Goal: Task Accomplishment & Management: Manage account settings

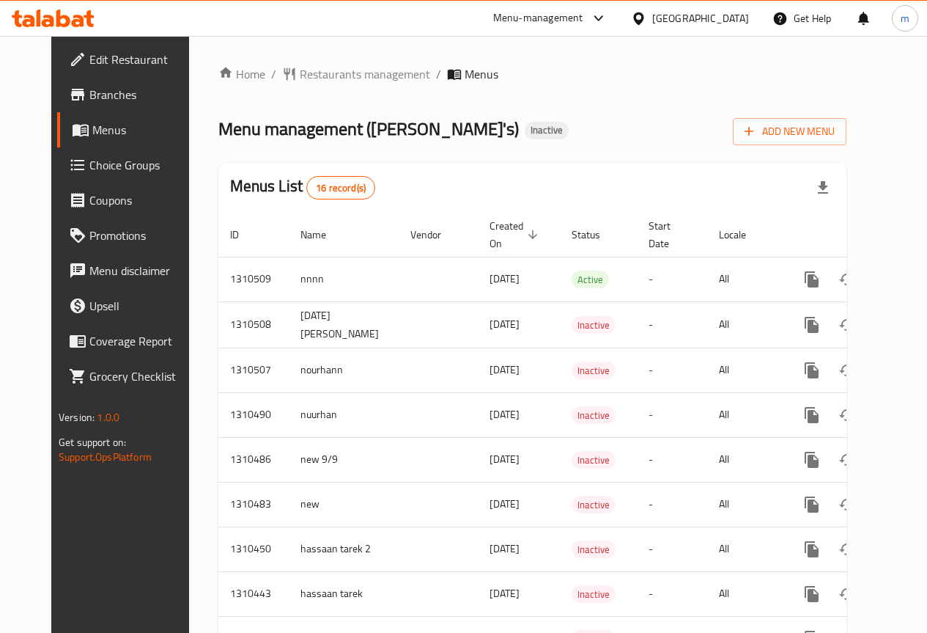
click at [106, 63] on span "Edit Restaurant" at bounding box center [141, 60] width 105 height 18
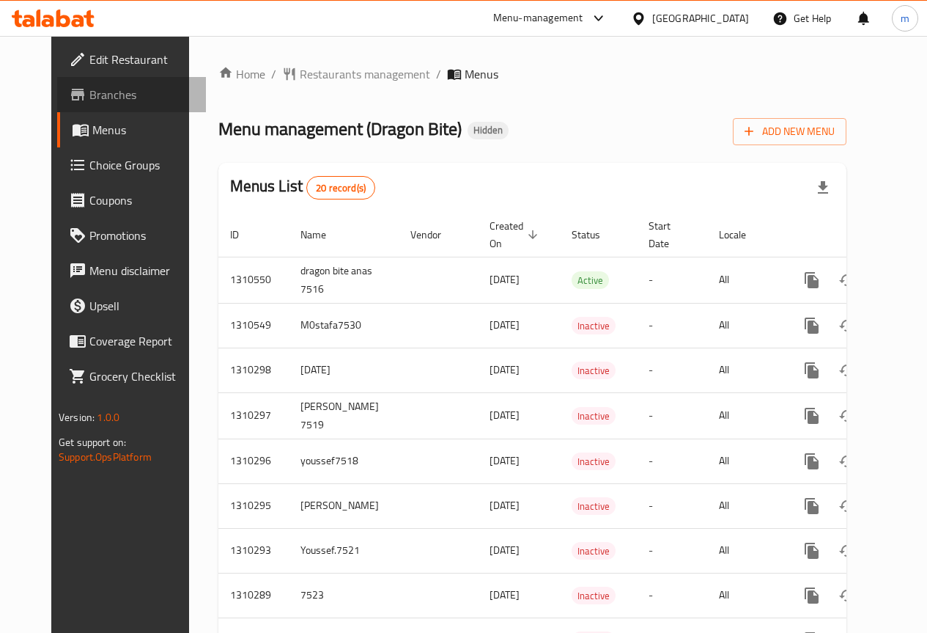
click at [89, 98] on span "Branches" at bounding box center [141, 95] width 105 height 18
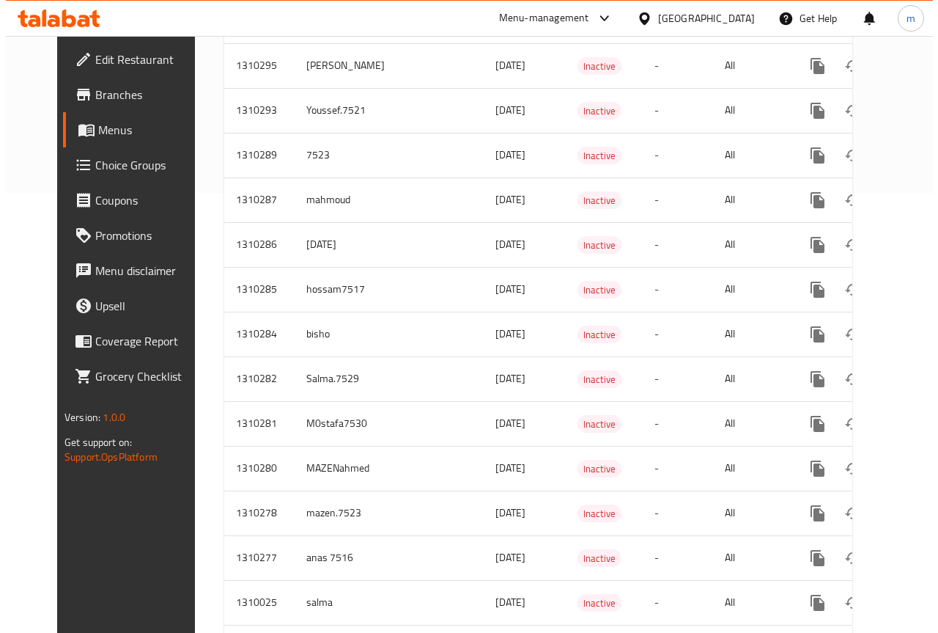
scroll to position [574, 0]
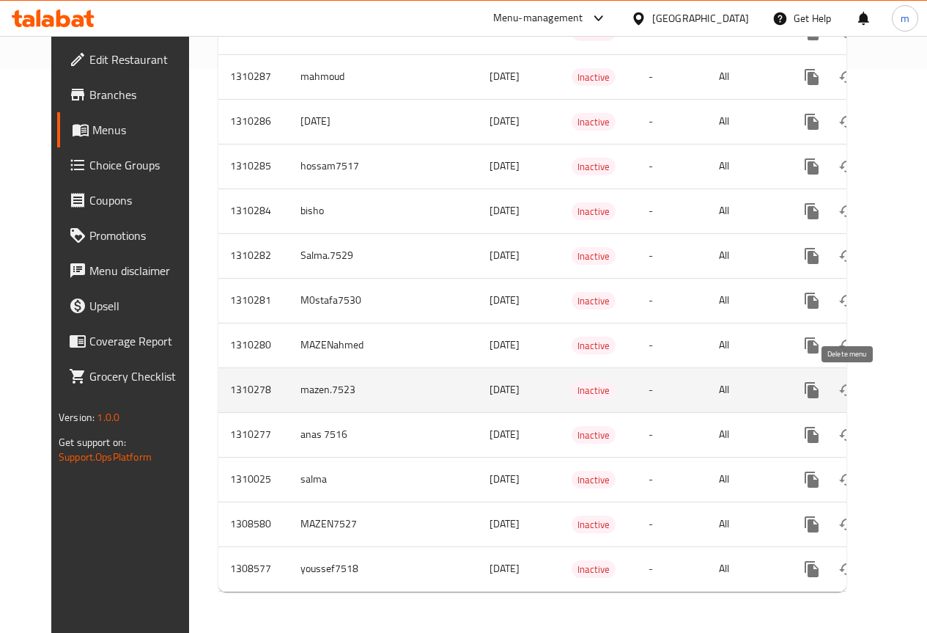
click at [874, 383] on icon "enhanced table" at bounding box center [883, 390] width 18 height 18
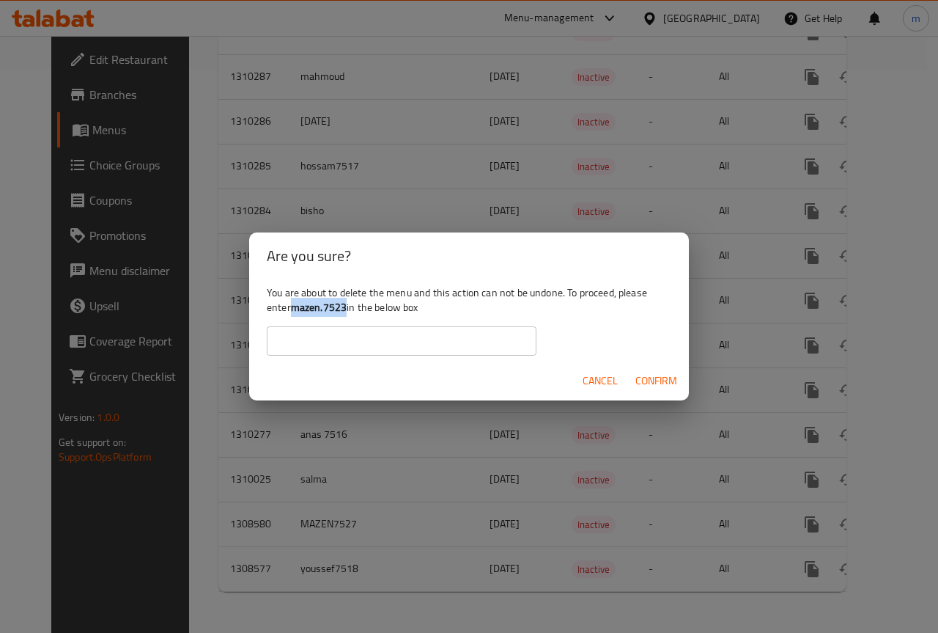
drag, startPoint x: 297, startPoint y: 306, endPoint x: 347, endPoint y: 306, distance: 50.6
click at [347, 306] on b "mazen.7523" at bounding box center [319, 307] width 56 height 19
copy b "mazen.7523"
click at [359, 342] on input "text" at bounding box center [402, 340] width 270 height 29
paste input "mazen.7523"
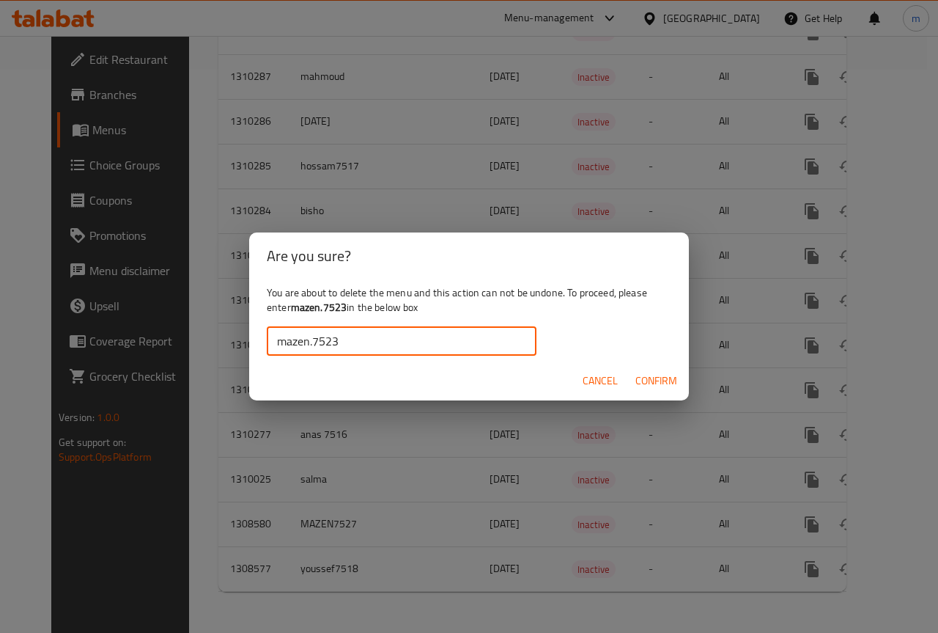
type input "mazen.7523"
click at [646, 377] on span "Confirm" at bounding box center [656, 381] width 42 height 18
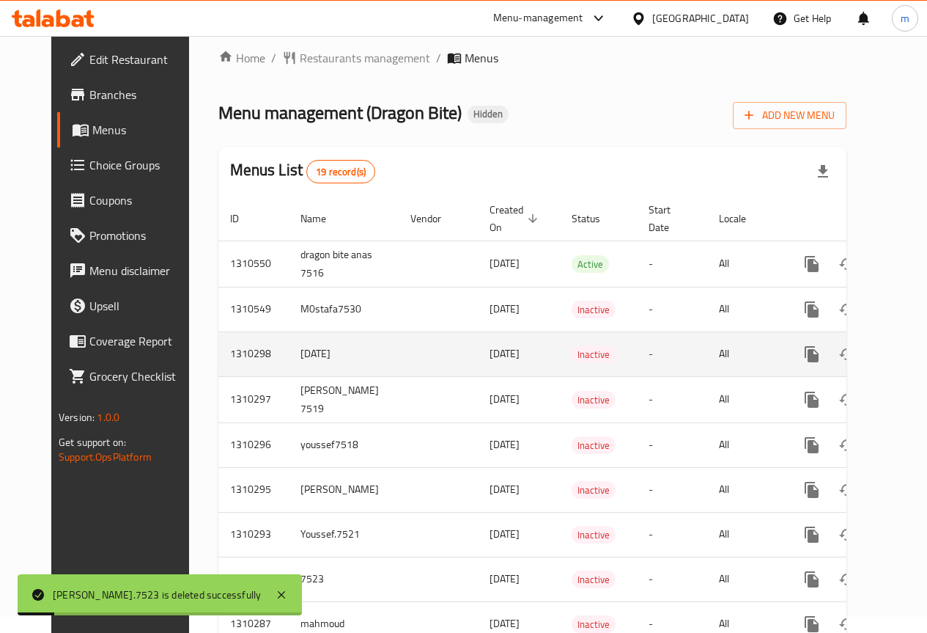
scroll to position [0, 0]
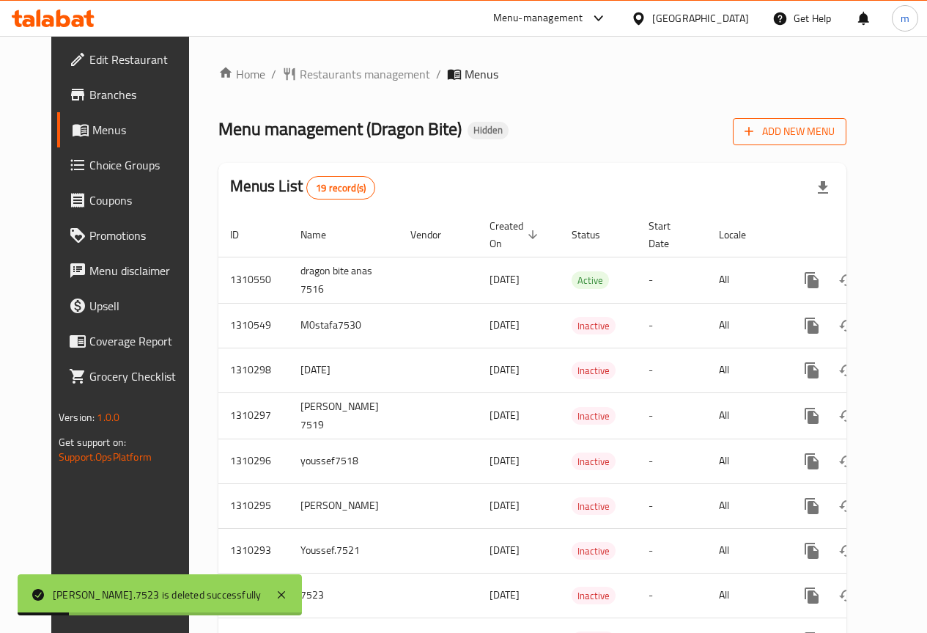
click at [821, 137] on span "Add New Menu" at bounding box center [790, 131] width 90 height 18
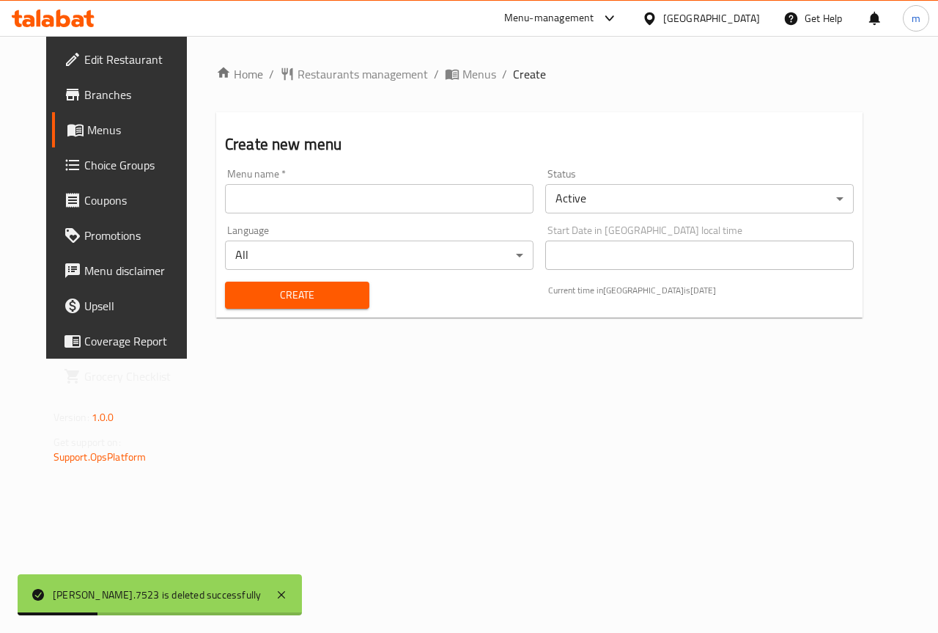
click at [471, 208] on input "text" at bounding box center [379, 198] width 309 height 29
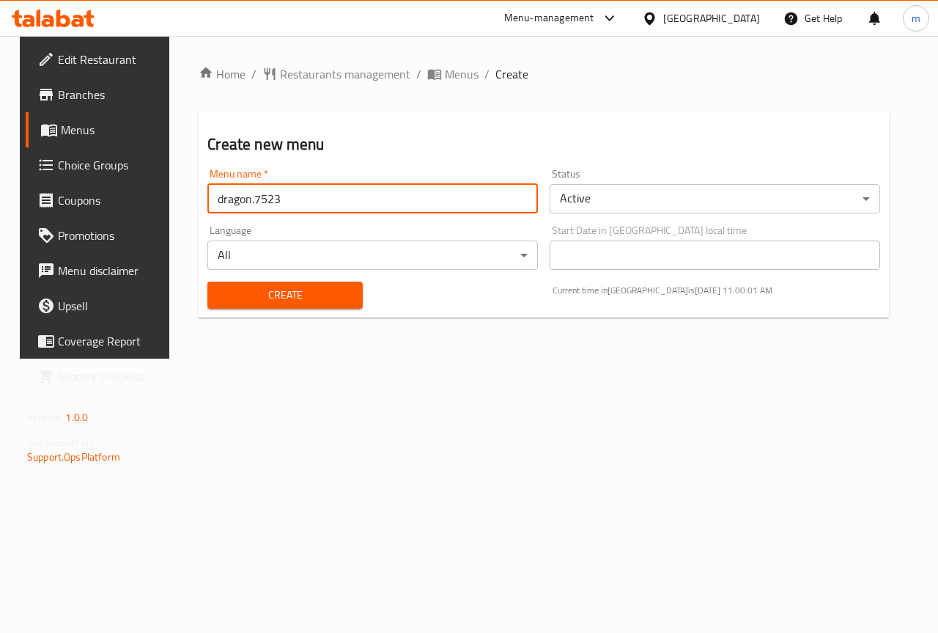
type input "dragon.7523"
click at [207, 281] on button "Create" at bounding box center [284, 294] width 155 height 27
click at [428, 70] on icon "breadcrumb" at bounding box center [434, 75] width 13 height 10
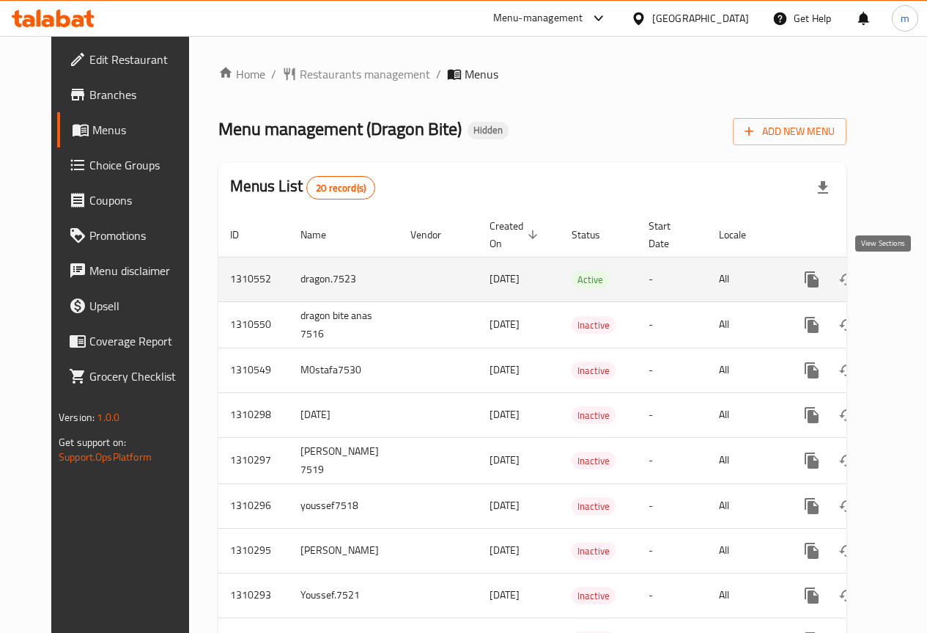
click at [909, 277] on icon "enhanced table" at bounding box center [918, 279] width 18 height 18
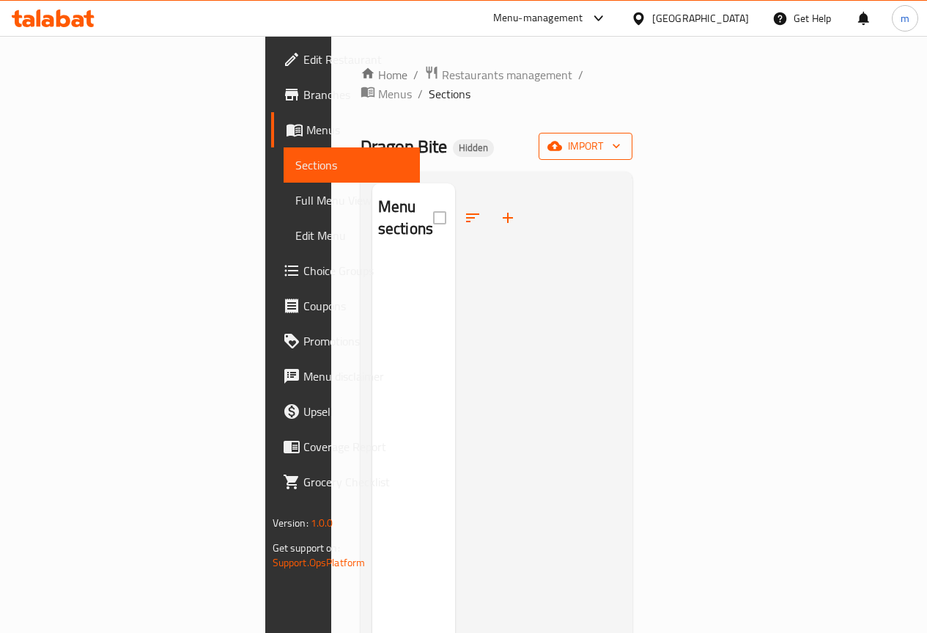
click at [633, 133] on button "import" at bounding box center [586, 146] width 94 height 27
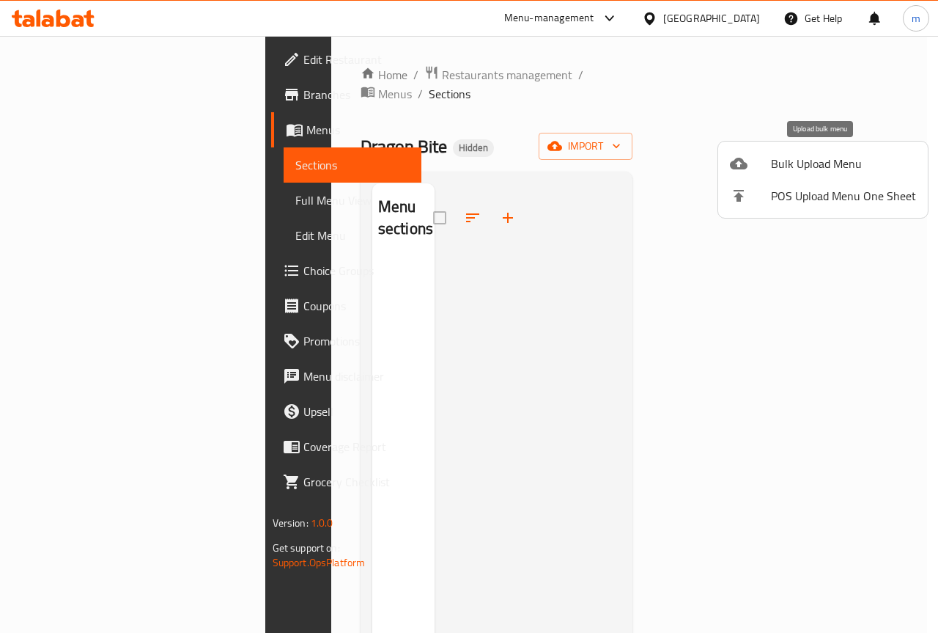
click at [806, 175] on li "Bulk Upload Menu" at bounding box center [823, 163] width 210 height 32
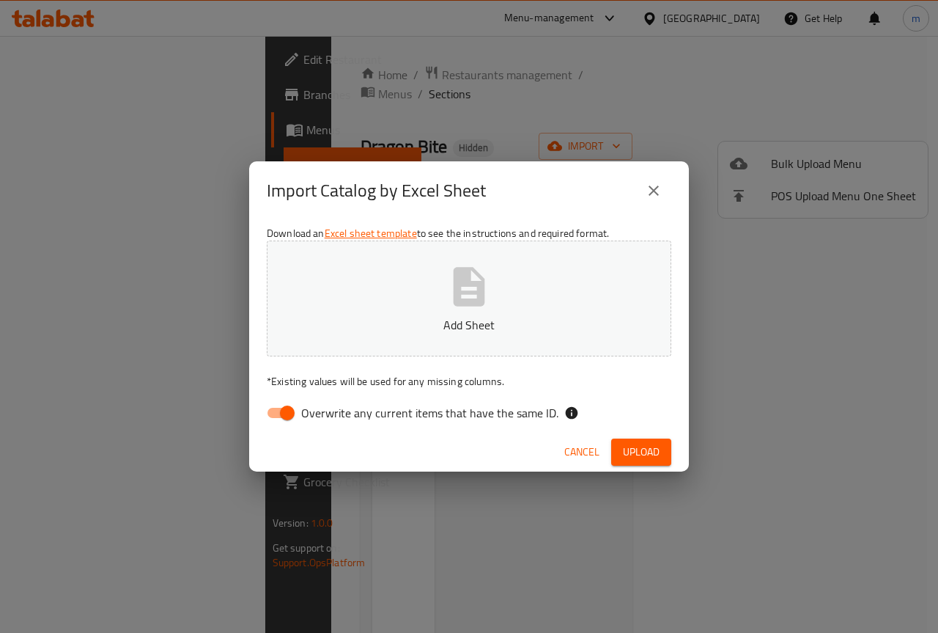
click at [284, 428] on div "Download an Excel sheet template to see the instructions and required format. A…" at bounding box center [469, 326] width 440 height 213
click at [280, 413] on input "Overwrite any current items that have the same ID." at bounding box center [288, 413] width 84 height 28
checkbox input "false"
click at [492, 289] on icon "button" at bounding box center [469, 286] width 47 height 47
click at [630, 448] on span "Upload" at bounding box center [641, 452] width 37 height 18
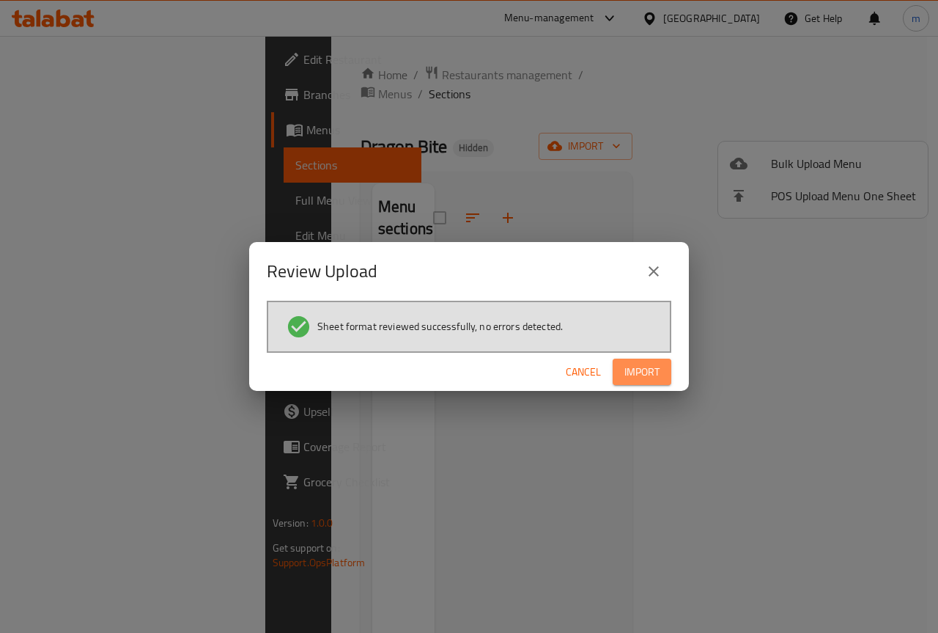
click at [662, 371] on button "Import" at bounding box center [642, 371] width 59 height 27
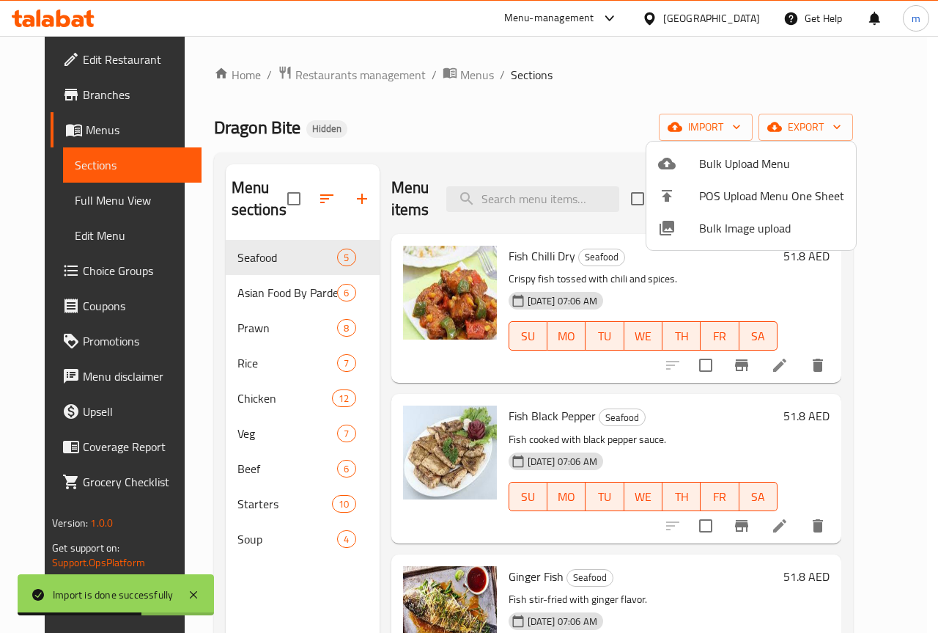
click at [585, 144] on div at bounding box center [469, 316] width 938 height 633
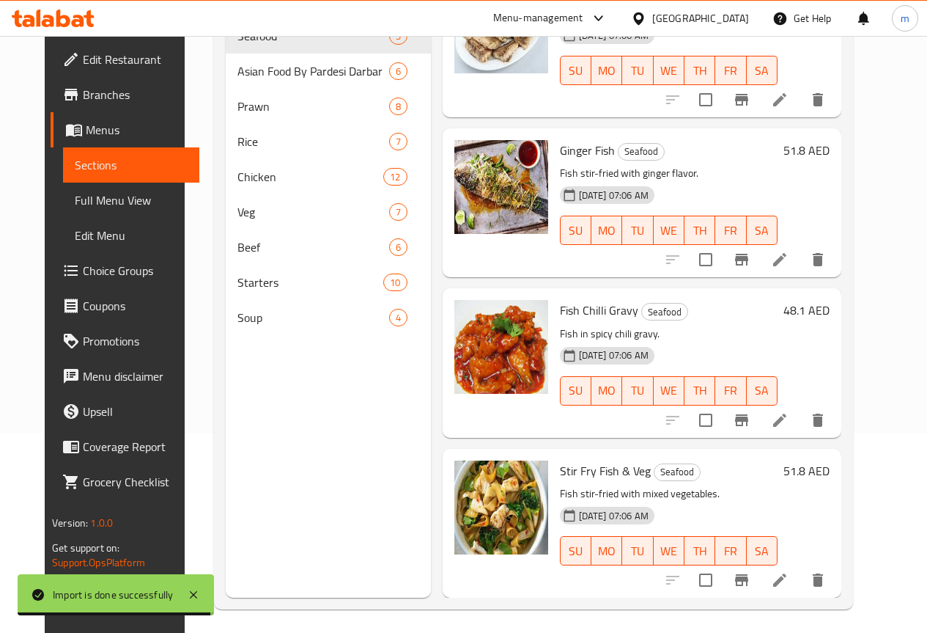
scroll to position [205, 0]
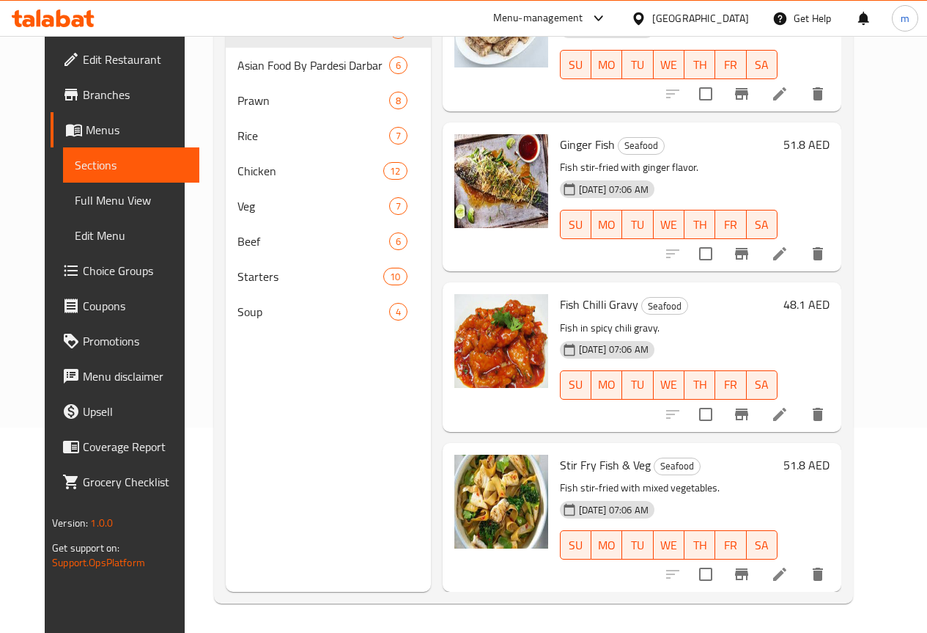
click at [95, 200] on span "Full Menu View" at bounding box center [131, 200] width 113 height 18
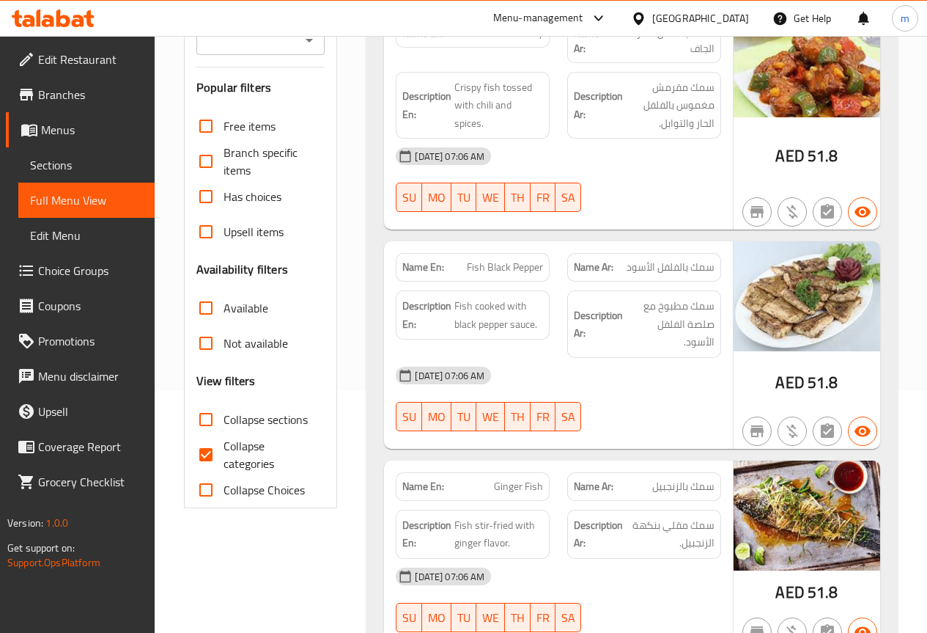
scroll to position [279, 0]
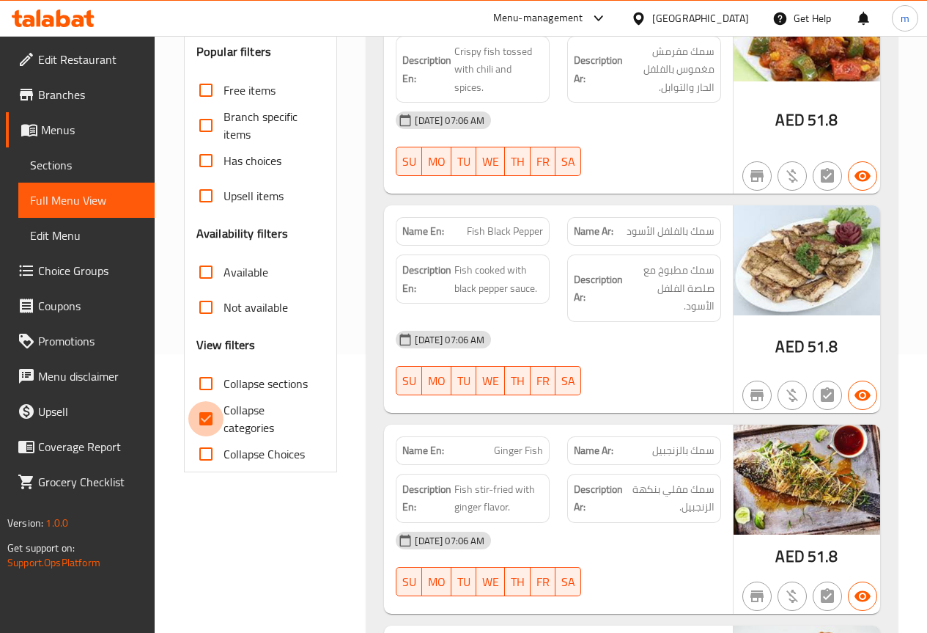
click at [201, 421] on input "Collapse categories" at bounding box center [205, 418] width 35 height 35
checkbox input "false"
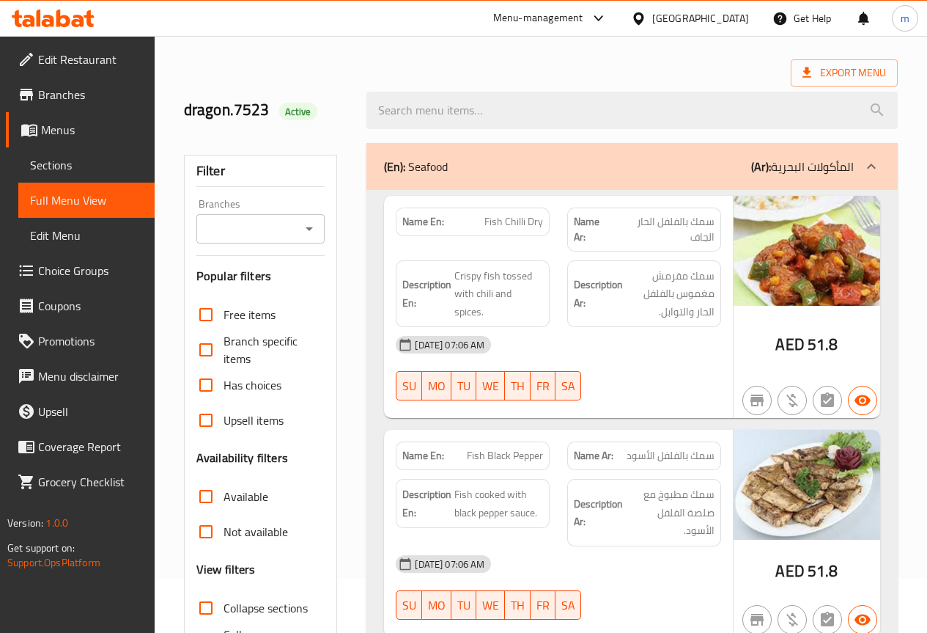
scroll to position [0, 0]
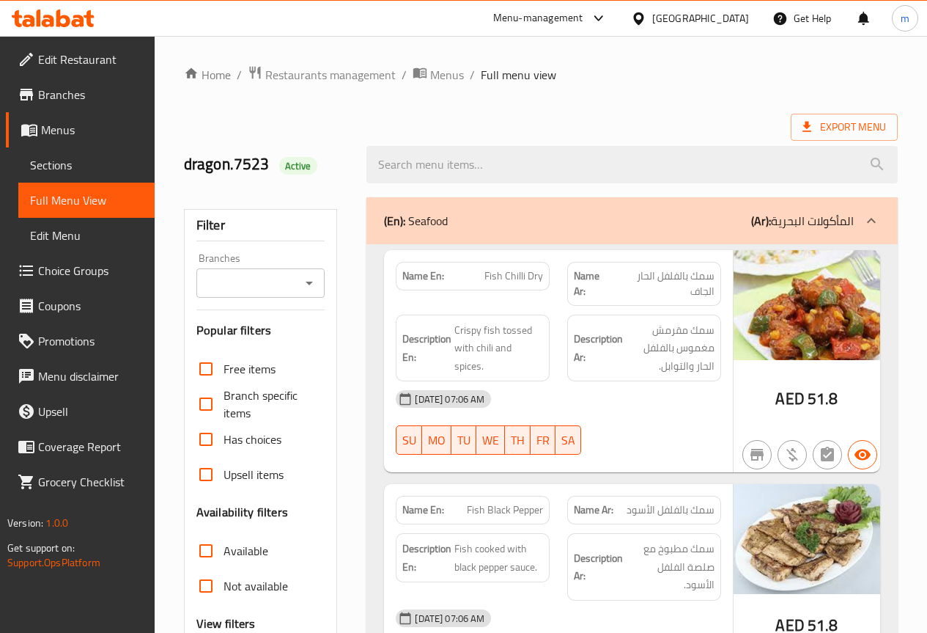
drag, startPoint x: 817, startPoint y: 324, endPoint x: 847, endPoint y: 270, distance: 61.7
click at [847, 270] on img at bounding box center [807, 305] width 147 height 110
click at [64, 160] on span "Sections" at bounding box center [86, 165] width 113 height 18
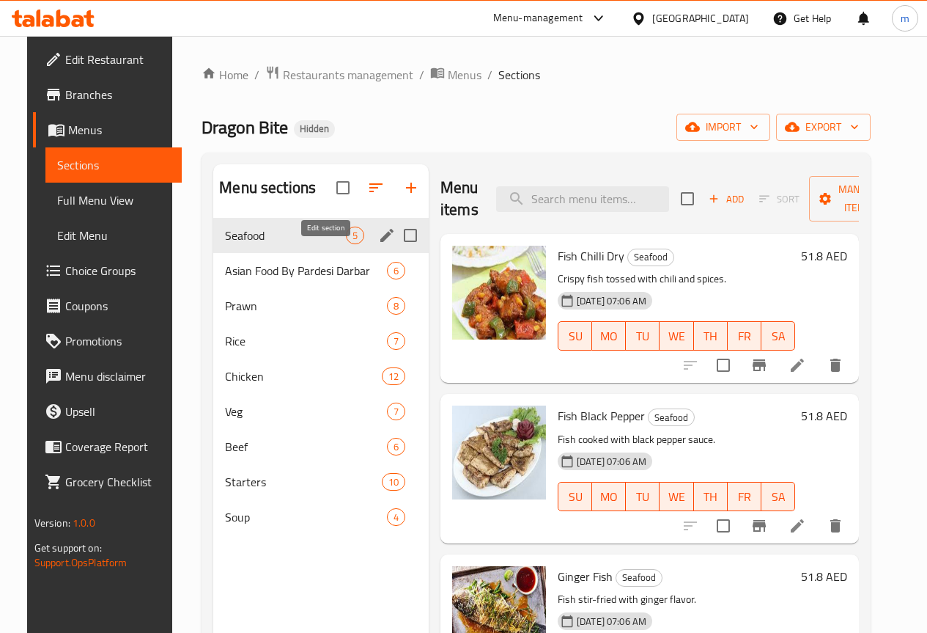
click at [378, 244] on icon "edit" at bounding box center [387, 235] width 18 height 18
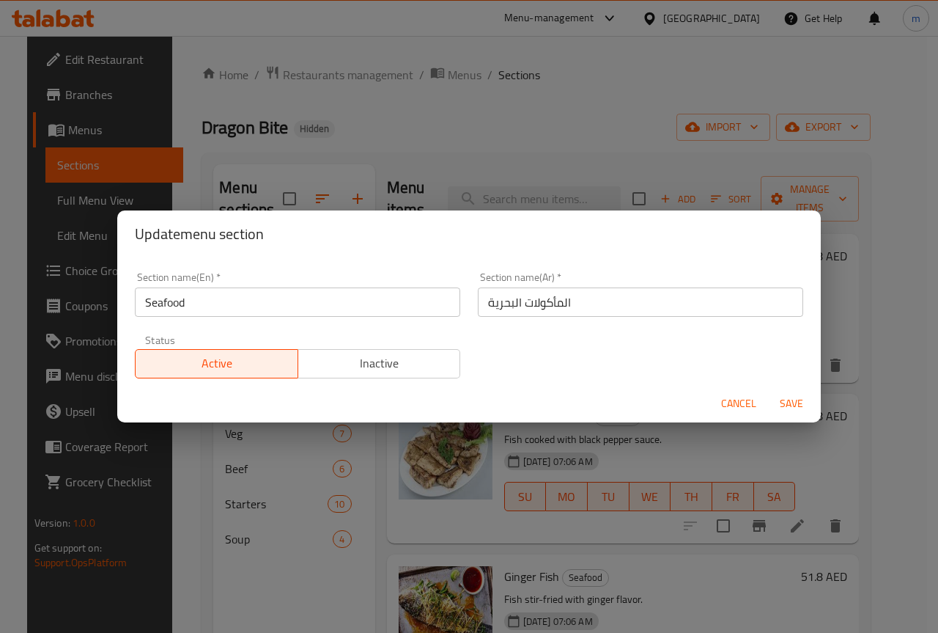
click at [534, 126] on div "Update menu section Section name(En)   * Seafood Section name(En) * Section nam…" at bounding box center [469, 316] width 938 height 633
click at [738, 400] on span "Cancel" at bounding box center [738, 403] width 35 height 18
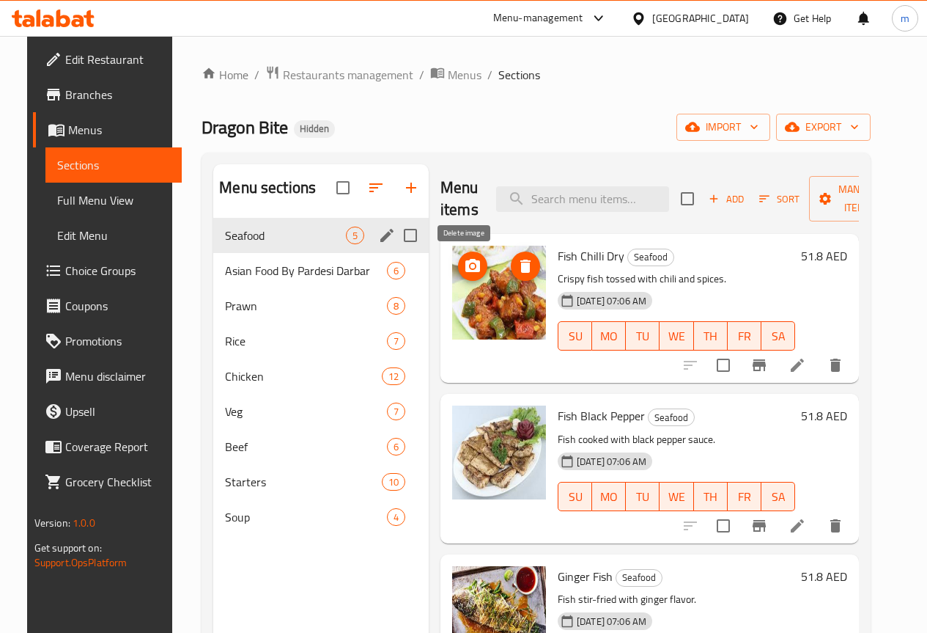
click at [520, 262] on icon "delete image" at bounding box center [525, 265] width 10 height 13
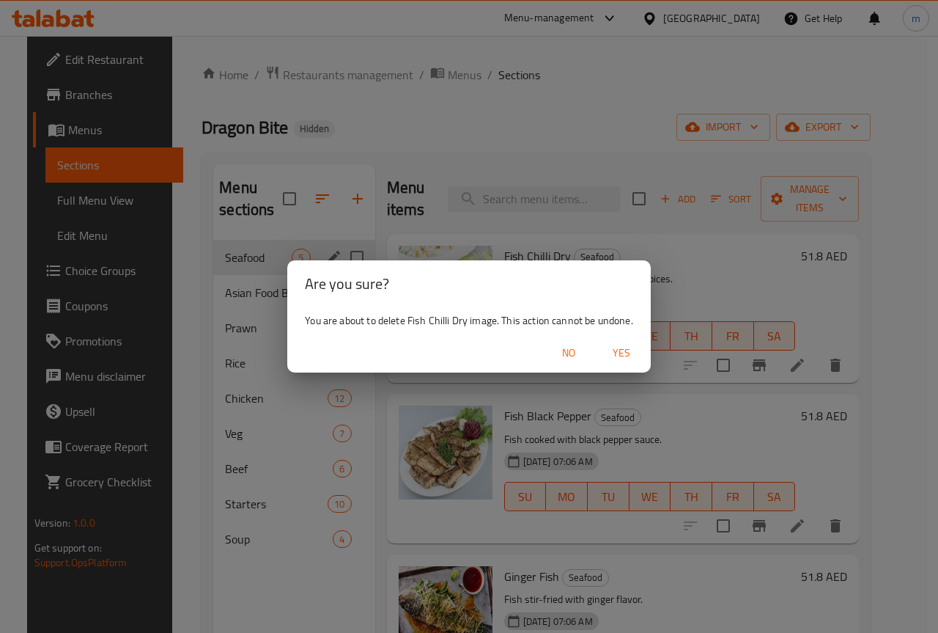
click at [624, 353] on span "Yes" at bounding box center [621, 353] width 35 height 18
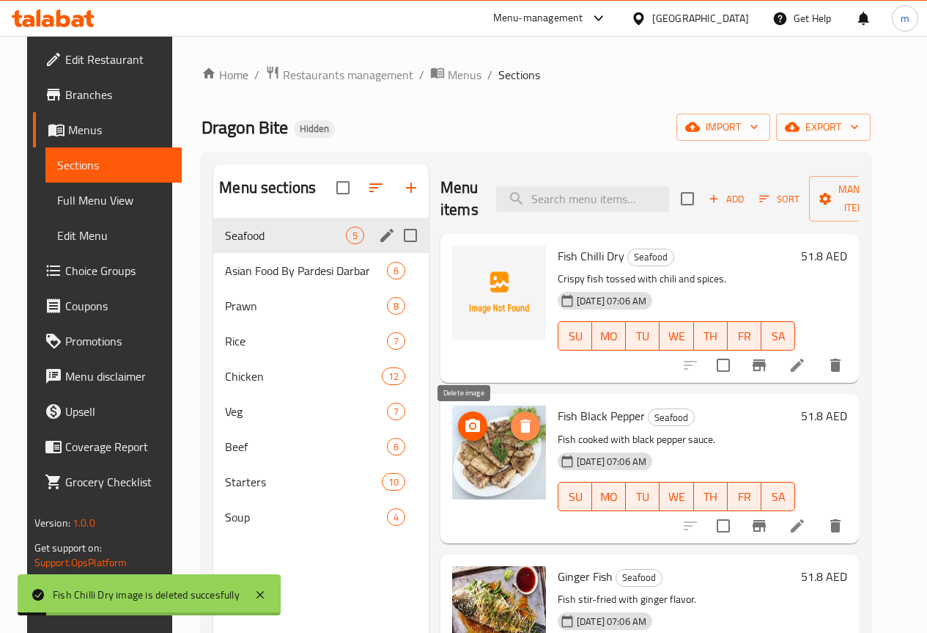
click at [517, 428] on icon "delete image" at bounding box center [526, 426] width 18 height 18
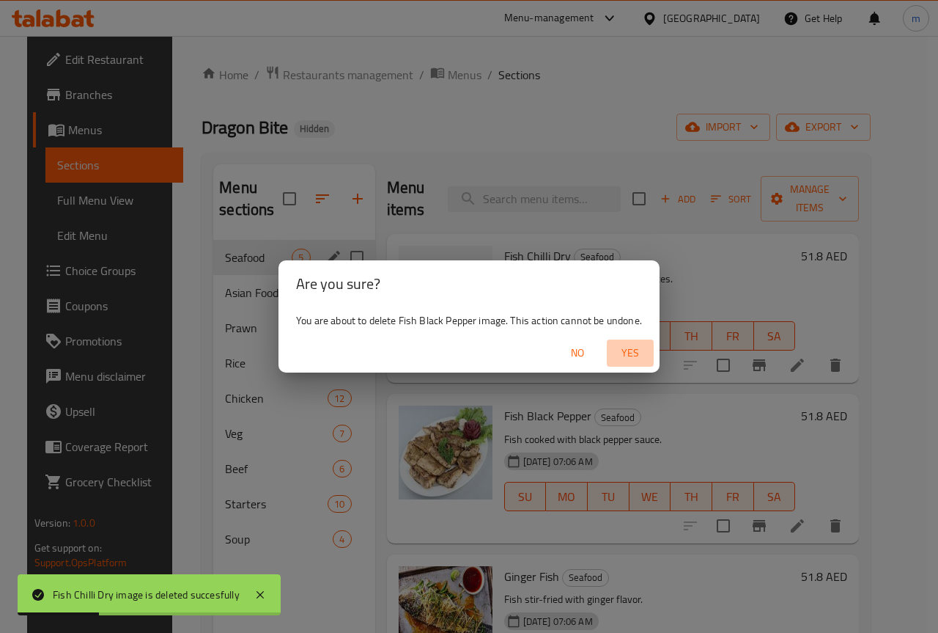
click at [649, 350] on button "Yes" at bounding box center [630, 352] width 47 height 27
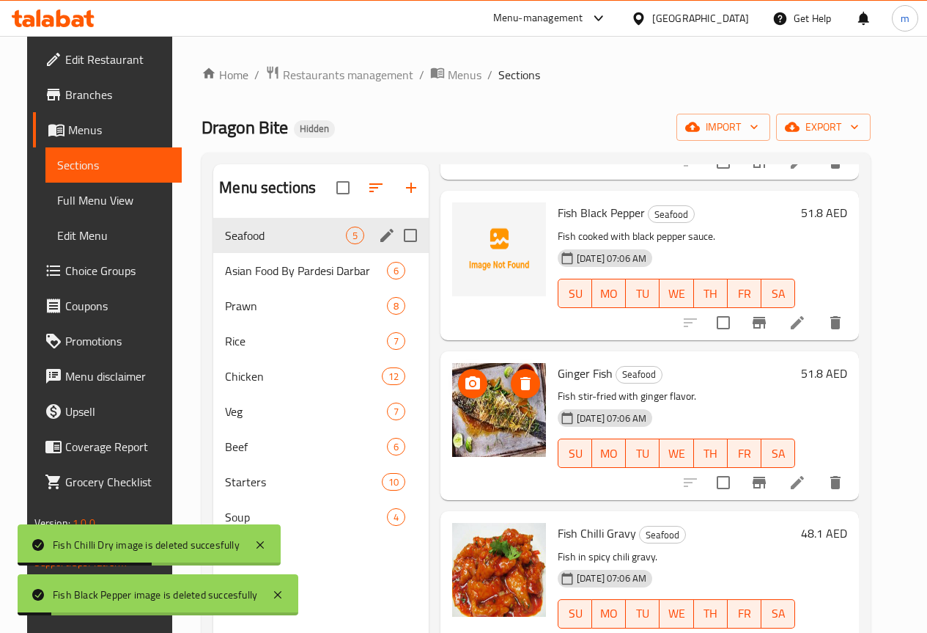
scroll to position [220, 0]
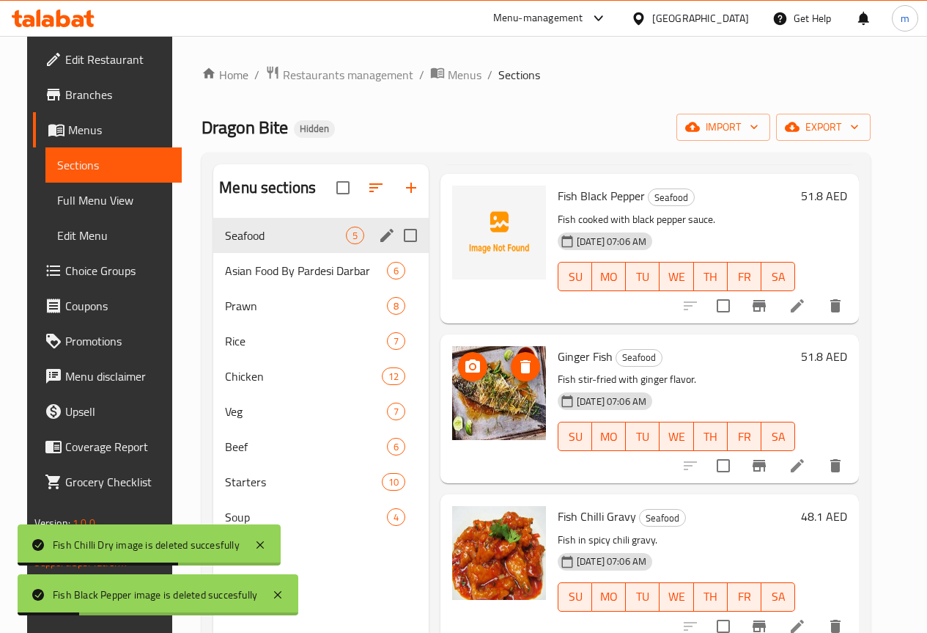
click at [517, 372] on icon "delete image" at bounding box center [526, 367] width 18 height 18
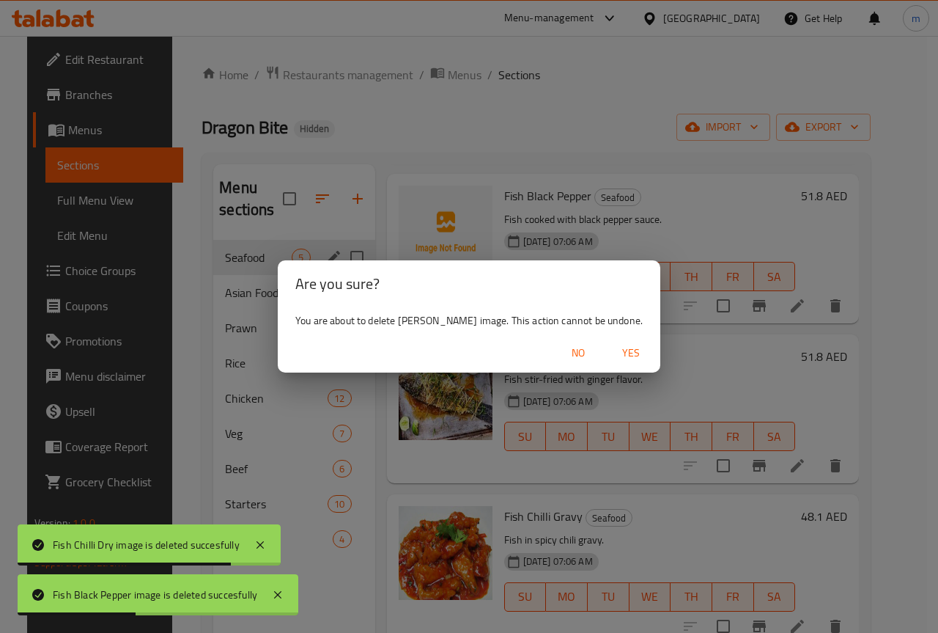
click at [614, 353] on span "Yes" at bounding box center [631, 353] width 35 height 18
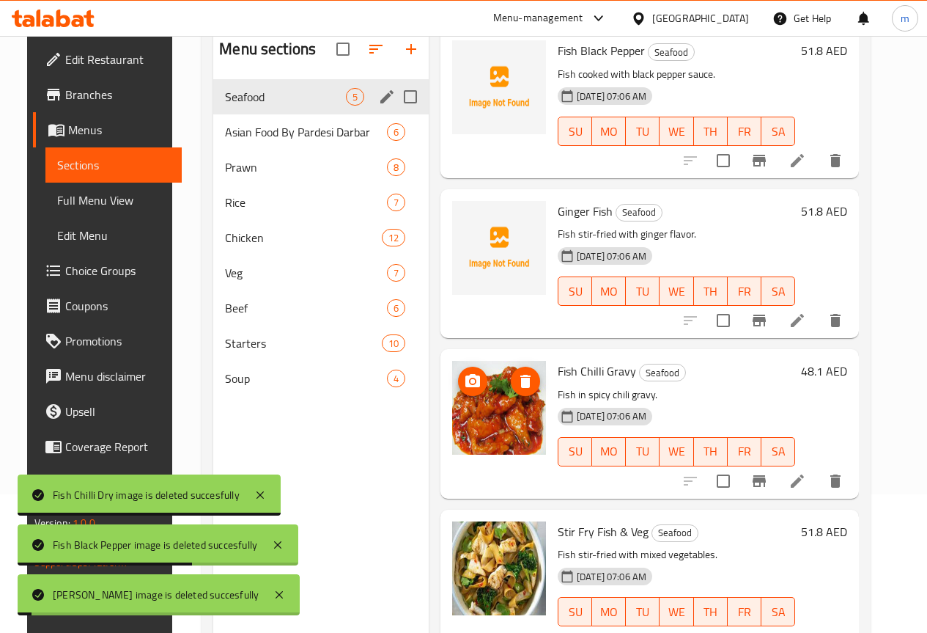
scroll to position [147, 0]
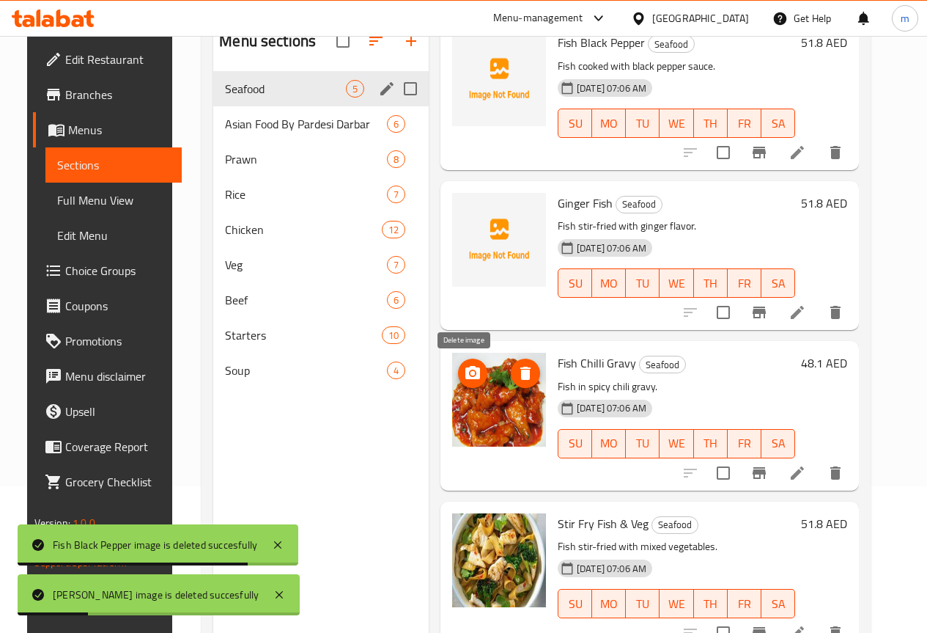
click at [520, 377] on icon "delete image" at bounding box center [525, 372] width 10 height 13
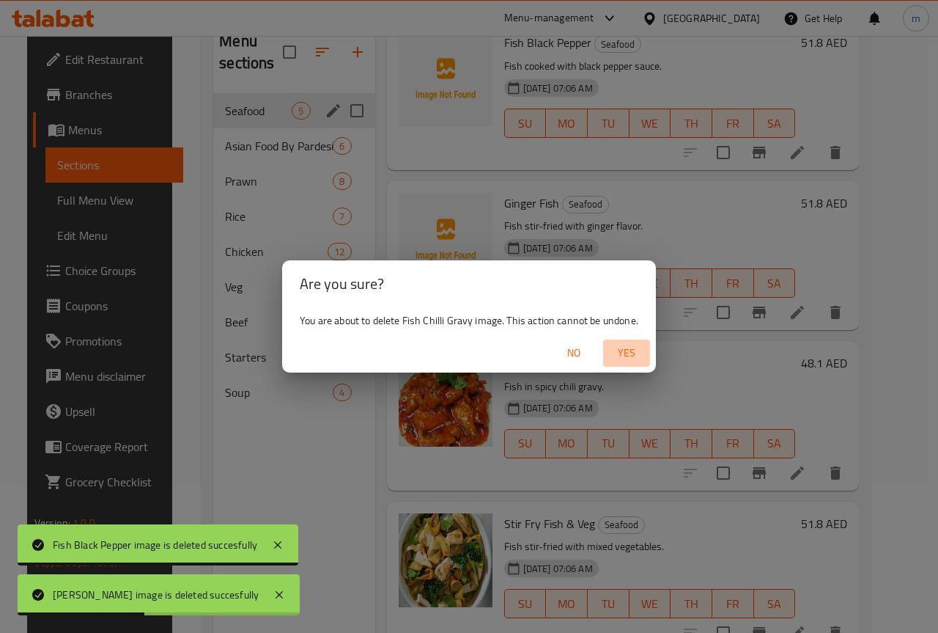
click at [613, 353] on span "Yes" at bounding box center [626, 353] width 35 height 18
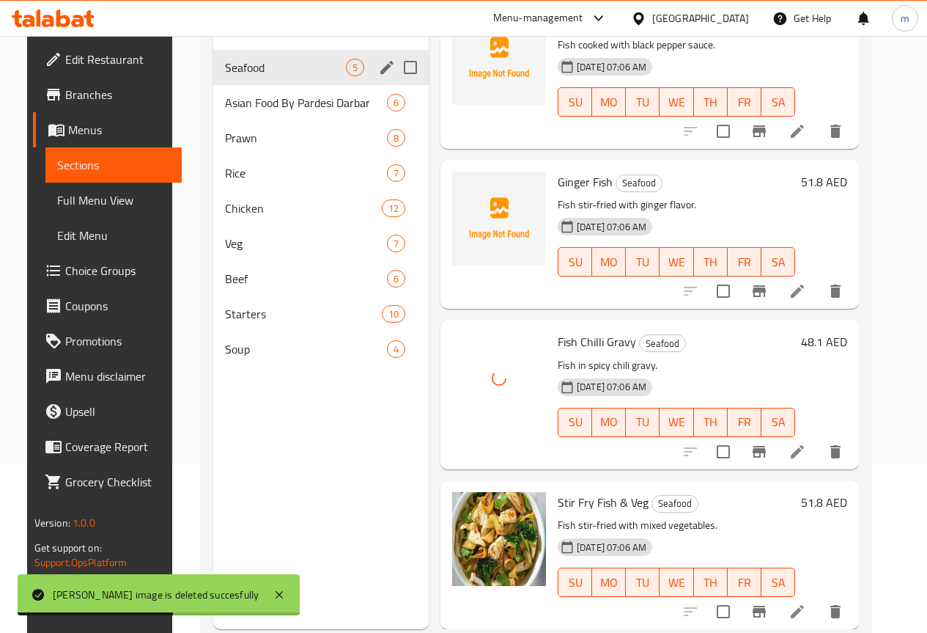
scroll to position [205, 0]
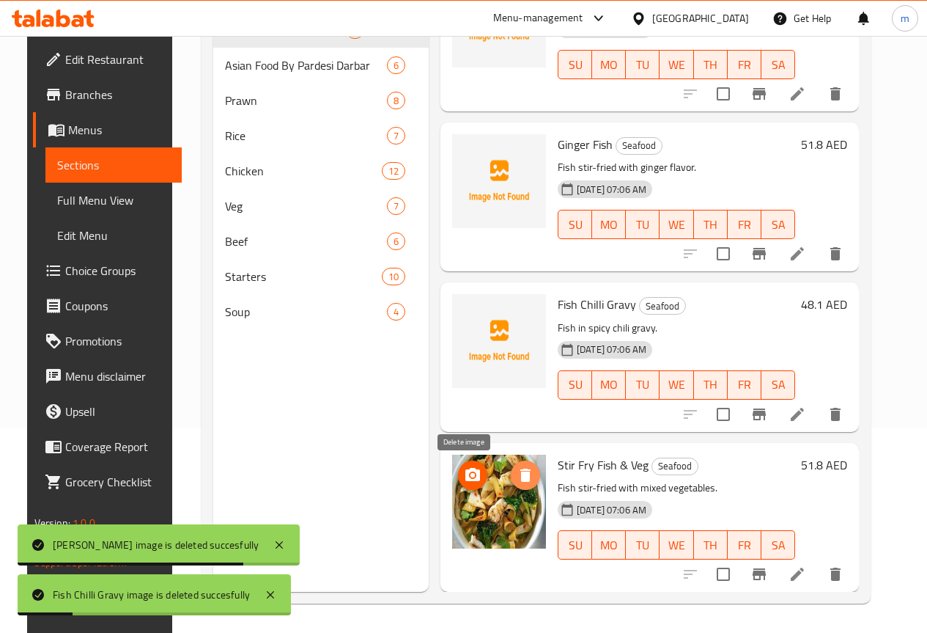
click at [511, 464] on button "delete image" at bounding box center [525, 474] width 29 height 29
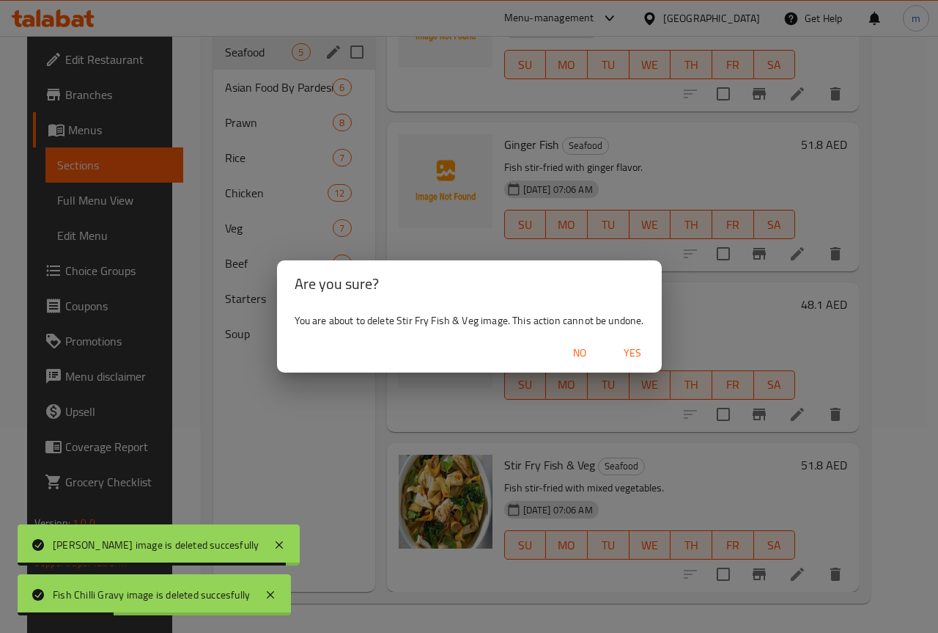
click at [629, 342] on button "Yes" at bounding box center [632, 352] width 47 height 27
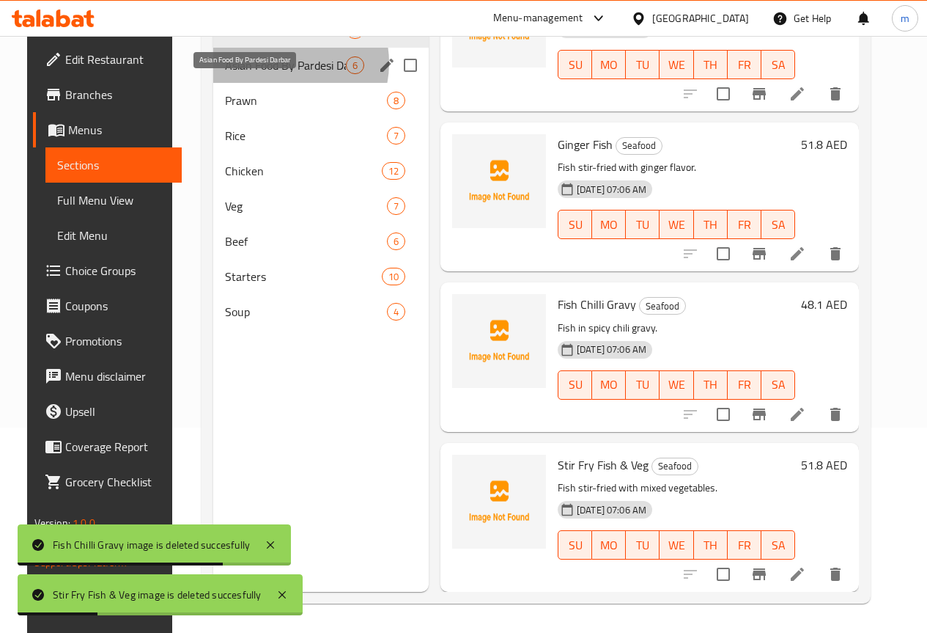
click at [267, 74] on span "Asian Food By Pardesi Darbar" at bounding box center [285, 65] width 121 height 18
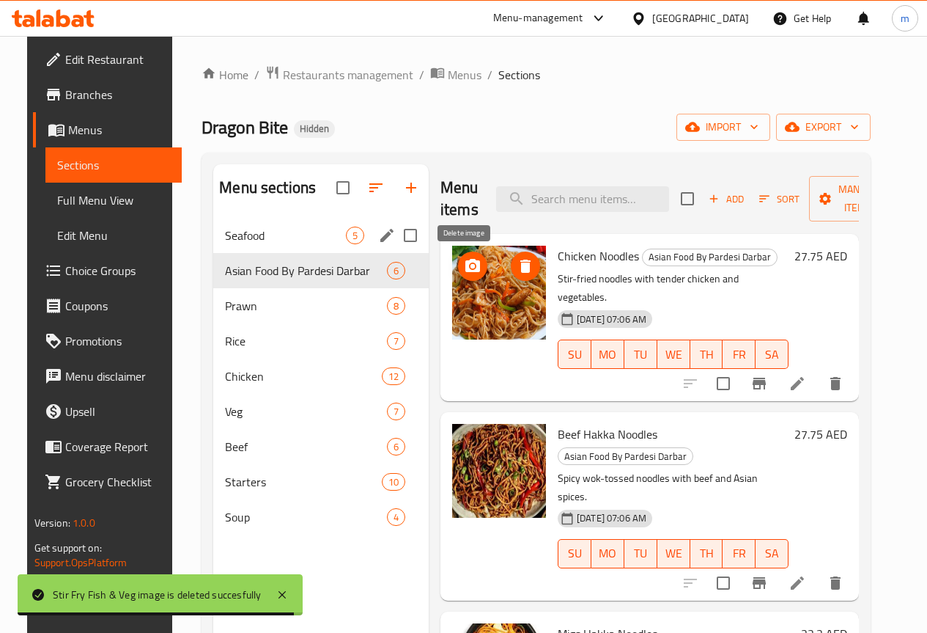
click at [517, 273] on icon "delete image" at bounding box center [526, 266] width 18 height 18
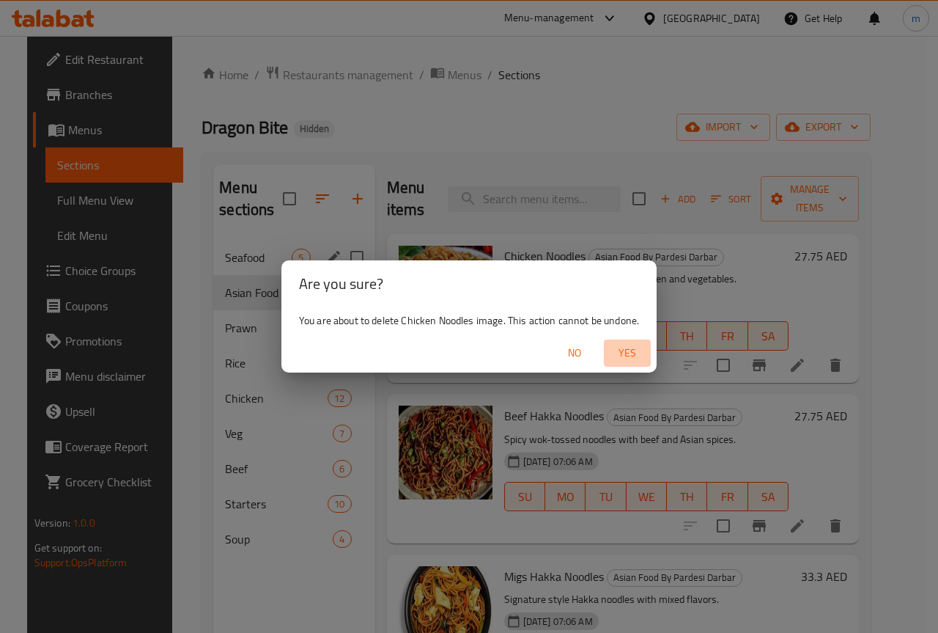
click at [615, 350] on span "Yes" at bounding box center [627, 353] width 35 height 18
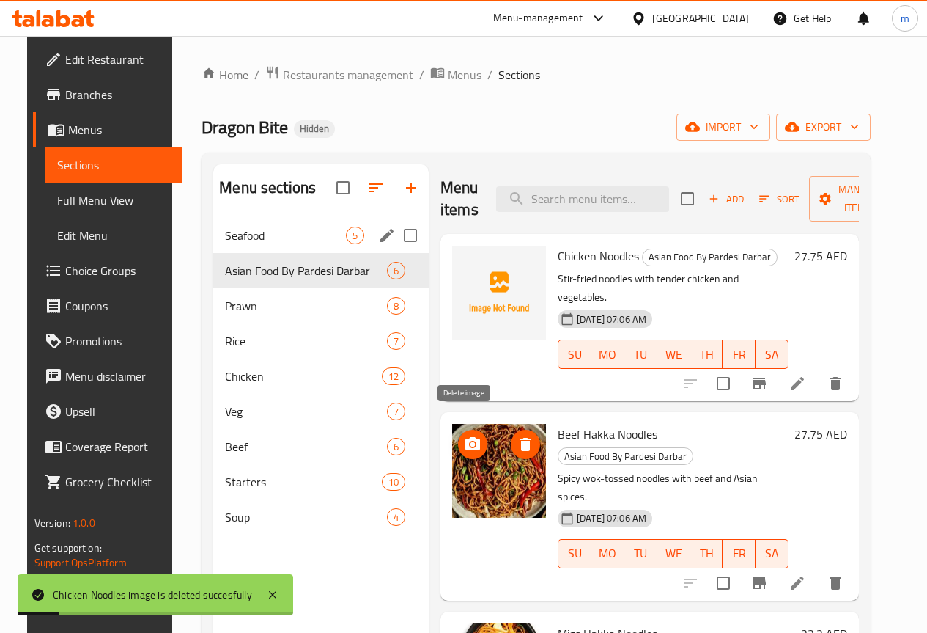
click at [520, 438] on icon "delete image" at bounding box center [525, 444] width 10 height 13
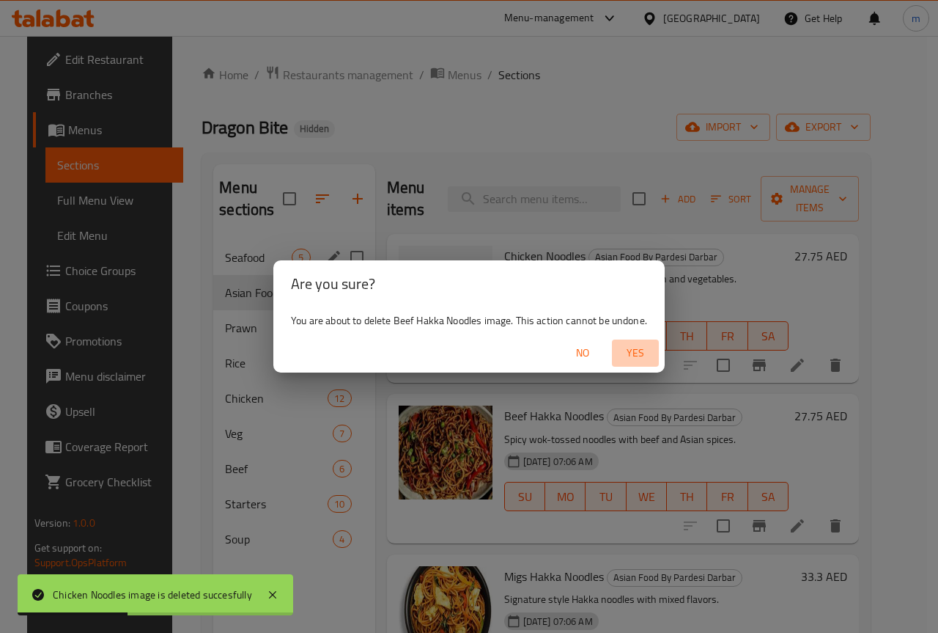
click at [620, 349] on span "Yes" at bounding box center [635, 353] width 35 height 18
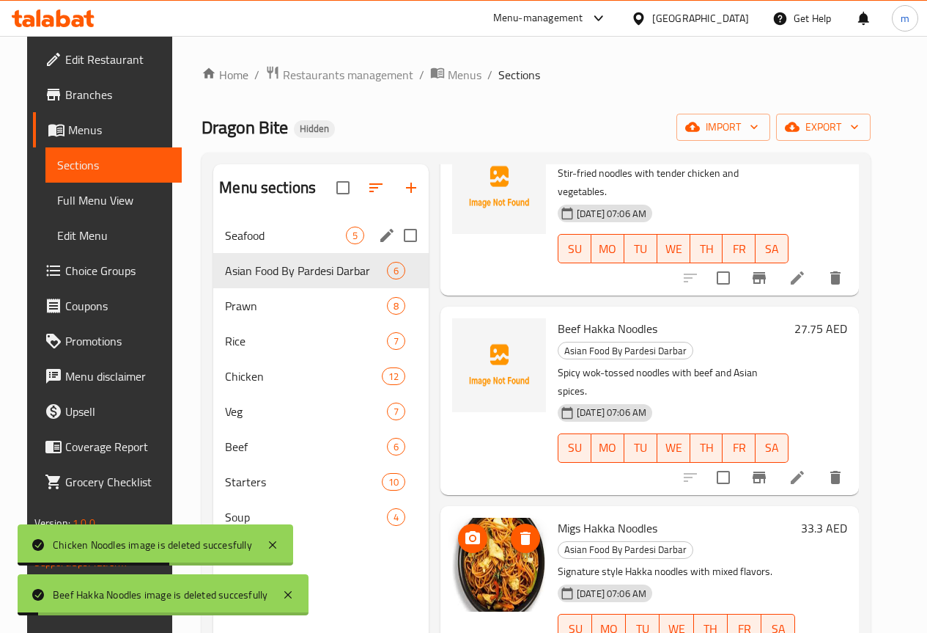
scroll to position [220, 0]
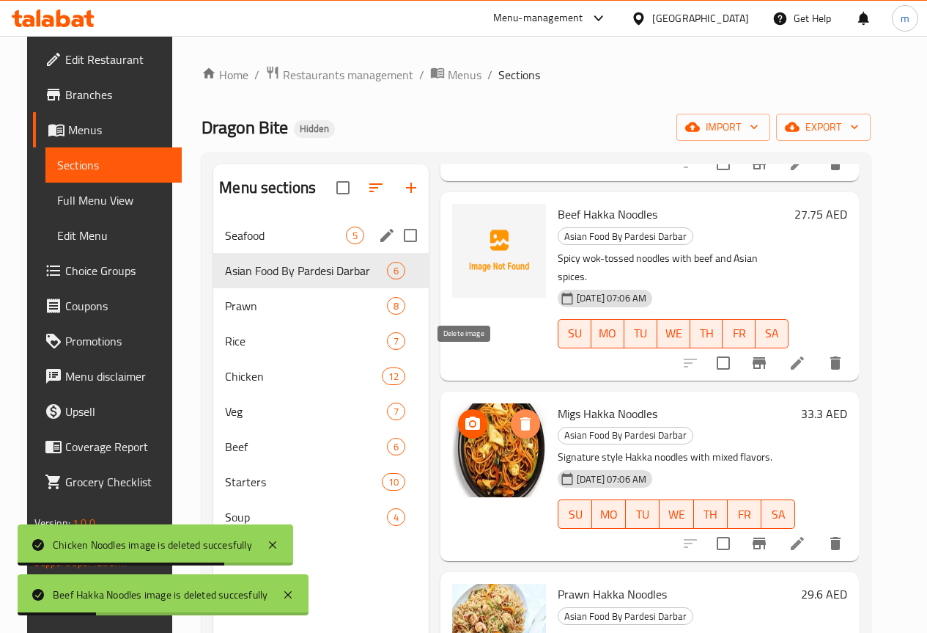
click at [520, 417] on icon "delete image" at bounding box center [525, 423] width 10 height 13
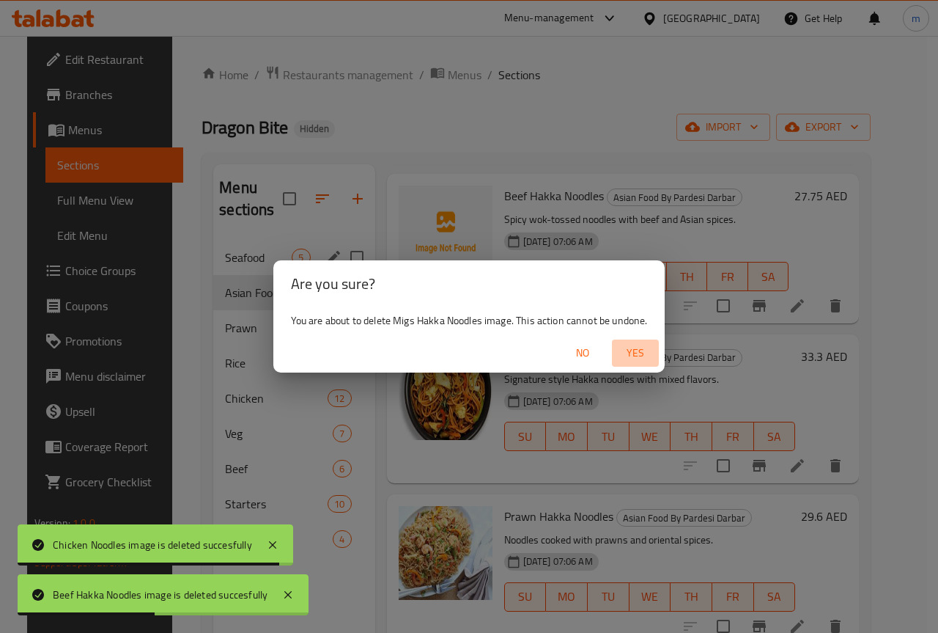
click at [619, 351] on button "Yes" at bounding box center [635, 352] width 47 height 27
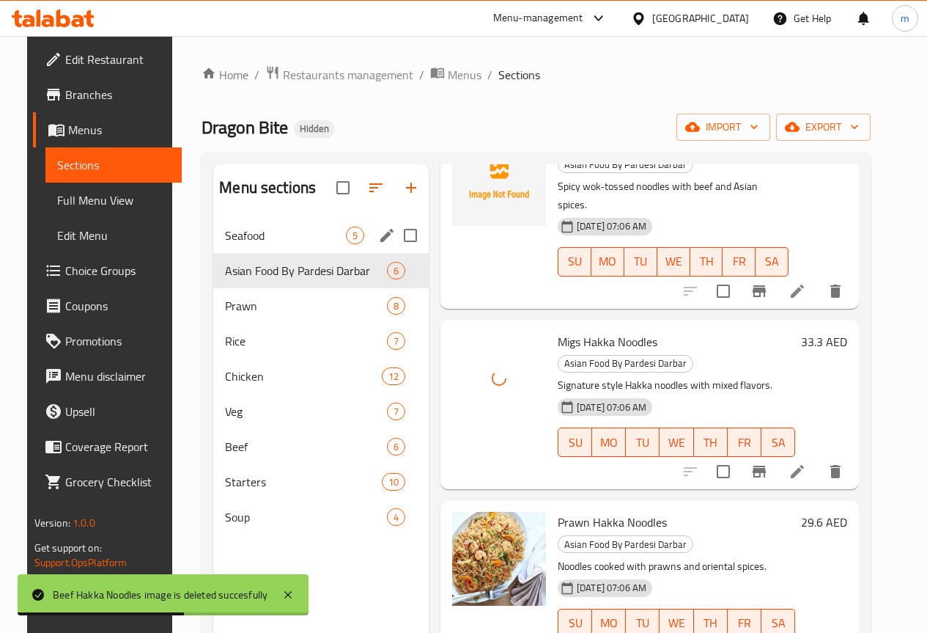
scroll to position [387, 0]
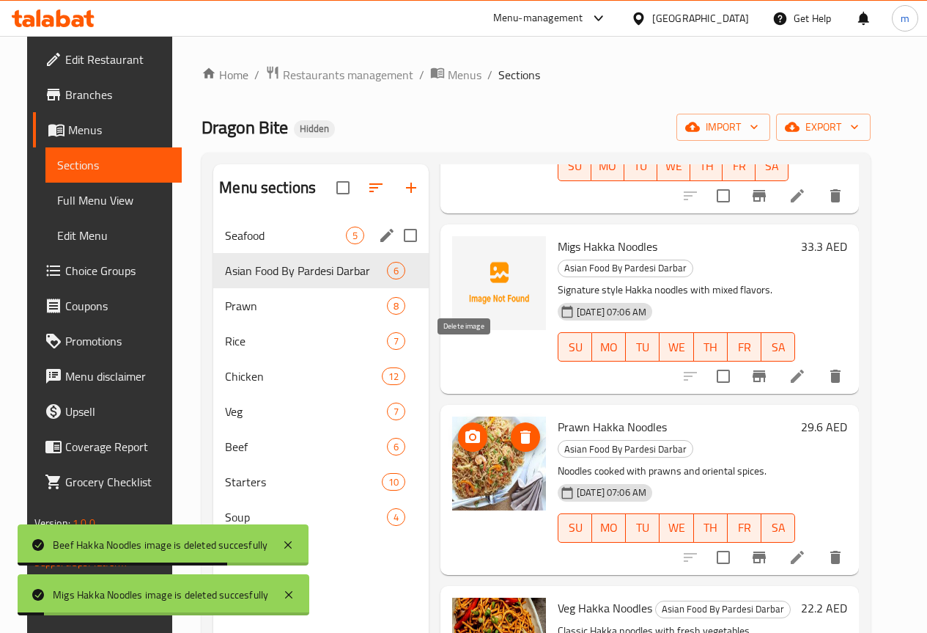
click at [511, 422] on button "delete image" at bounding box center [525, 436] width 29 height 29
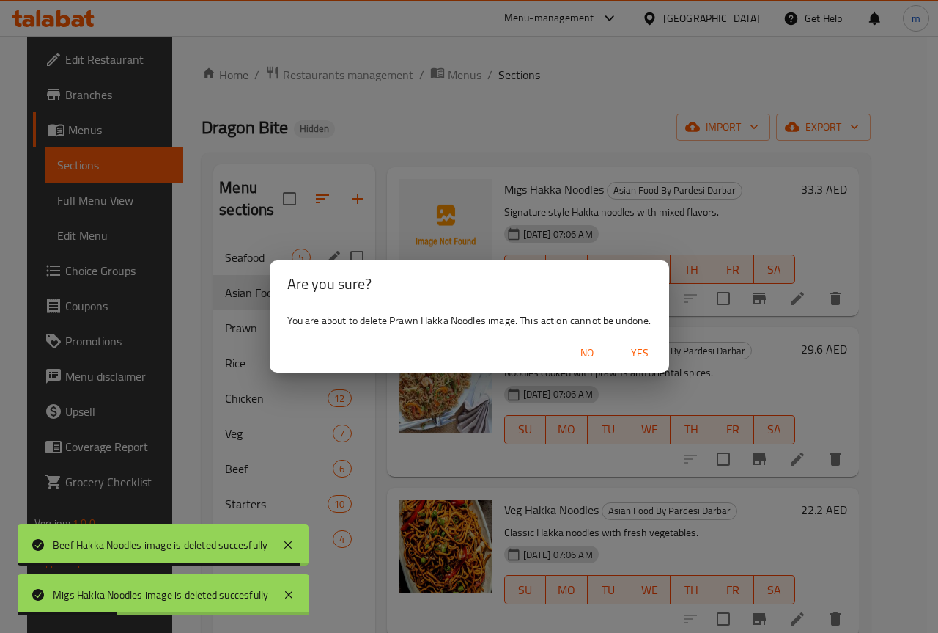
click at [624, 344] on span "Yes" at bounding box center [639, 353] width 35 height 18
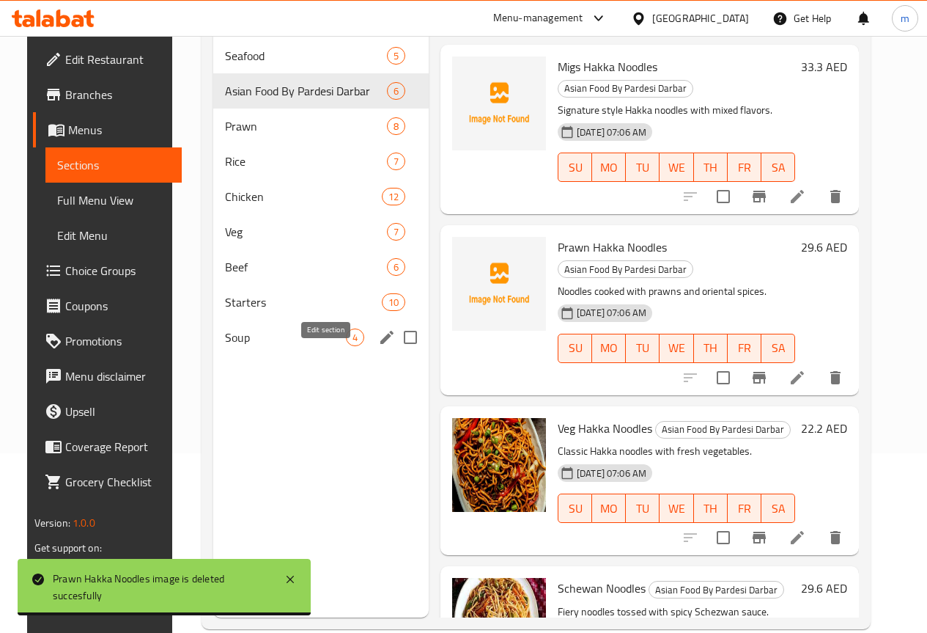
scroll to position [205, 0]
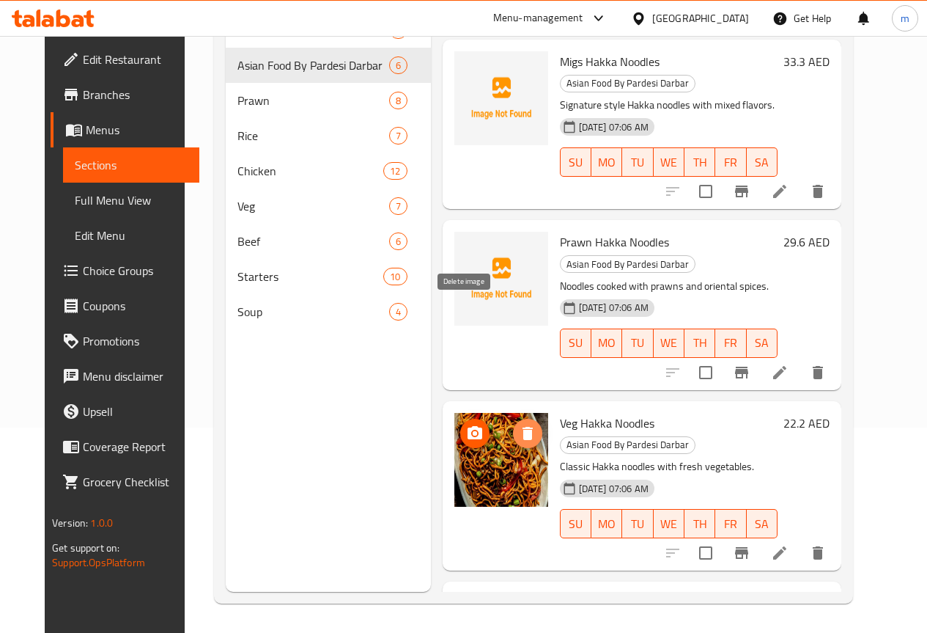
click at [513, 419] on button "delete image" at bounding box center [527, 433] width 29 height 29
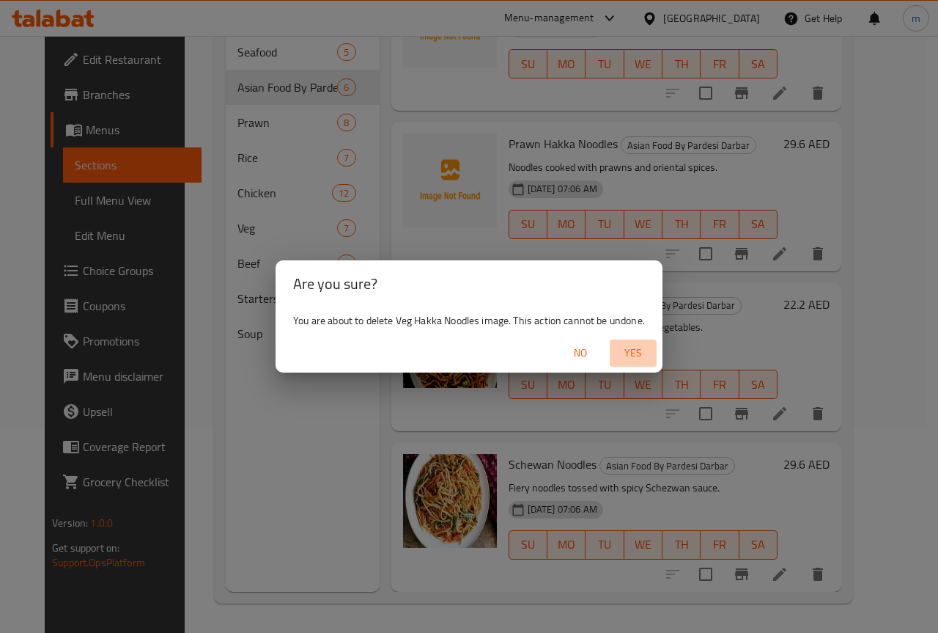
click at [650, 357] on span "Yes" at bounding box center [633, 353] width 35 height 18
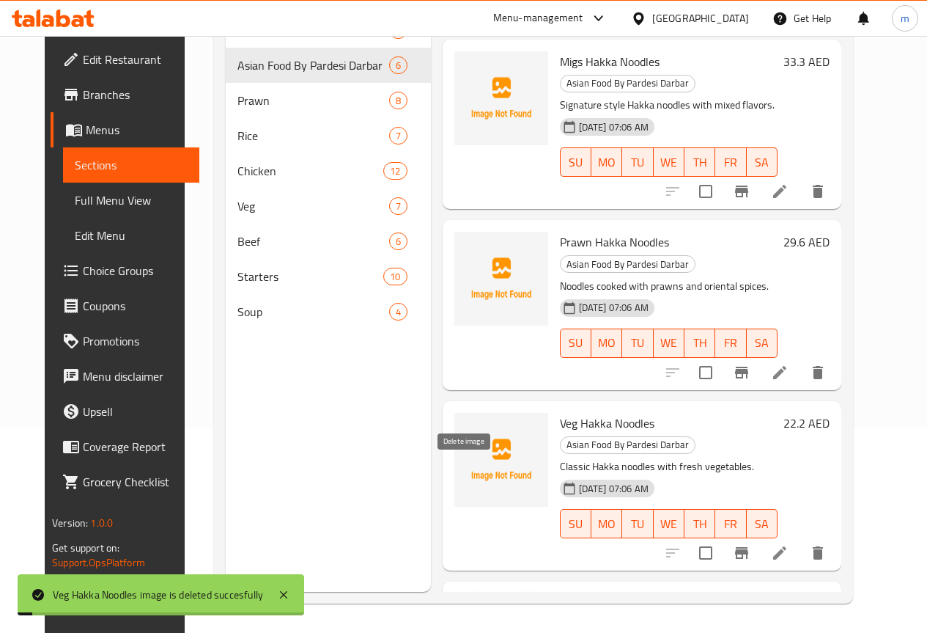
click at [523, 607] on icon "delete image" at bounding box center [528, 613] width 10 height 13
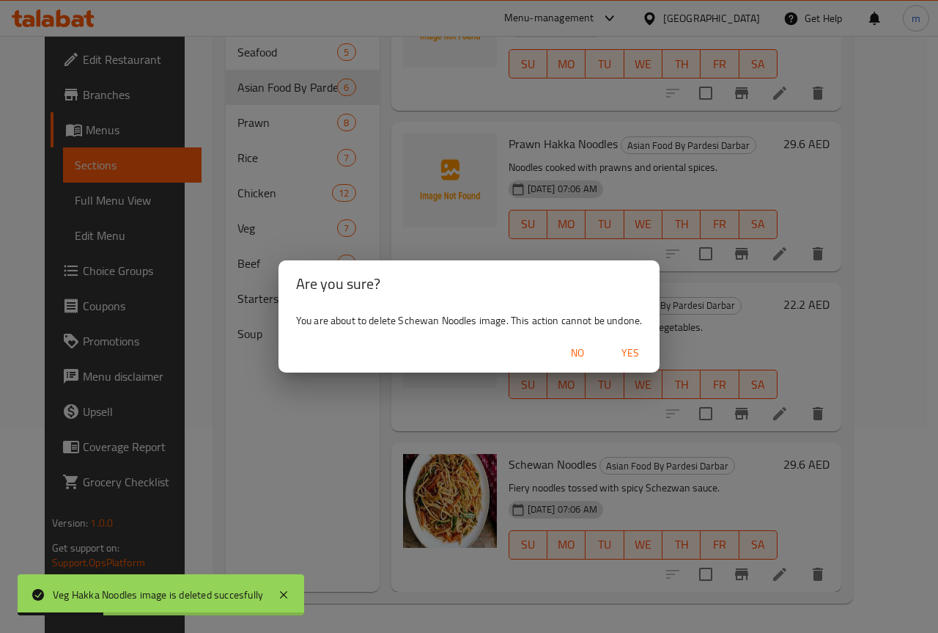
click at [641, 351] on span "Yes" at bounding box center [630, 353] width 35 height 18
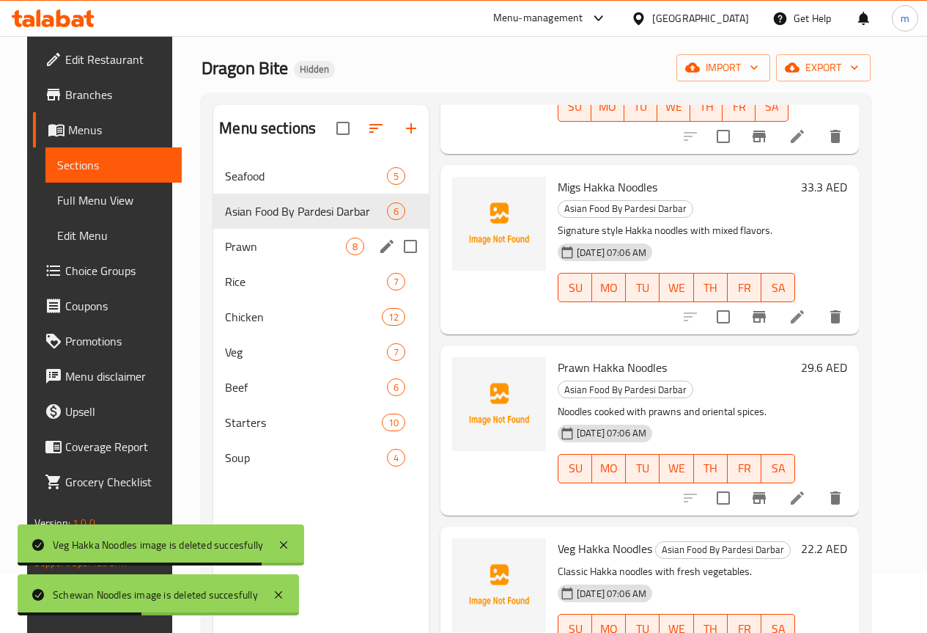
scroll to position [59, 0]
click at [268, 256] on span "Prawn" at bounding box center [285, 247] width 121 height 18
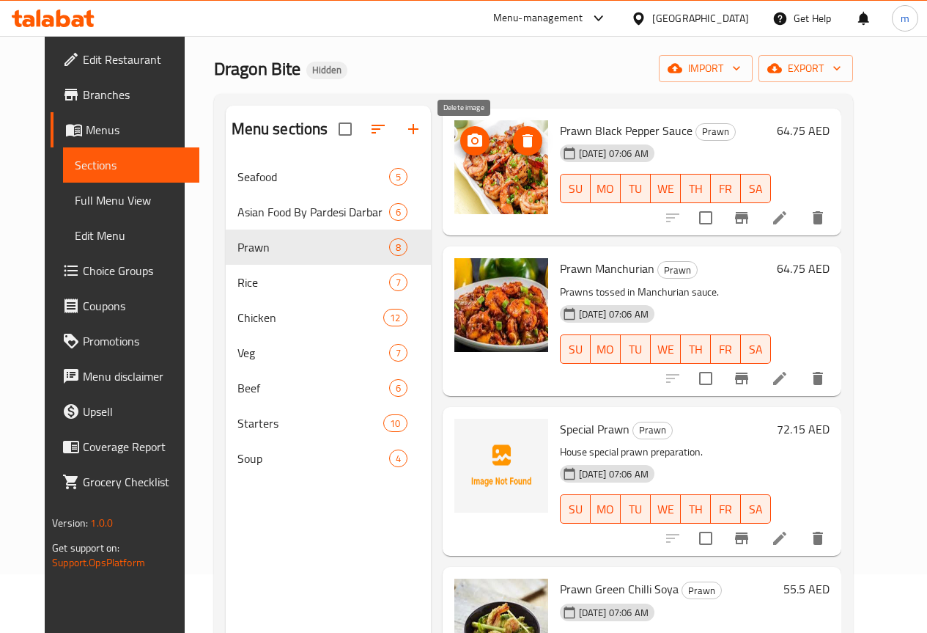
click at [513, 150] on button "delete image" at bounding box center [527, 140] width 29 height 29
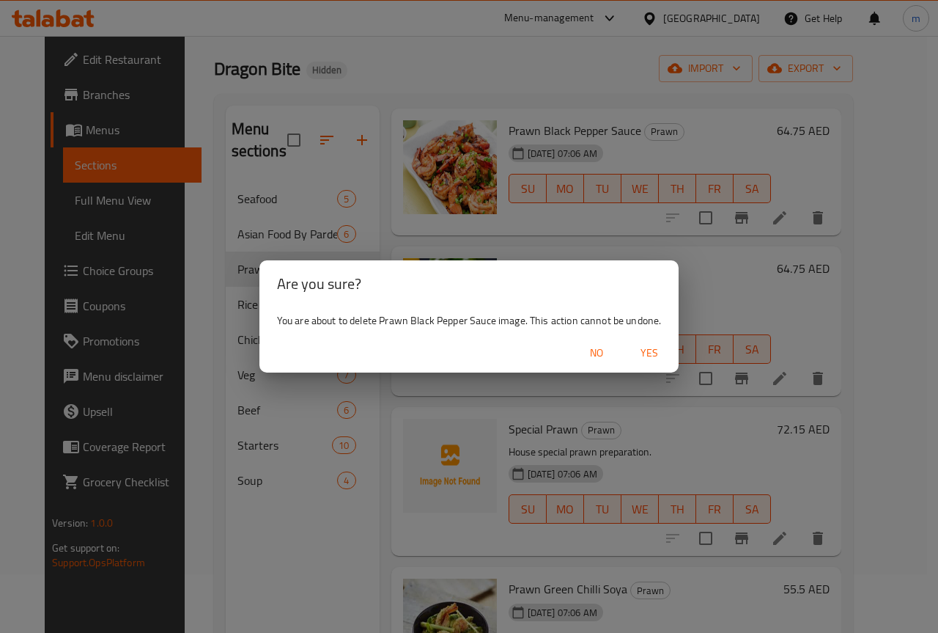
click at [653, 355] on span "Yes" at bounding box center [649, 353] width 35 height 18
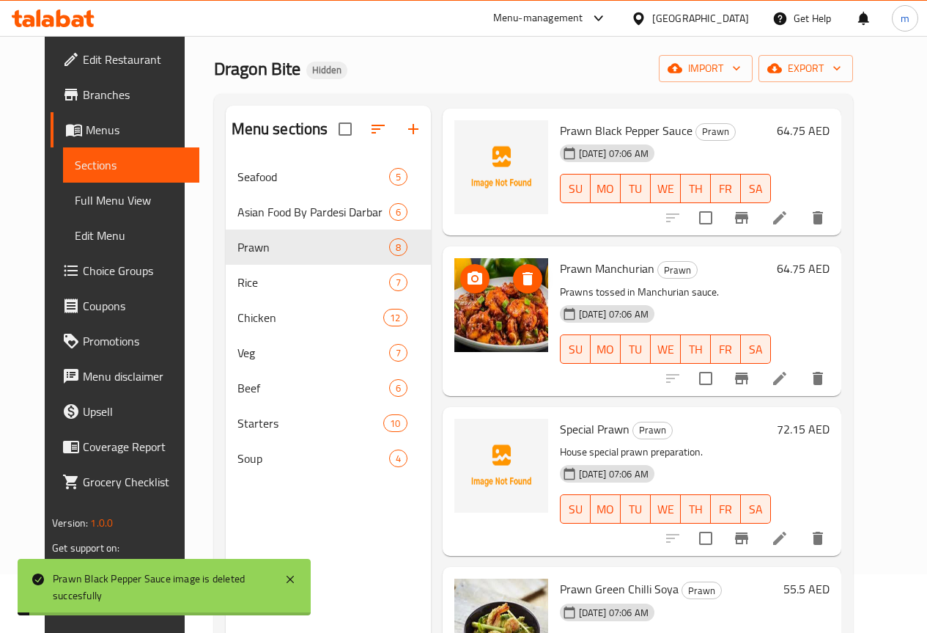
click at [519, 276] on icon "delete image" at bounding box center [528, 279] width 18 height 18
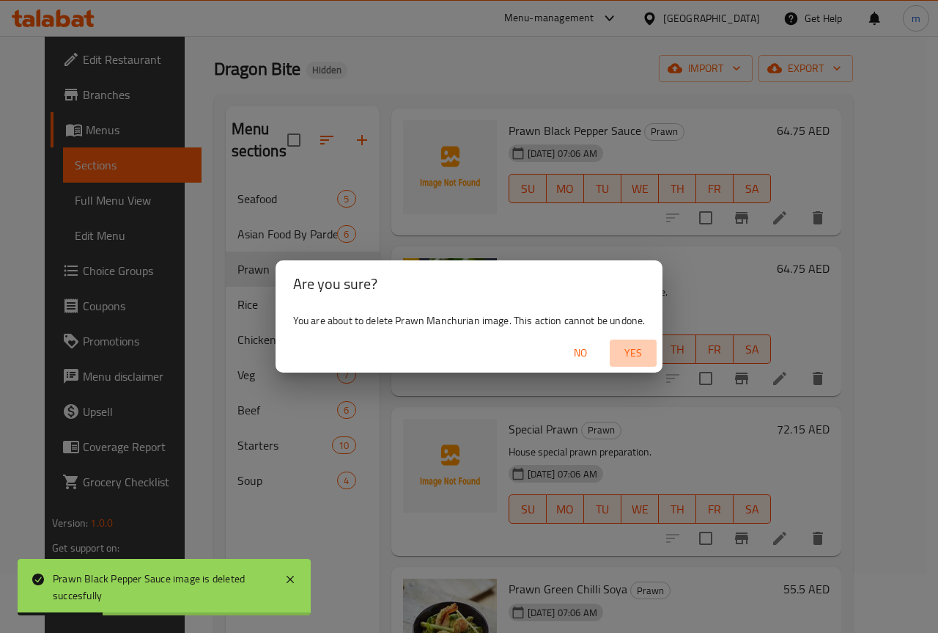
click at [630, 348] on span "Yes" at bounding box center [633, 353] width 35 height 18
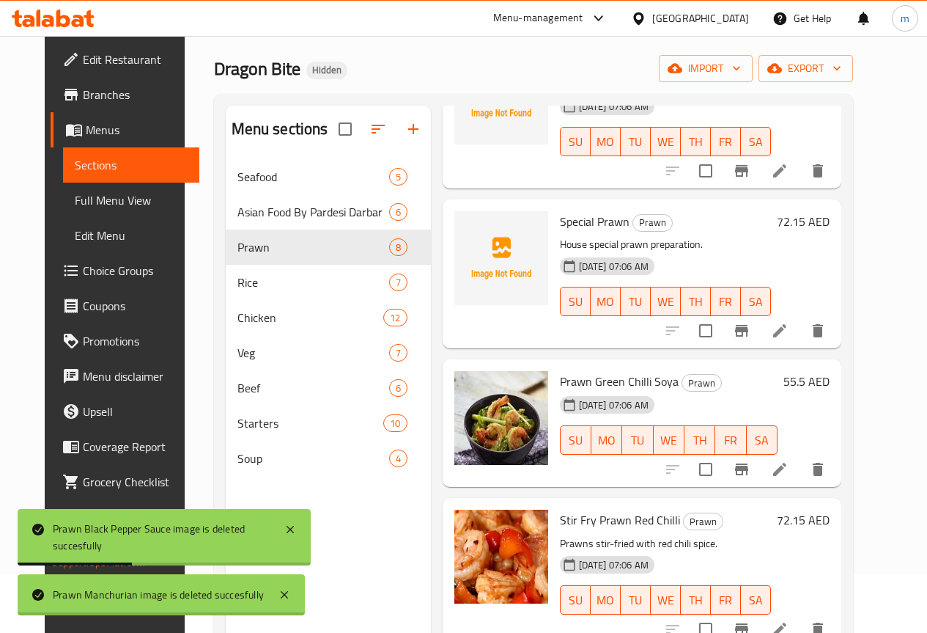
scroll to position [607, 0]
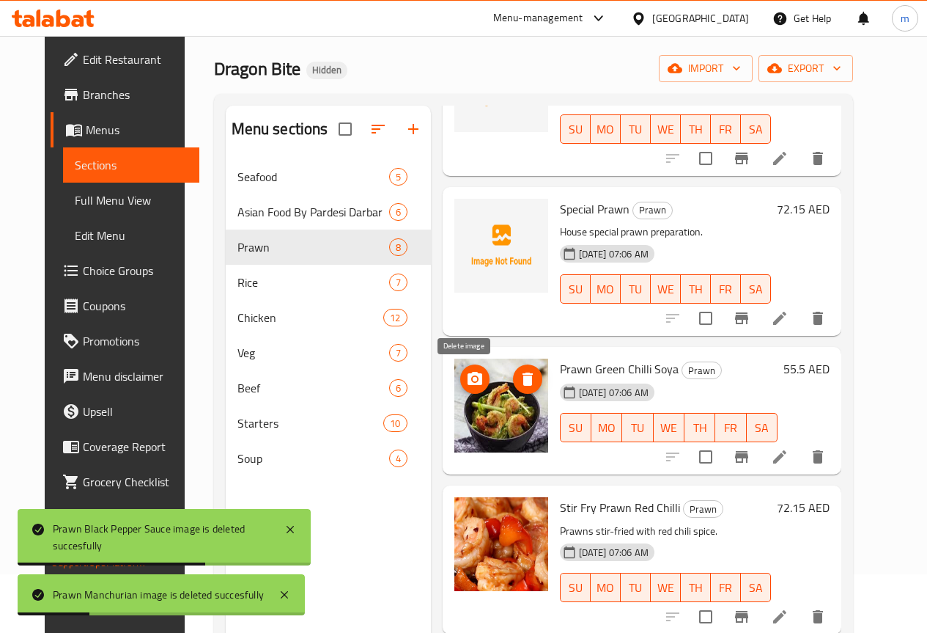
click at [523, 385] on icon "delete image" at bounding box center [528, 378] width 10 height 13
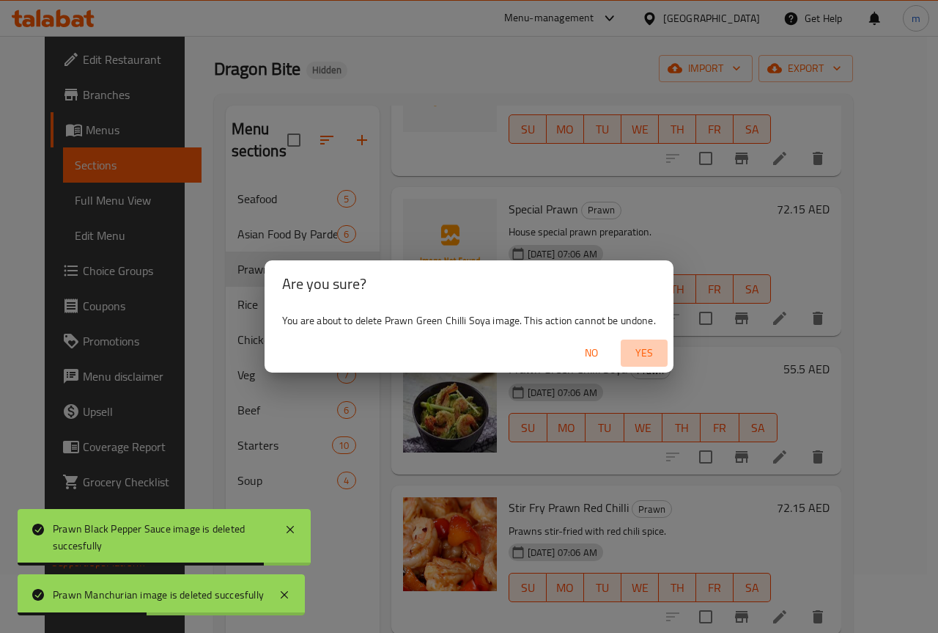
click at [656, 355] on span "Yes" at bounding box center [644, 353] width 35 height 18
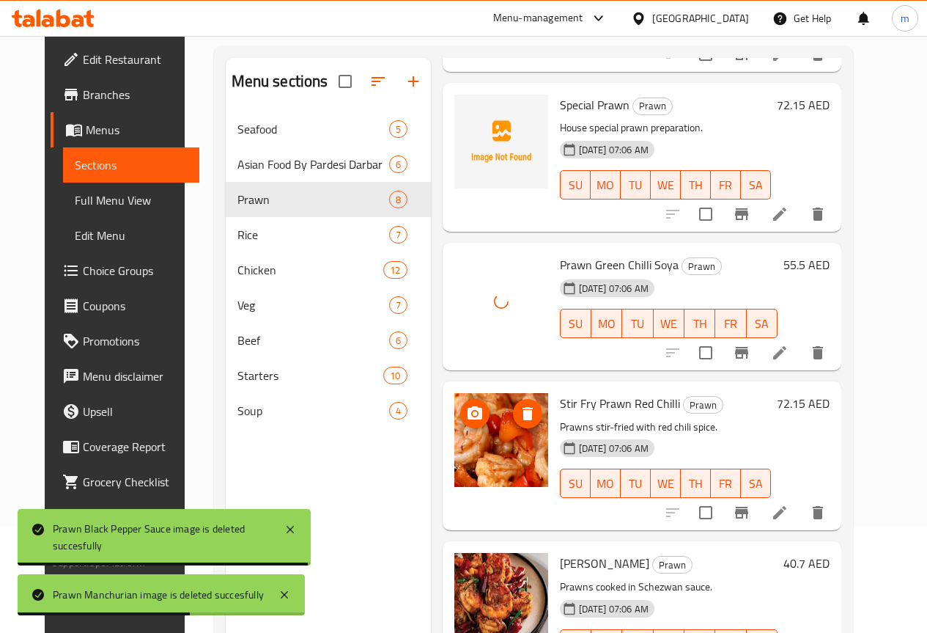
scroll to position [132, 0]
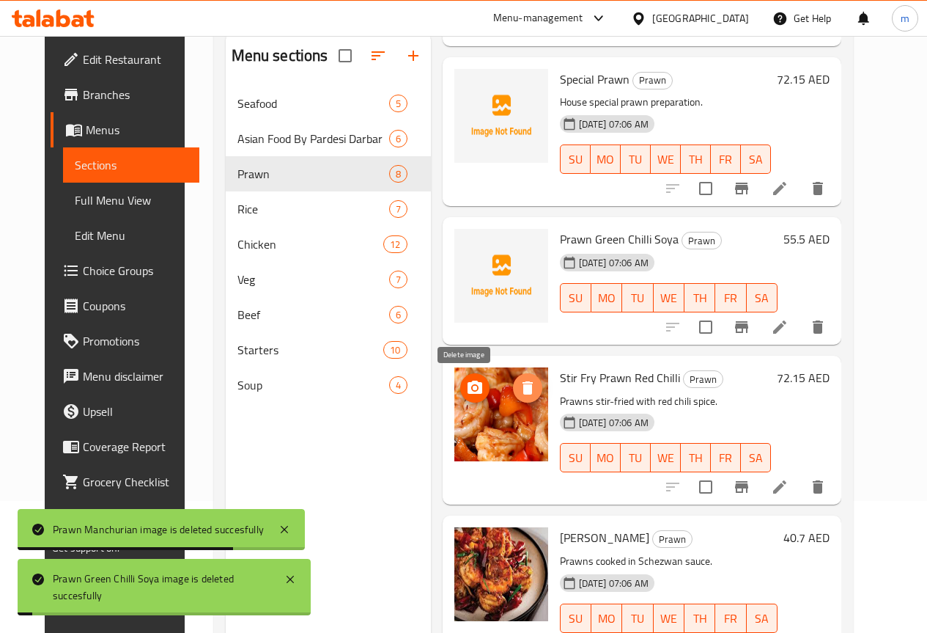
click at [513, 399] on button "delete image" at bounding box center [527, 387] width 29 height 29
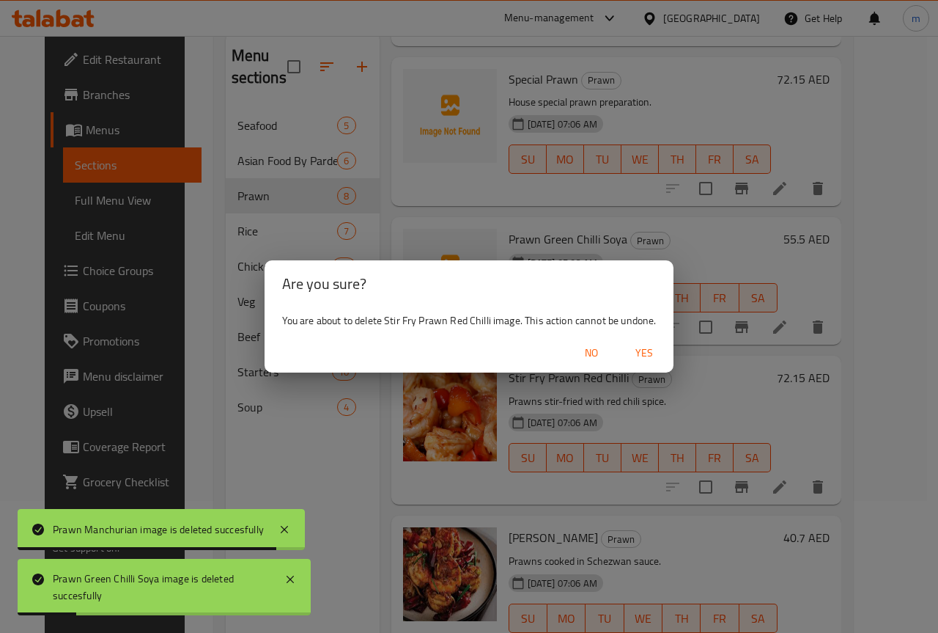
click at [649, 357] on span "Yes" at bounding box center [644, 353] width 35 height 18
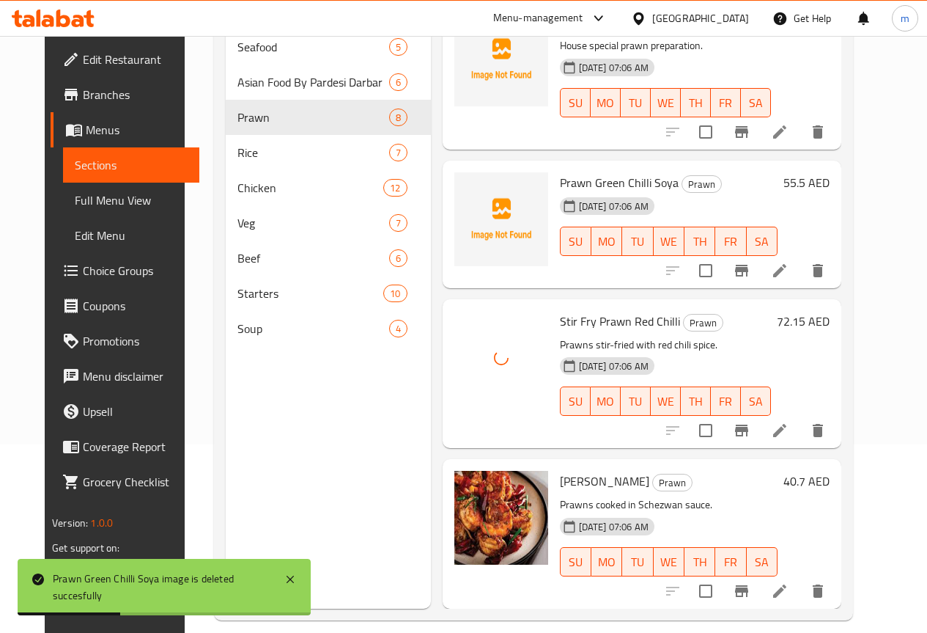
scroll to position [205, 0]
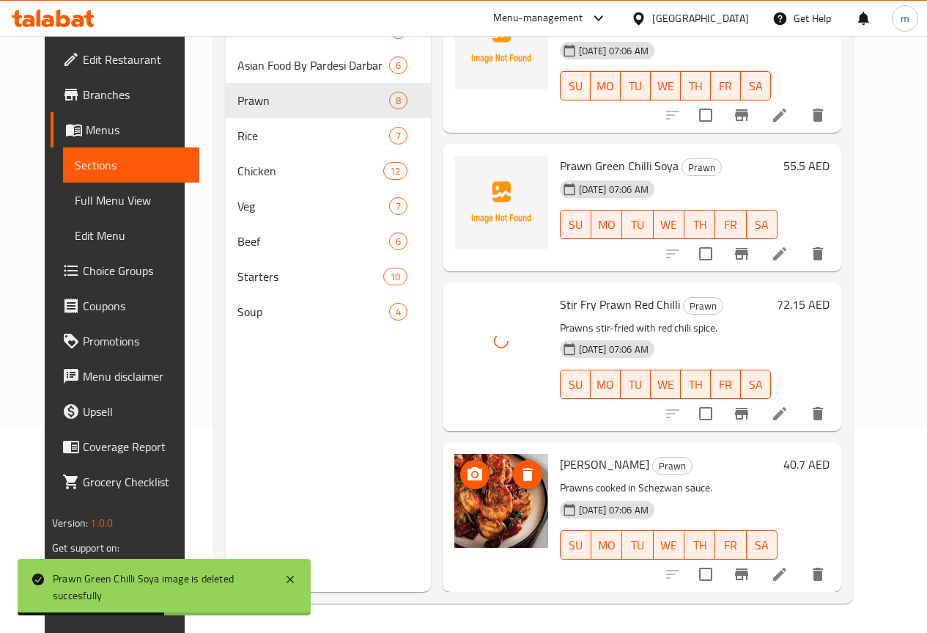
click at [519, 471] on icon "delete image" at bounding box center [528, 474] width 18 height 18
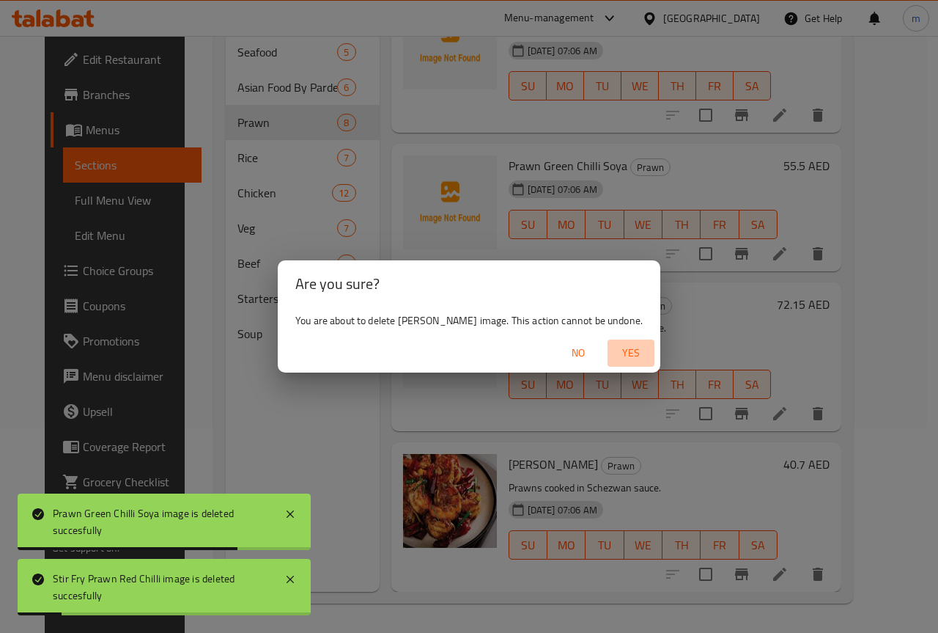
click at [637, 354] on span "Yes" at bounding box center [631, 353] width 35 height 18
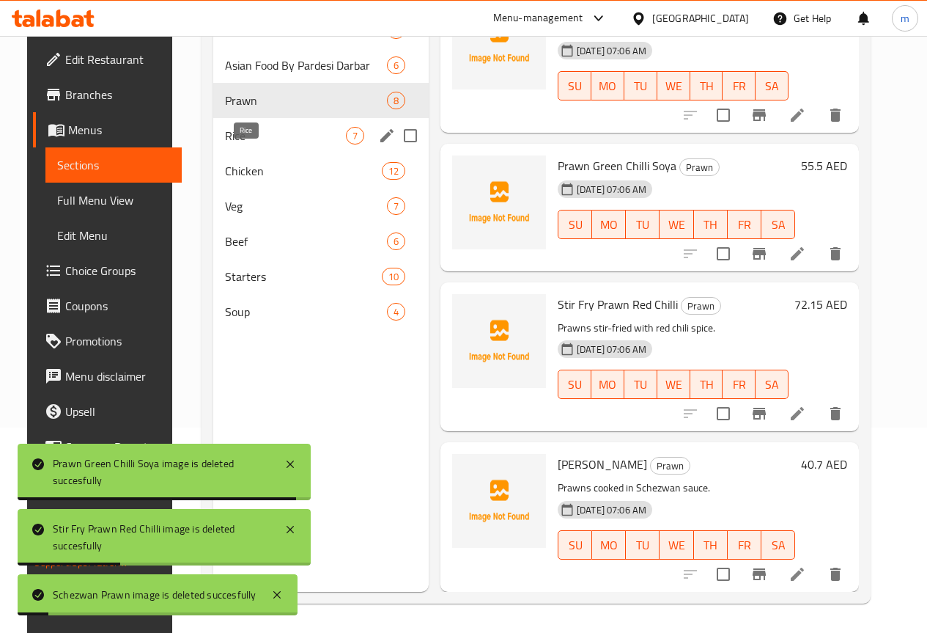
click at [268, 144] on span "Rice" at bounding box center [285, 136] width 121 height 18
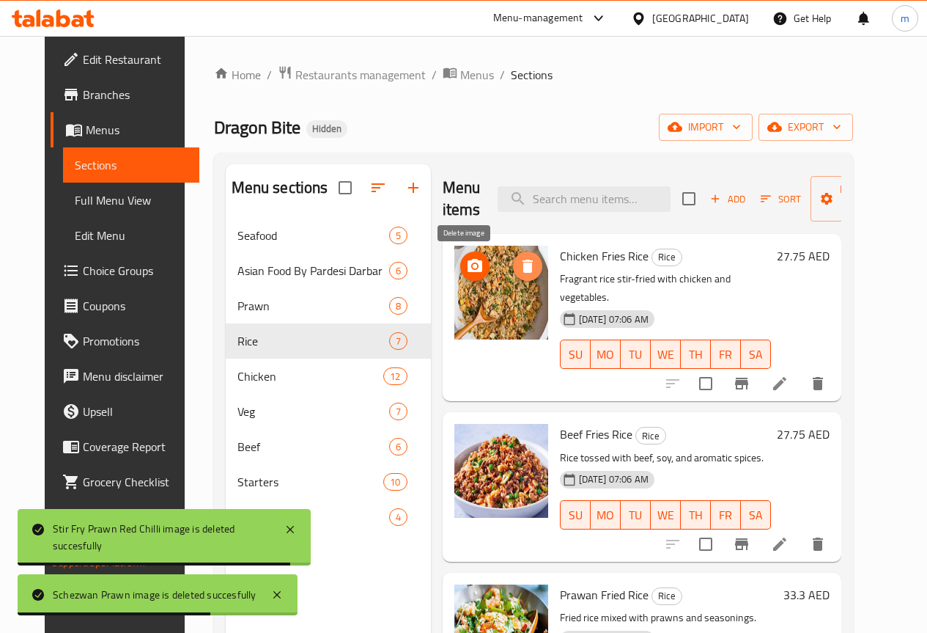
click at [519, 274] on icon "delete image" at bounding box center [528, 266] width 18 height 18
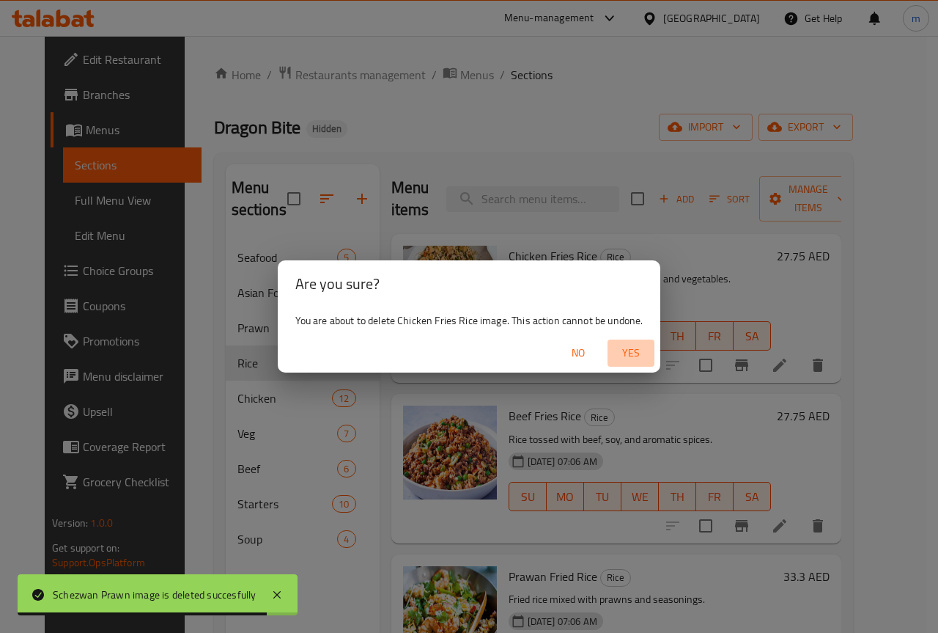
click at [641, 355] on span "Yes" at bounding box center [631, 353] width 35 height 18
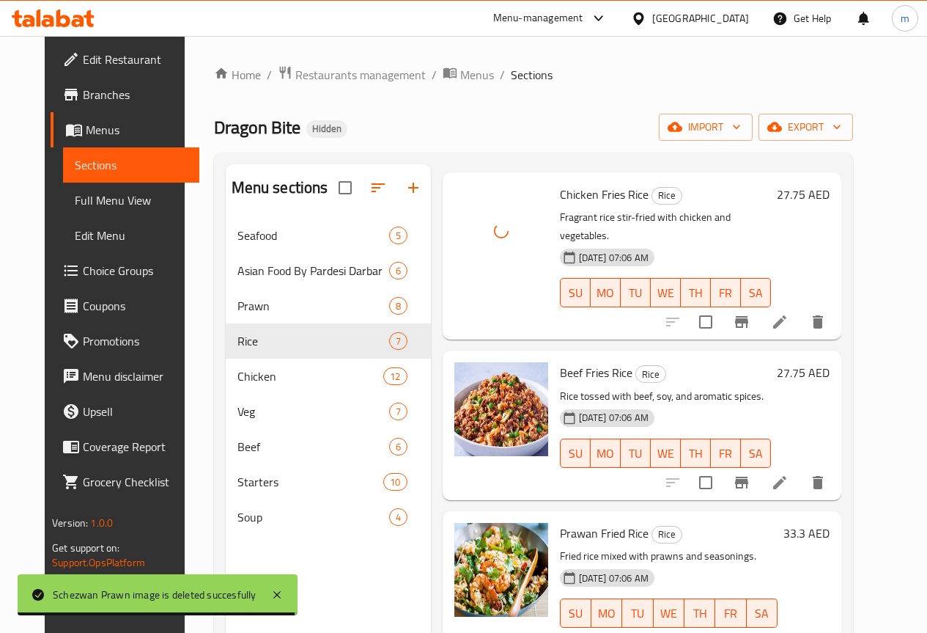
scroll to position [220, 0]
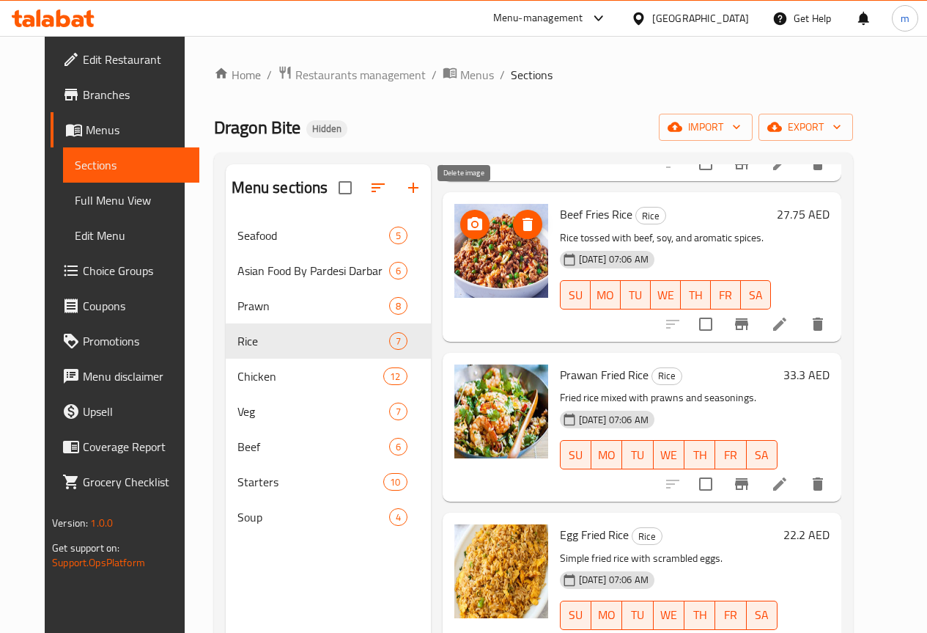
click at [513, 217] on button "delete image" at bounding box center [527, 224] width 29 height 29
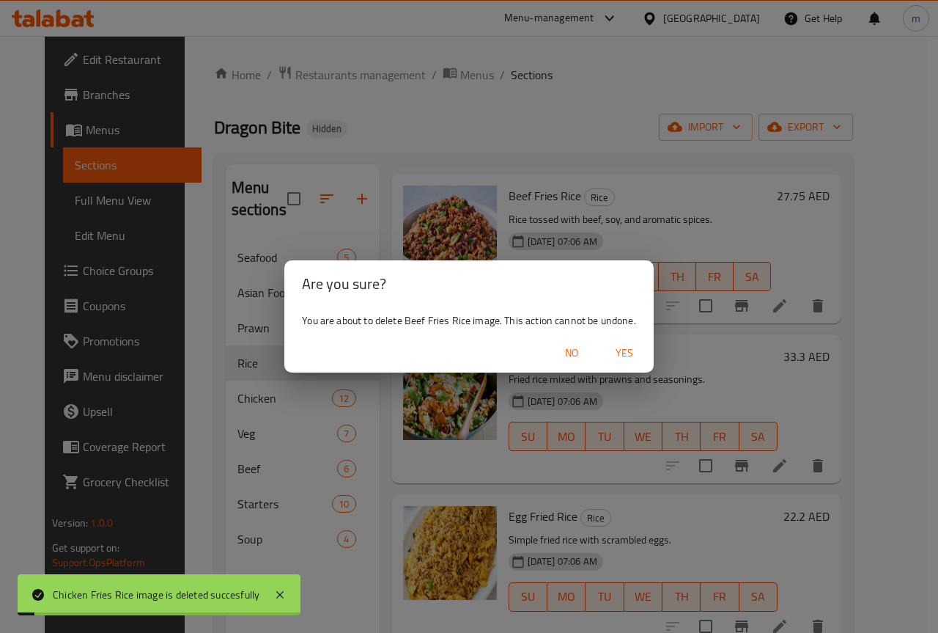
click at [628, 361] on span "Yes" at bounding box center [624, 353] width 35 height 18
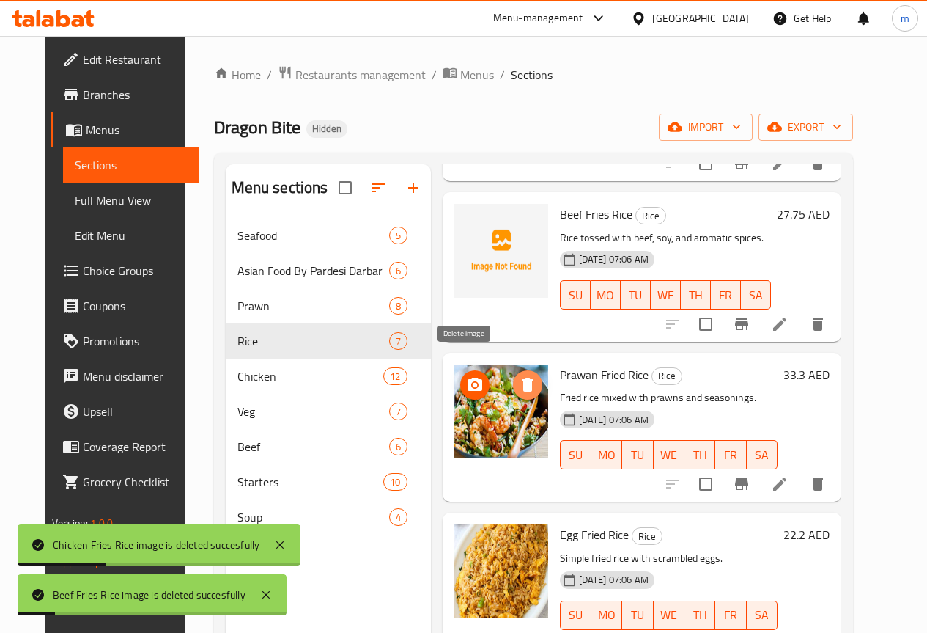
click at [519, 376] on icon "delete image" at bounding box center [528, 385] width 18 height 18
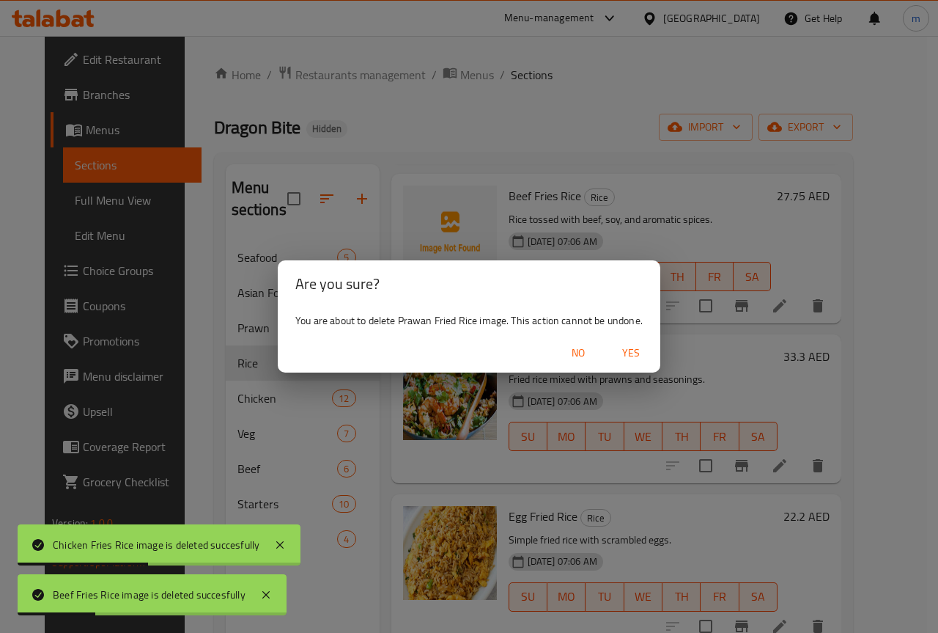
click at [624, 355] on span "Yes" at bounding box center [631, 353] width 35 height 18
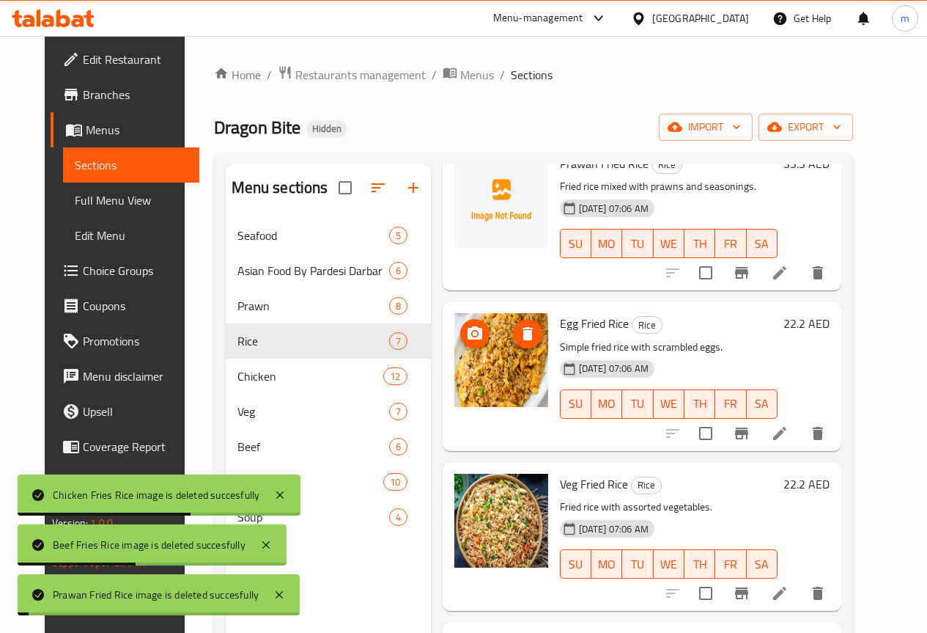
scroll to position [440, 0]
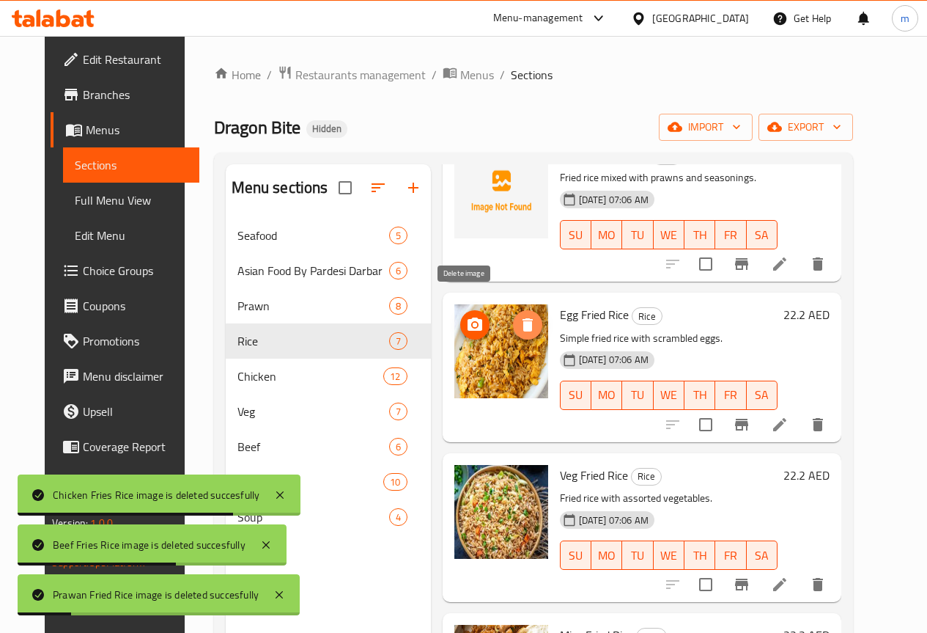
click at [513, 310] on button "delete image" at bounding box center [527, 324] width 29 height 29
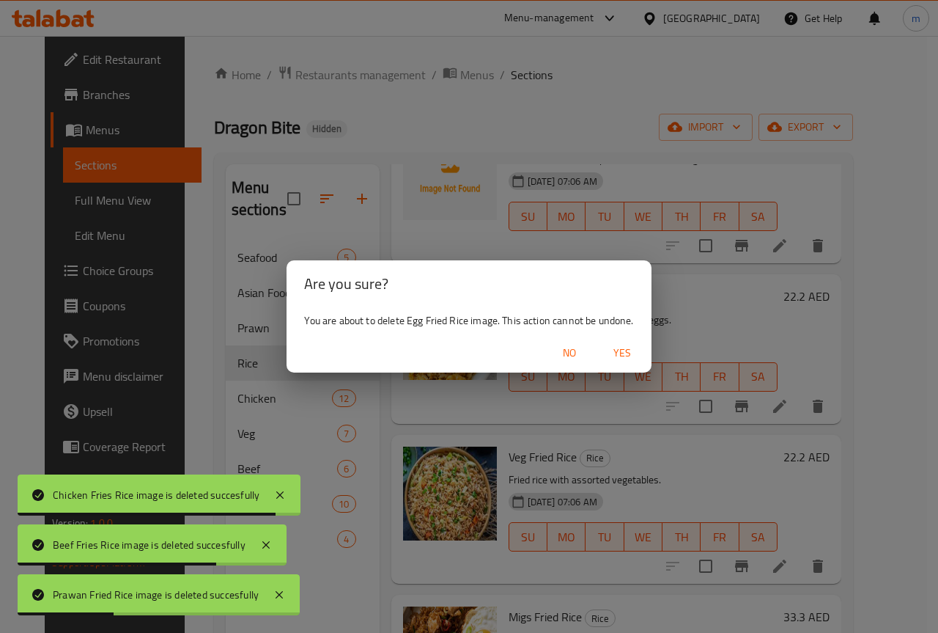
click at [624, 356] on span "Yes" at bounding box center [622, 353] width 35 height 18
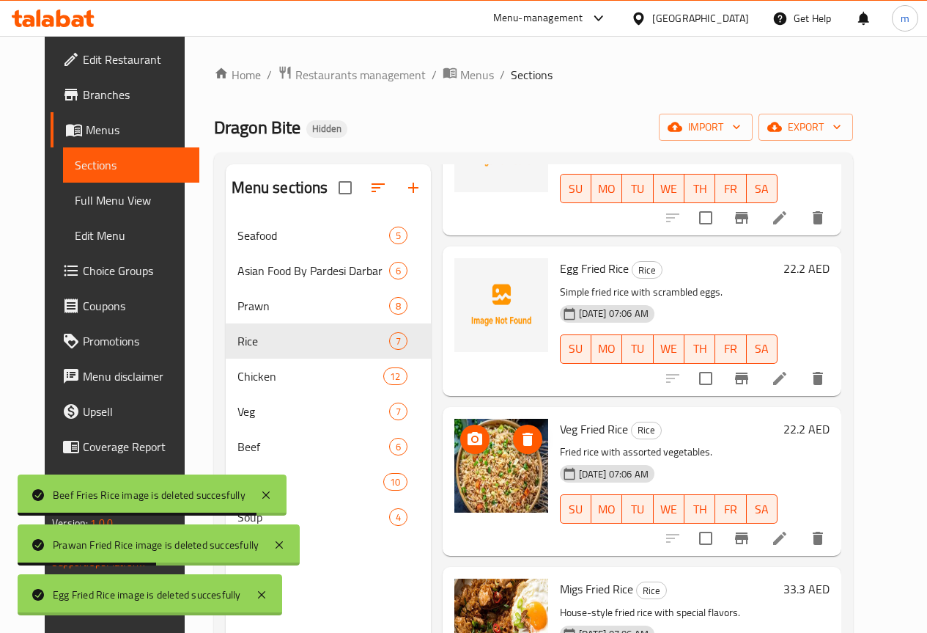
scroll to position [547, 0]
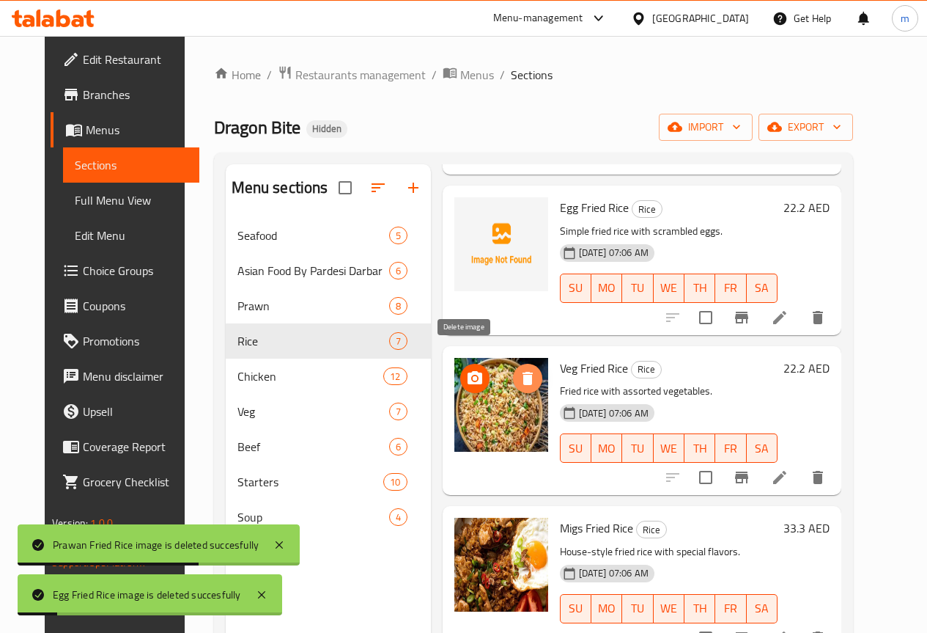
click at [523, 372] on icon "delete image" at bounding box center [528, 378] width 10 height 13
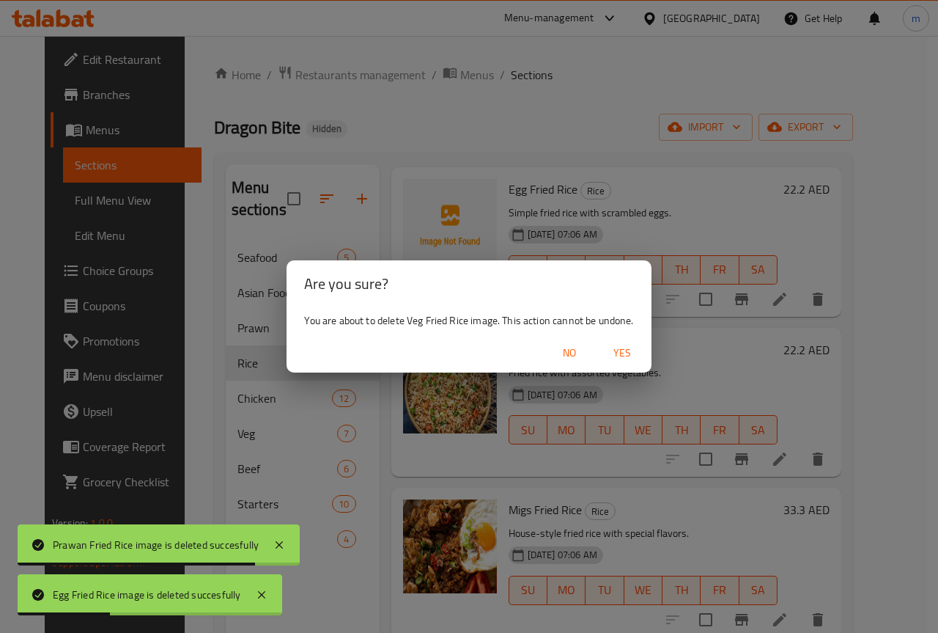
click at [626, 350] on span "Yes" at bounding box center [622, 353] width 35 height 18
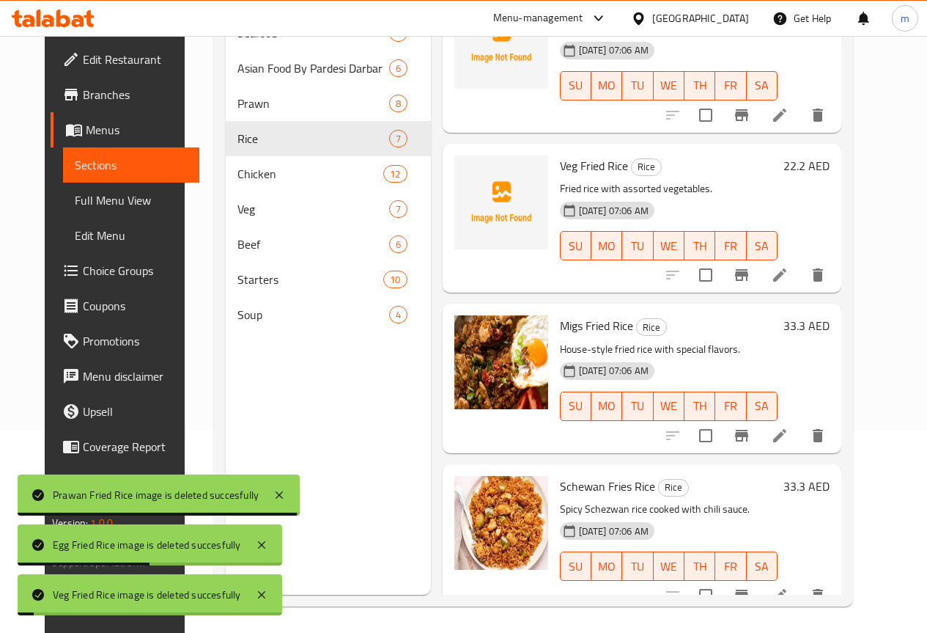
scroll to position [205, 0]
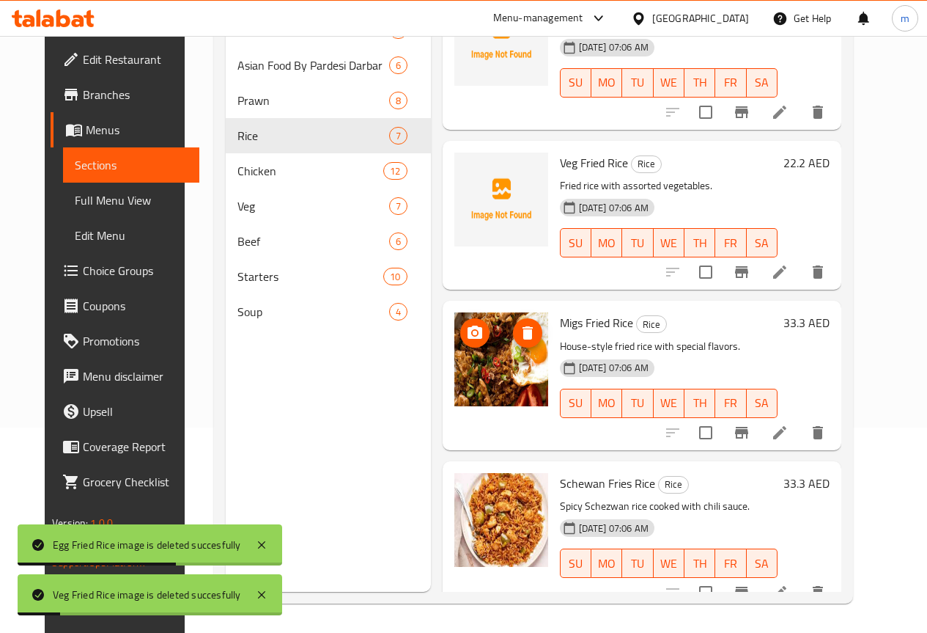
click at [519, 324] on icon "delete image" at bounding box center [528, 333] width 18 height 18
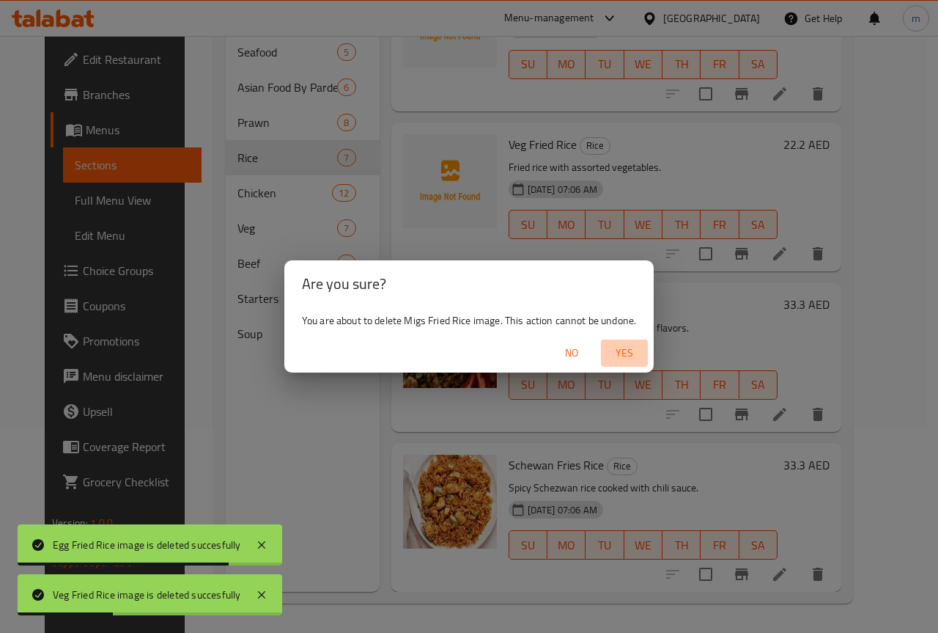
click at [612, 362] on button "Yes" at bounding box center [624, 352] width 47 height 27
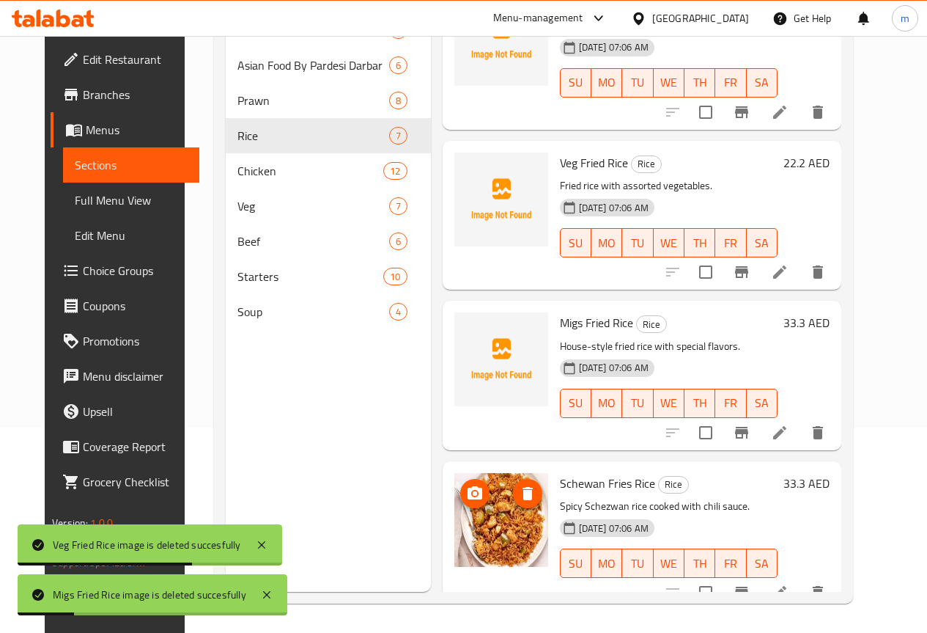
click at [523, 487] on icon "delete image" at bounding box center [528, 493] width 10 height 13
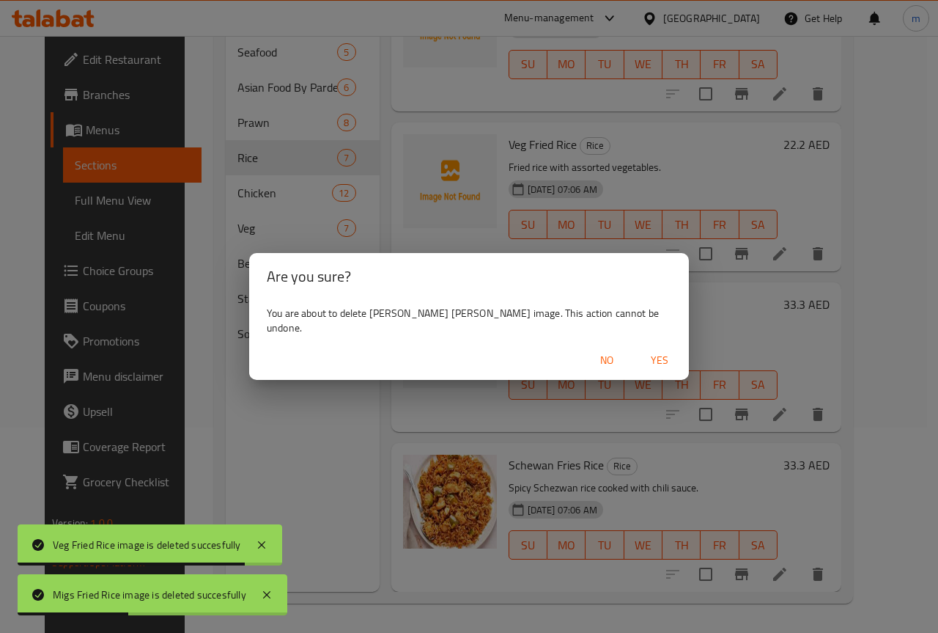
click at [636, 341] on div "No Yes" at bounding box center [469, 360] width 440 height 39
click at [642, 351] on span "Yes" at bounding box center [659, 360] width 35 height 18
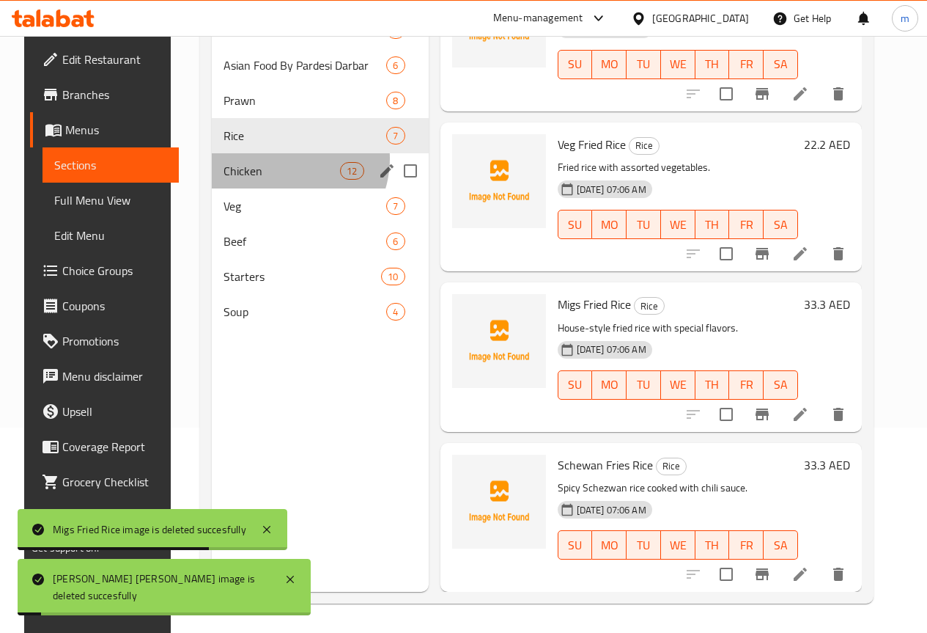
click at [266, 180] on div "Chicken 12" at bounding box center [320, 170] width 217 height 35
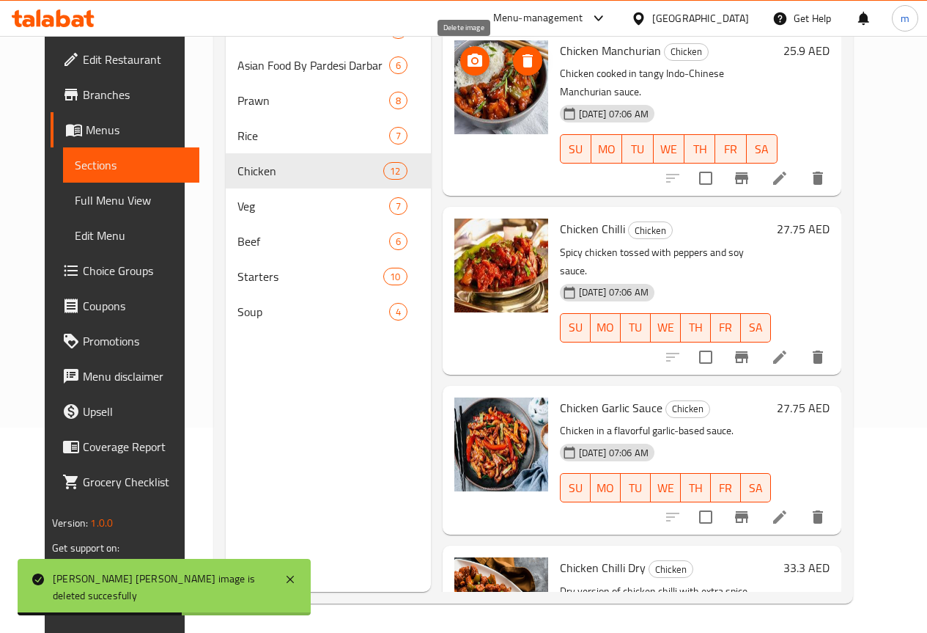
click at [513, 70] on button "delete image" at bounding box center [527, 60] width 29 height 29
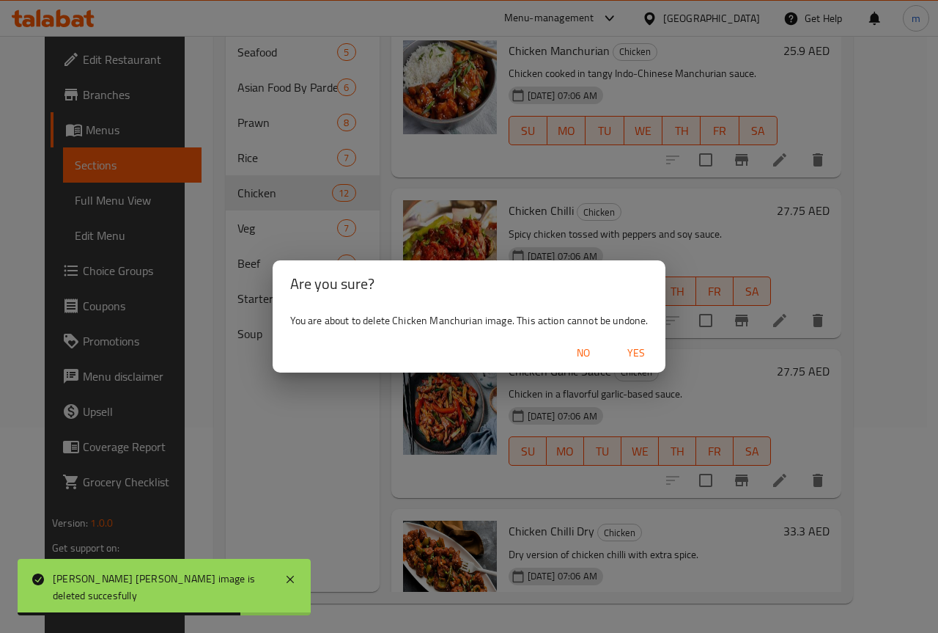
click at [629, 341] on button "Yes" at bounding box center [636, 352] width 47 height 27
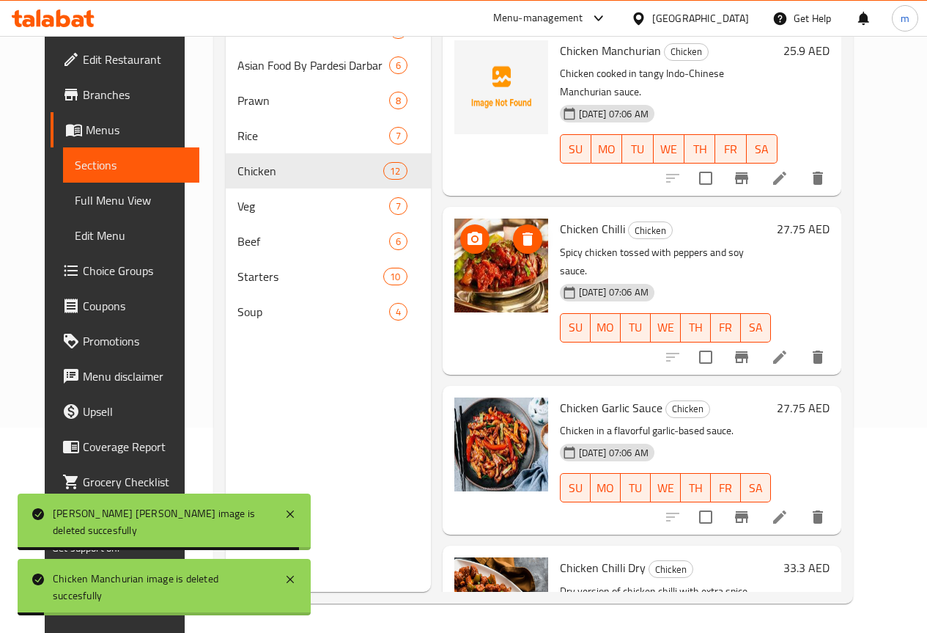
click at [519, 230] on icon "delete image" at bounding box center [528, 239] width 18 height 18
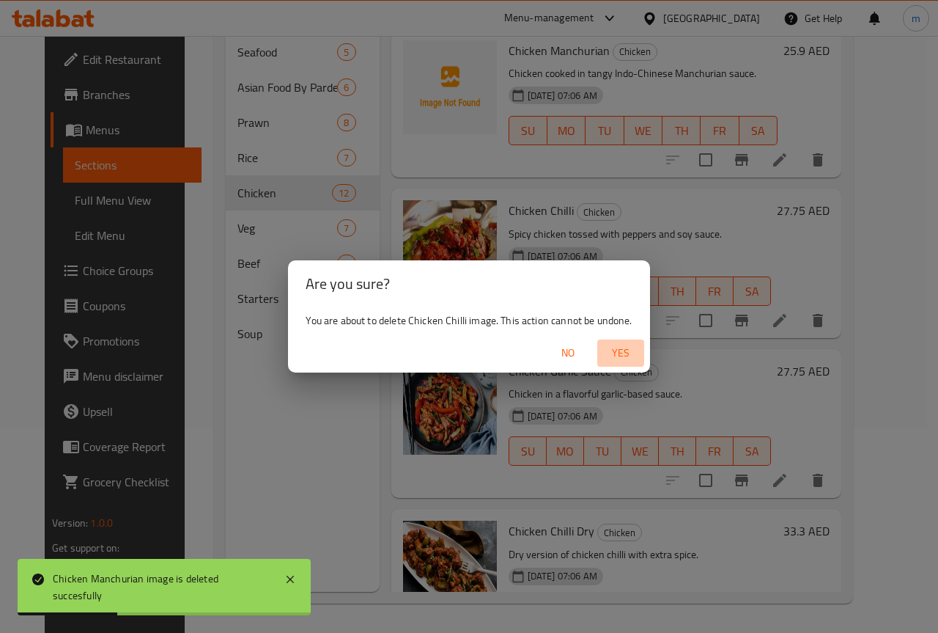
click at [644, 353] on button "Yes" at bounding box center [620, 352] width 47 height 27
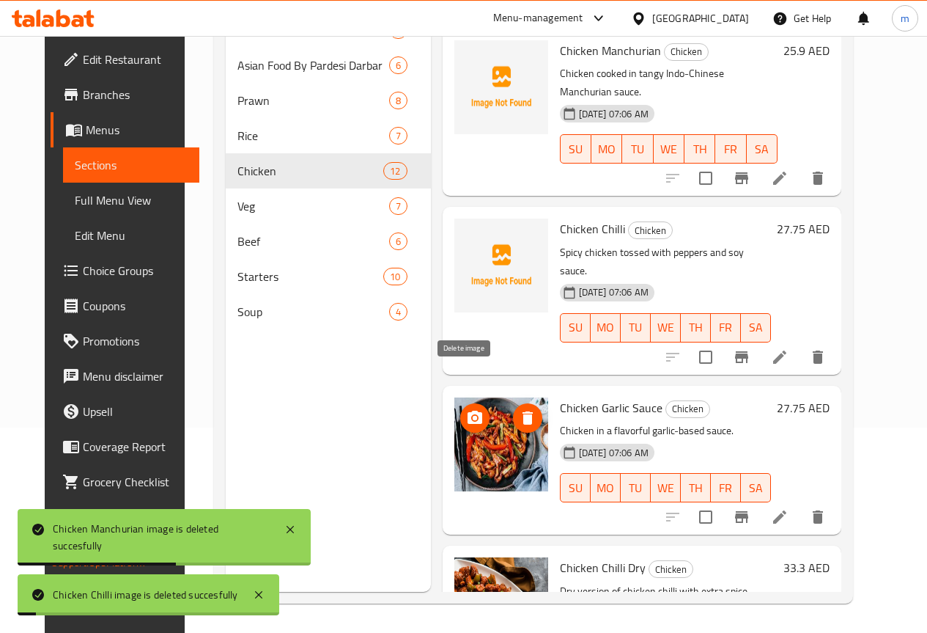
click at [513, 403] on button "delete image" at bounding box center [527, 417] width 29 height 29
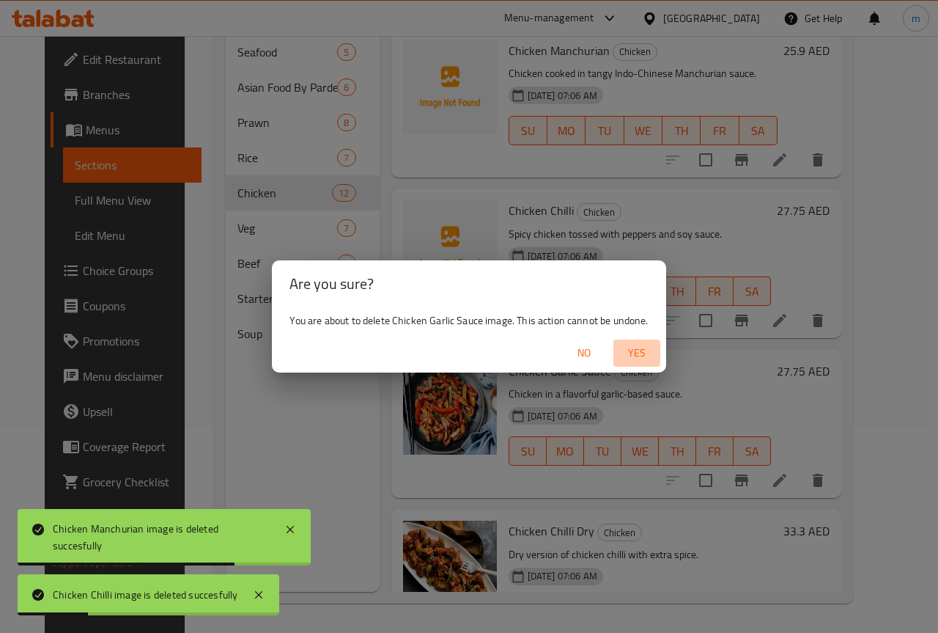
click at [627, 358] on span "Yes" at bounding box center [636, 353] width 35 height 18
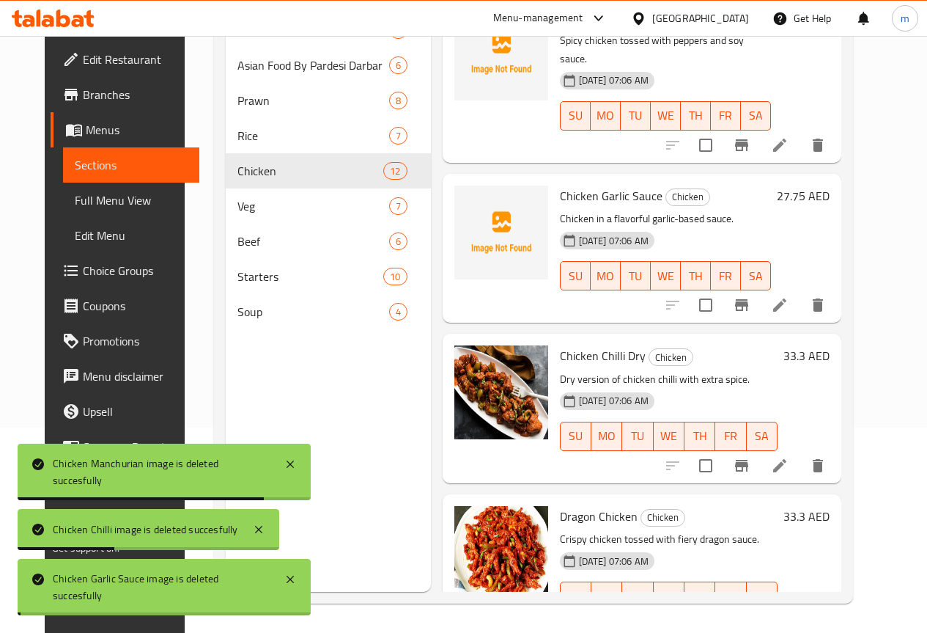
scroll to position [220, 0]
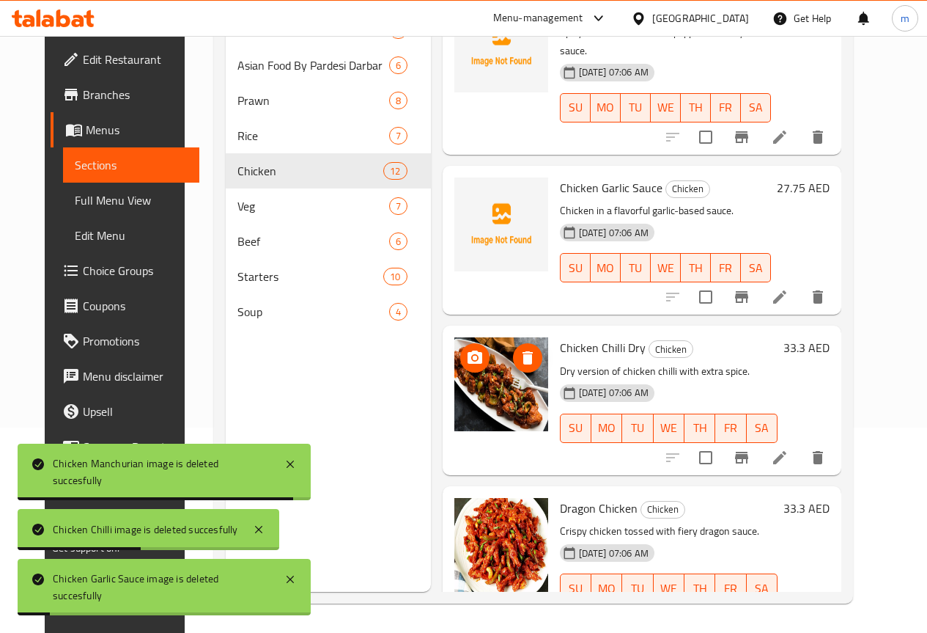
click at [513, 343] on button "delete image" at bounding box center [527, 357] width 29 height 29
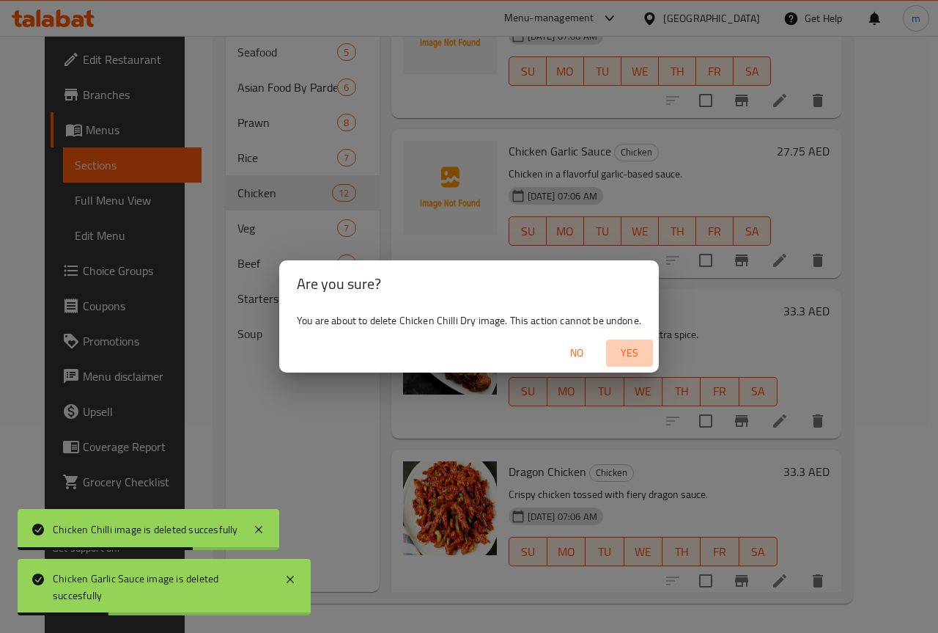
click at [614, 357] on span "Yes" at bounding box center [629, 353] width 35 height 18
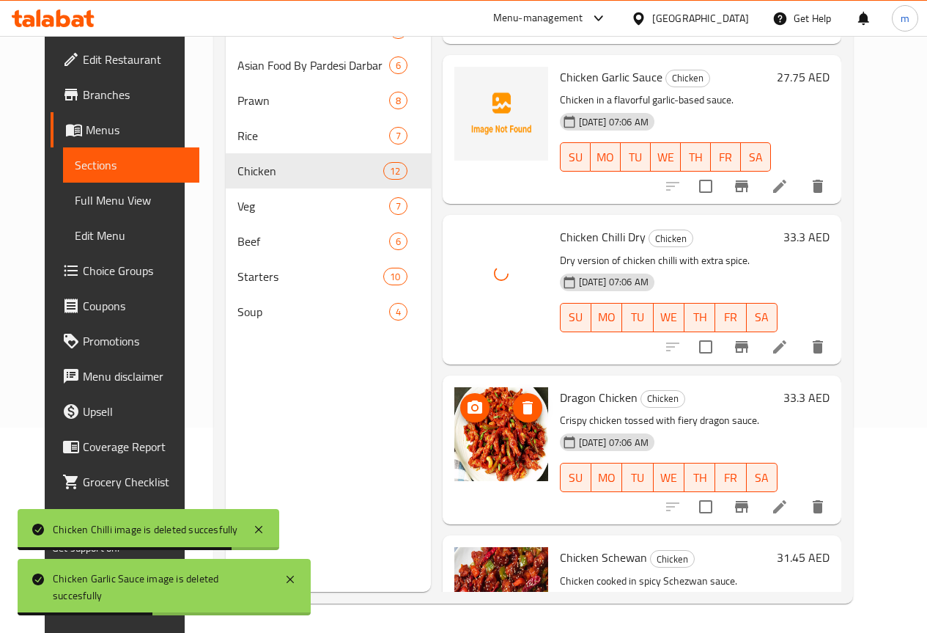
scroll to position [366, 0]
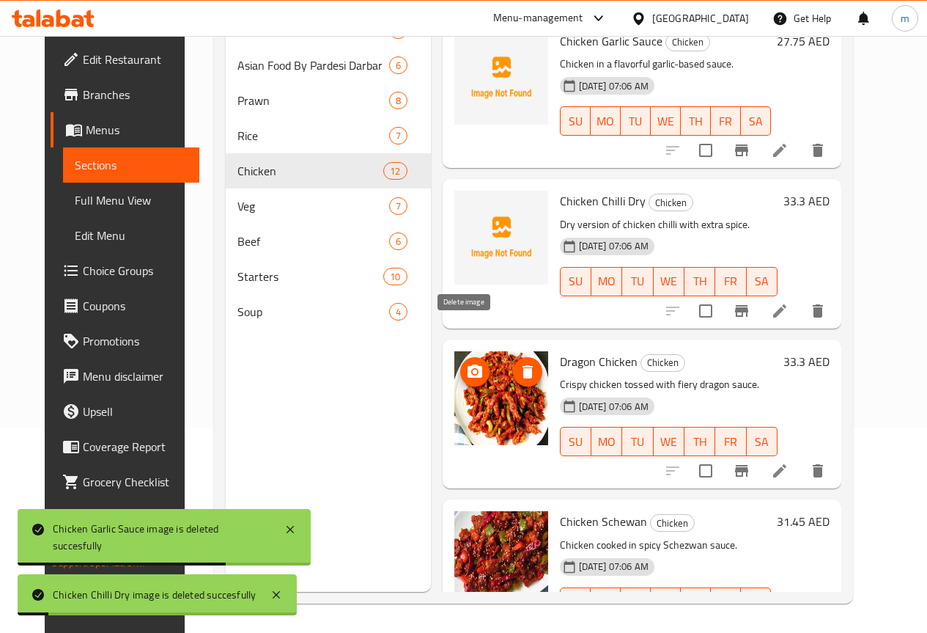
click at [519, 363] on icon "delete image" at bounding box center [528, 372] width 18 height 18
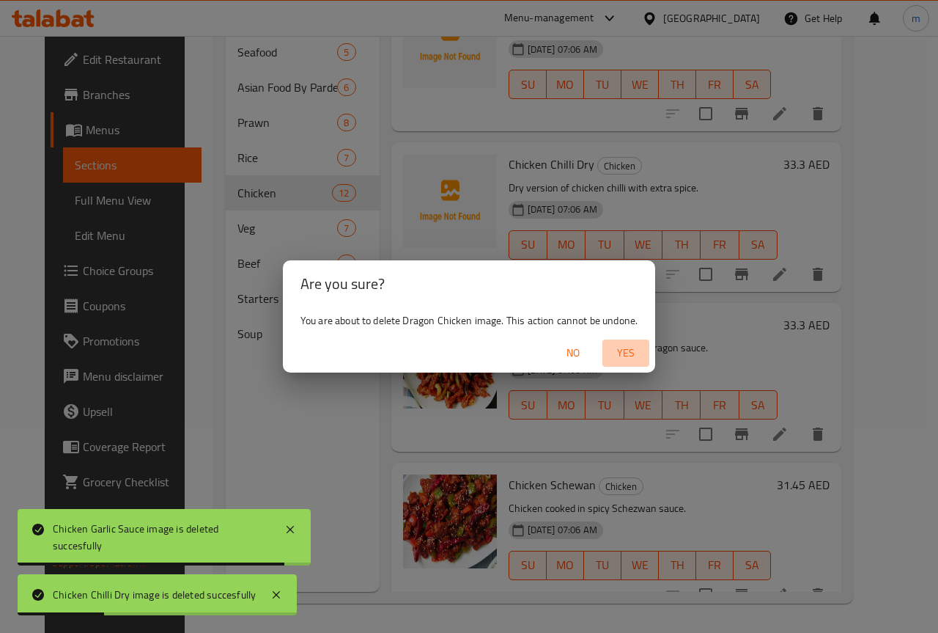
click at [611, 350] on span "Yes" at bounding box center [625, 353] width 35 height 18
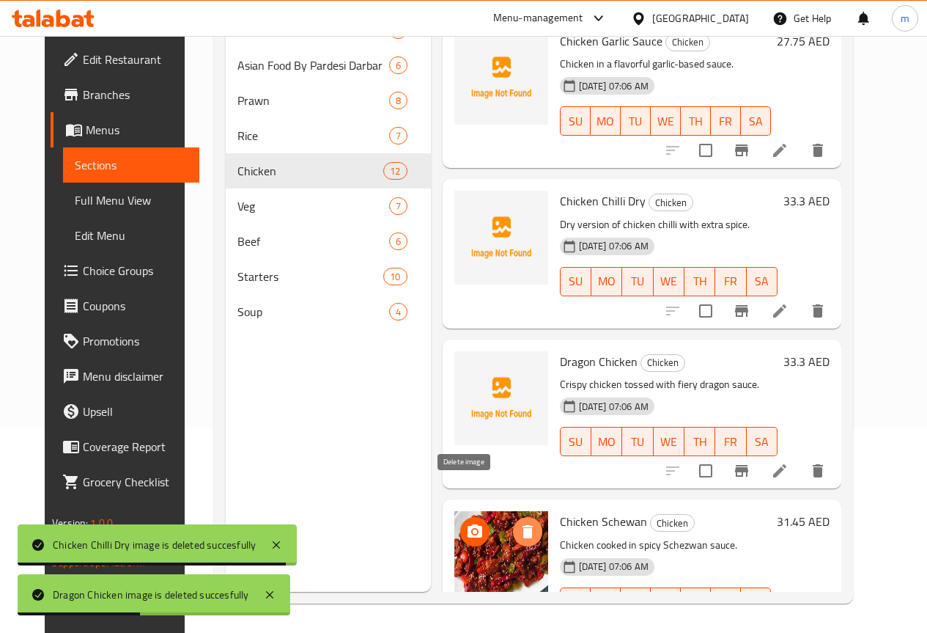
click at [523, 525] on icon "delete image" at bounding box center [528, 531] width 10 height 13
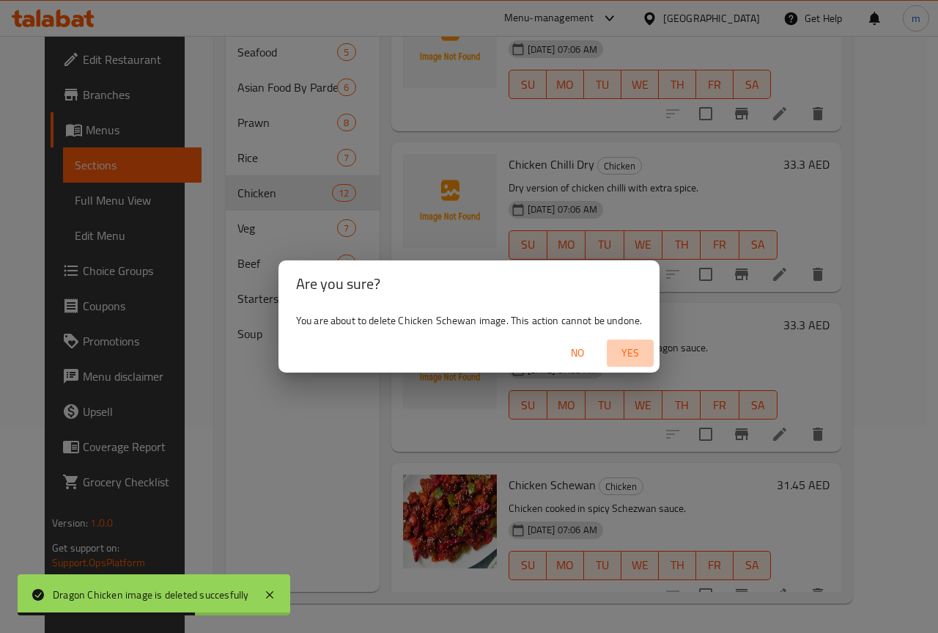
click at [629, 352] on span "Yes" at bounding box center [630, 353] width 35 height 18
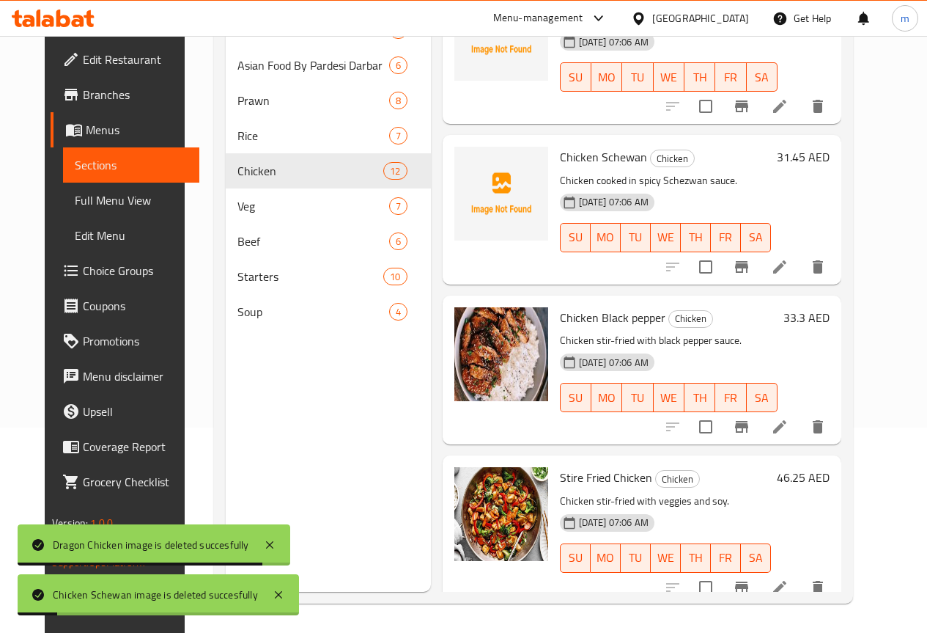
scroll to position [733, 0]
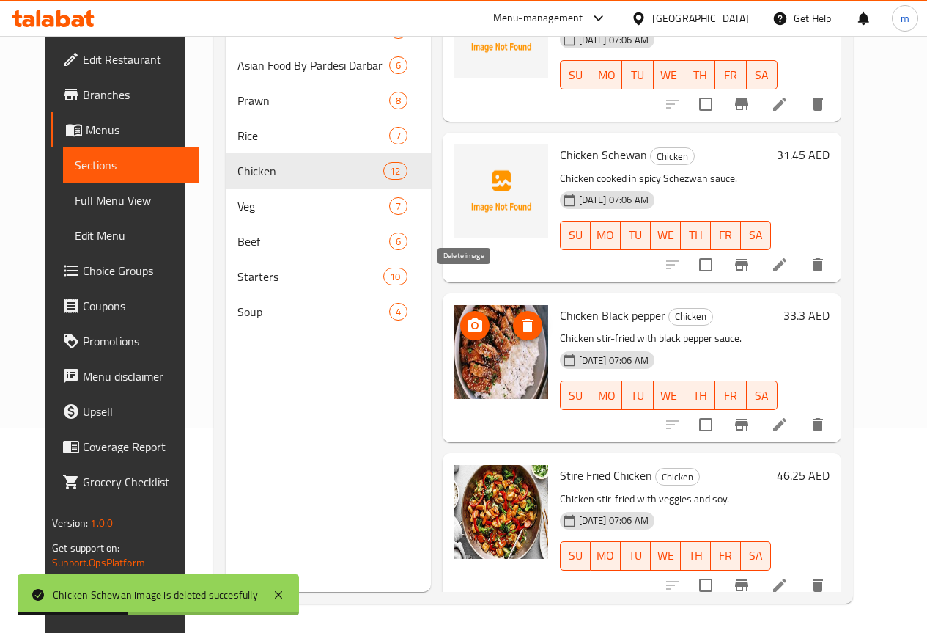
click at [523, 319] on icon "delete image" at bounding box center [528, 325] width 10 height 13
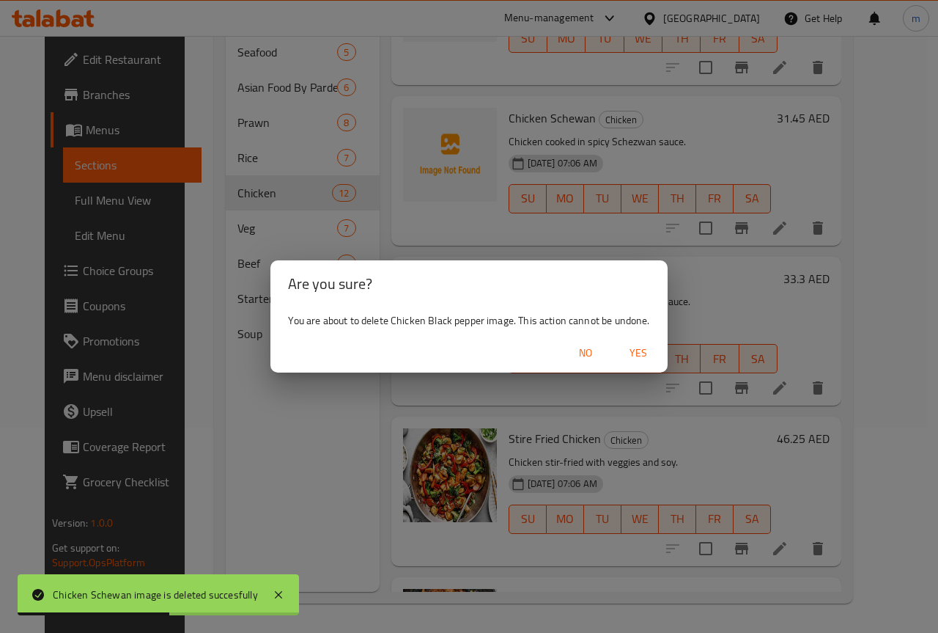
click at [632, 352] on span "Yes" at bounding box center [638, 353] width 35 height 18
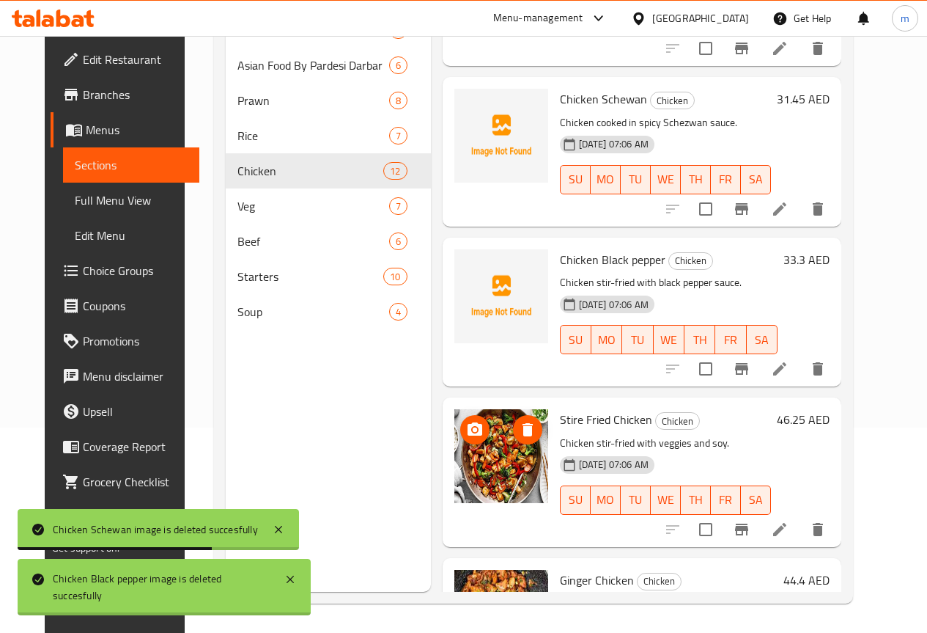
scroll to position [880, 0]
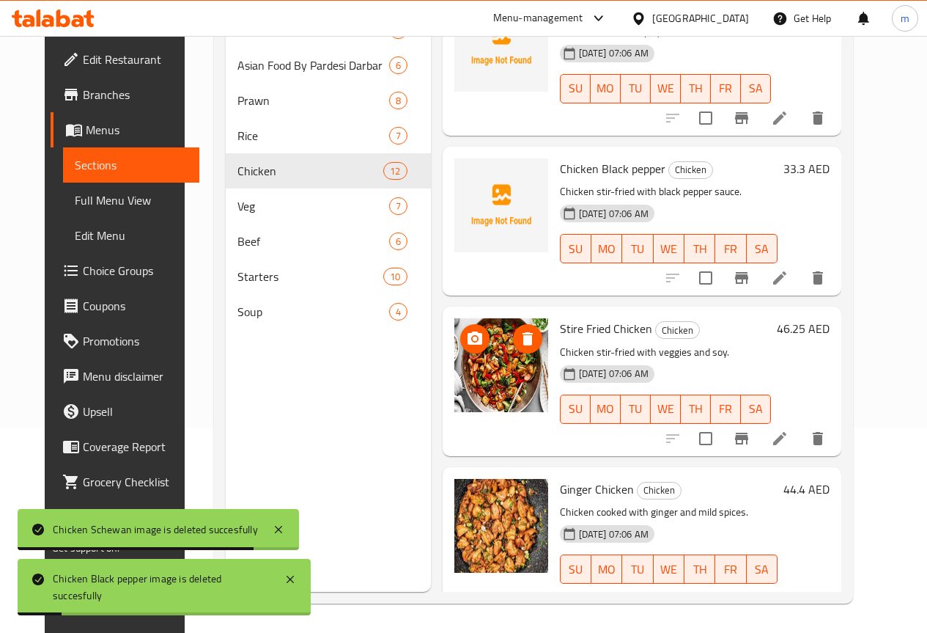
click at [519, 330] on icon "delete image" at bounding box center [528, 339] width 18 height 18
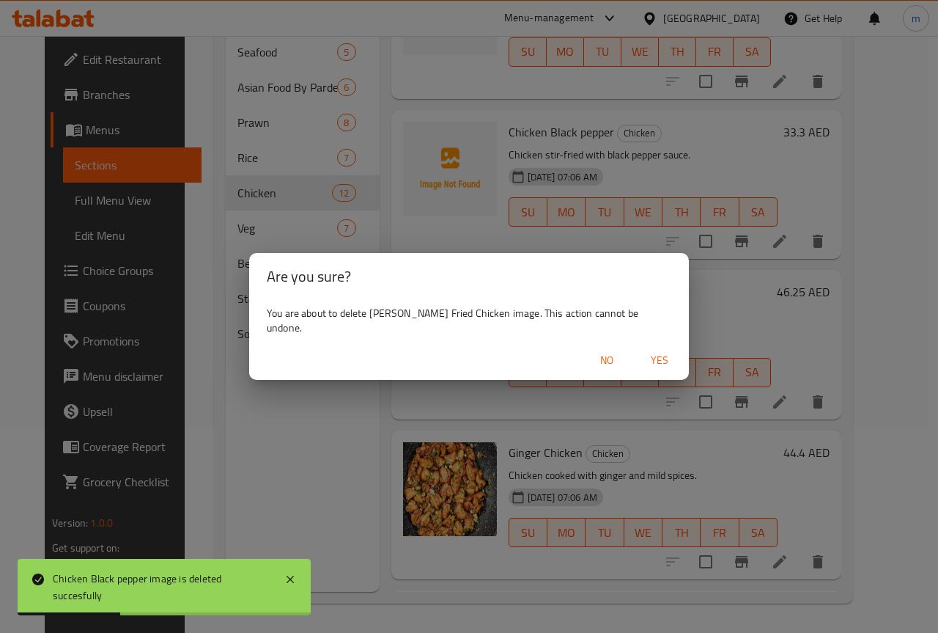
click at [642, 355] on span "Yes" at bounding box center [659, 360] width 35 height 18
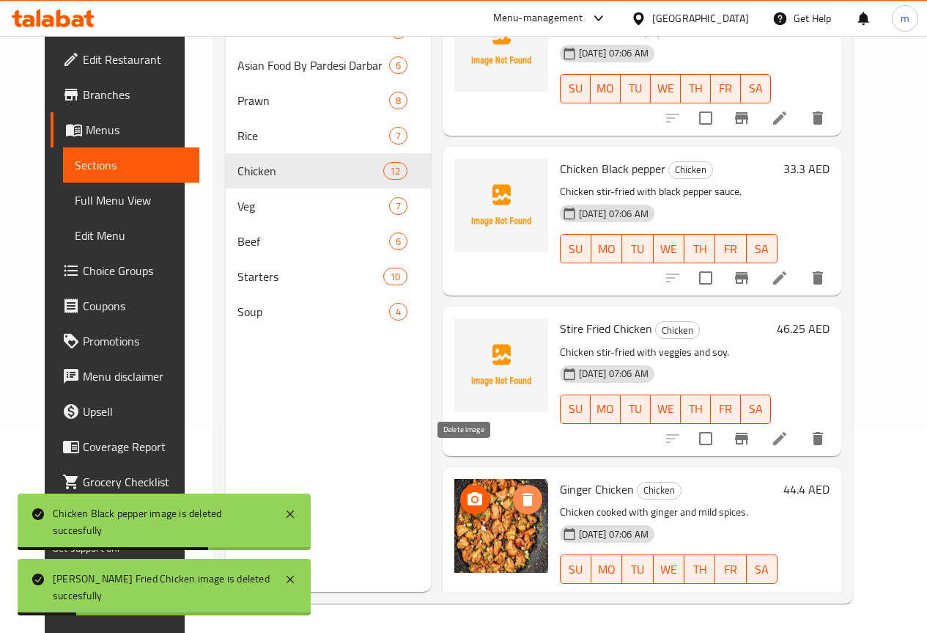
click at [519, 490] on icon "delete image" at bounding box center [528, 499] width 18 height 18
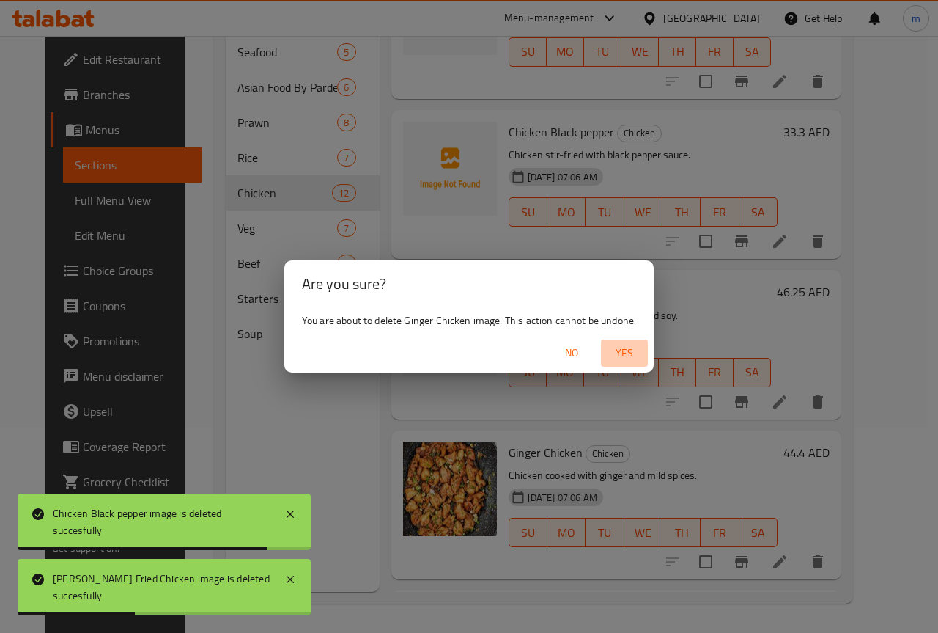
click at [636, 352] on span "Yes" at bounding box center [624, 353] width 35 height 18
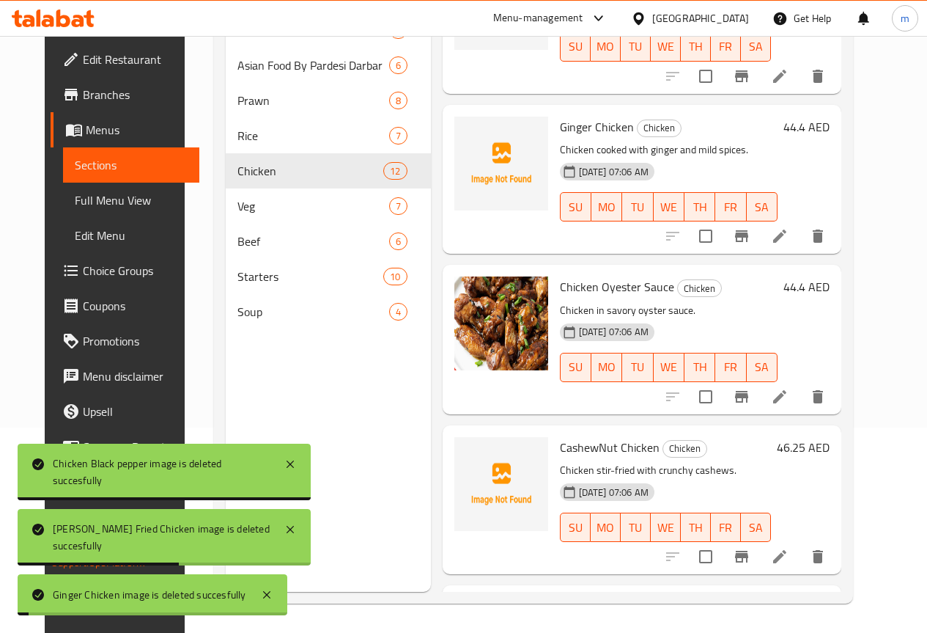
scroll to position [1246, 0]
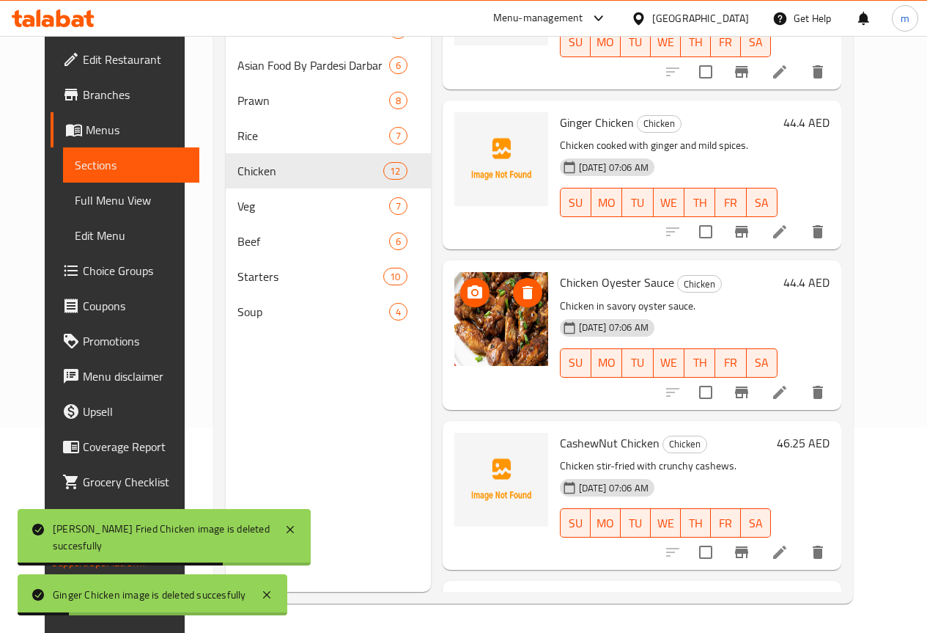
click at [454, 272] on img at bounding box center [501, 319] width 94 height 94
click at [523, 286] on icon "delete image" at bounding box center [528, 292] width 10 height 13
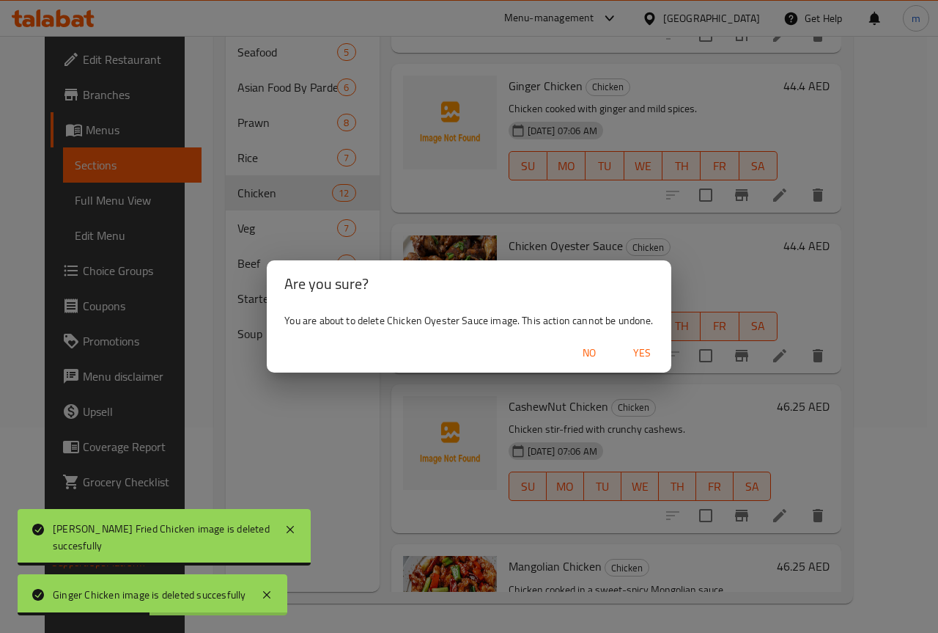
click at [626, 347] on span "Yes" at bounding box center [641, 353] width 35 height 18
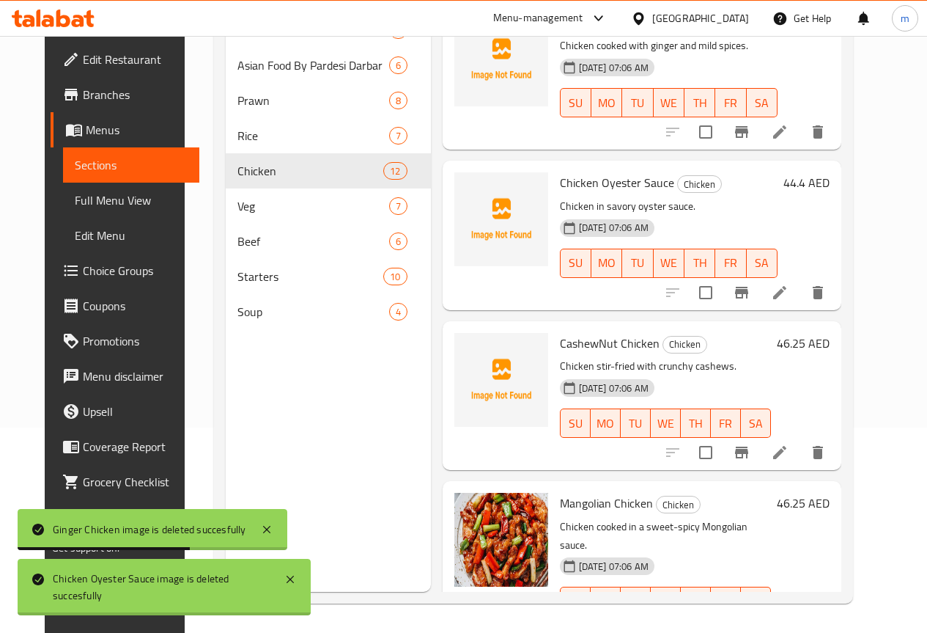
scroll to position [1347, 0]
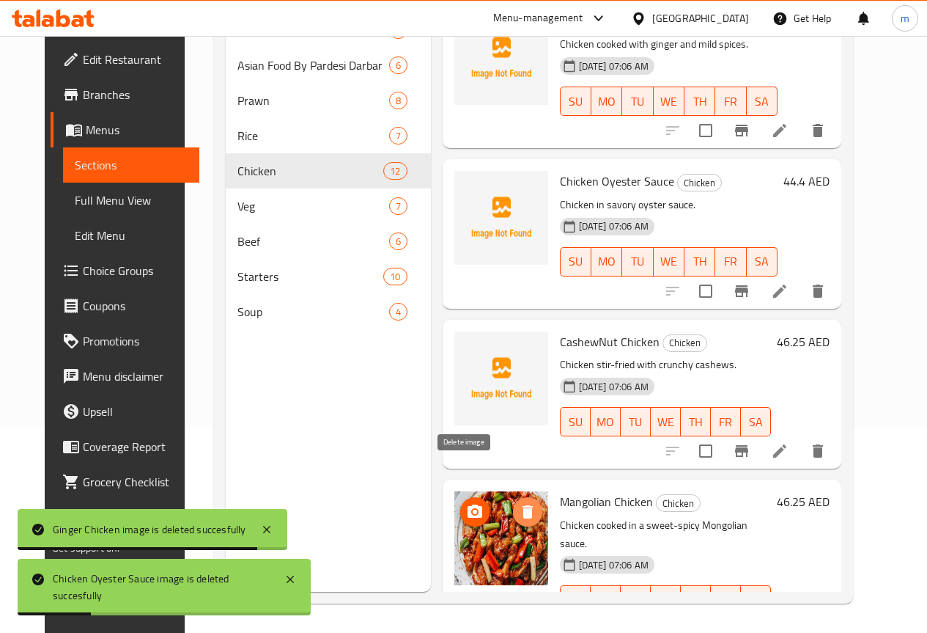
click at [513, 503] on span "delete image" at bounding box center [527, 512] width 29 height 18
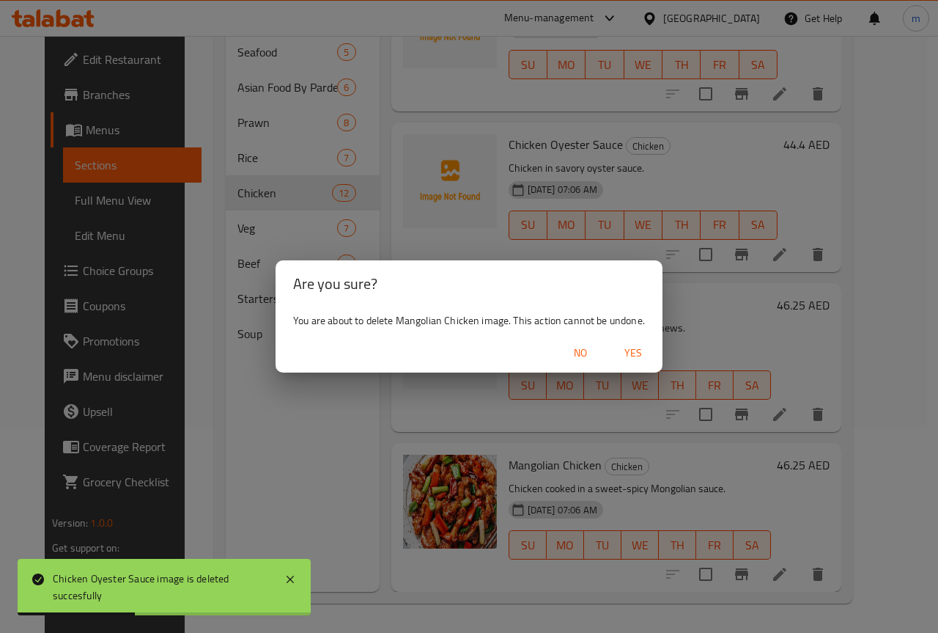
click at [632, 350] on span "Yes" at bounding box center [633, 353] width 35 height 18
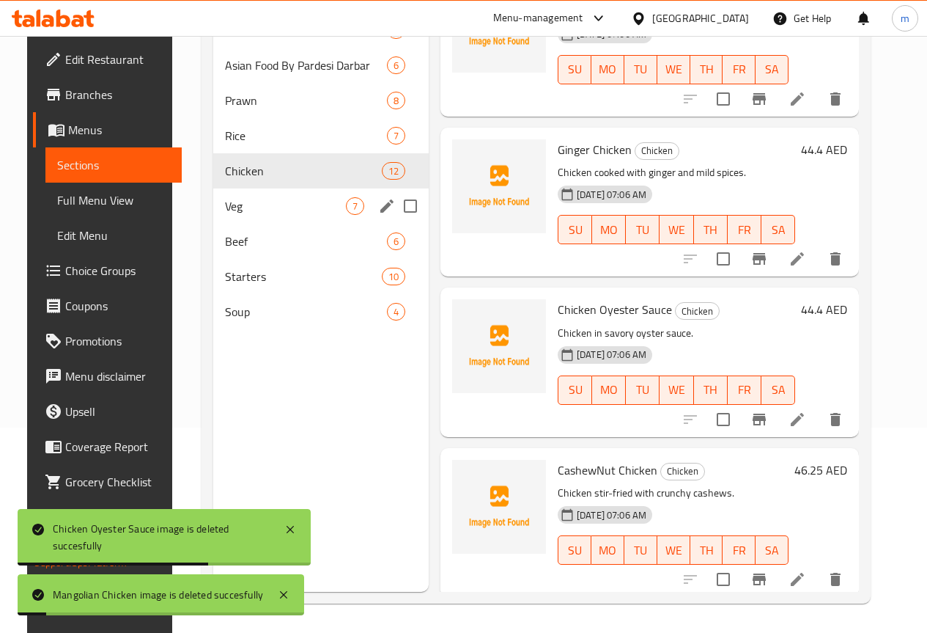
click at [298, 224] on div "Veg 7" at bounding box center [320, 205] width 215 height 35
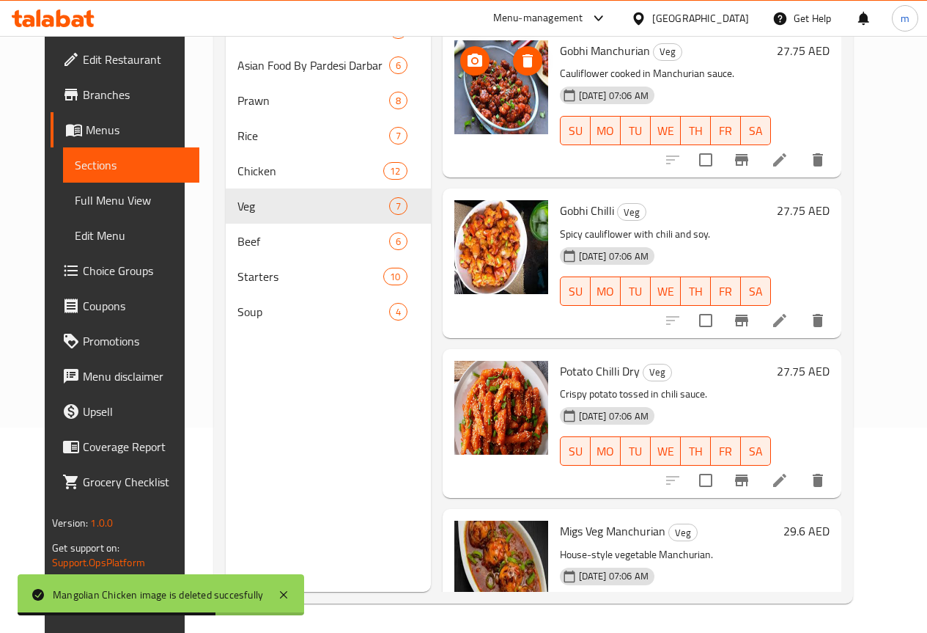
click at [519, 60] on icon "delete image" at bounding box center [528, 61] width 18 height 18
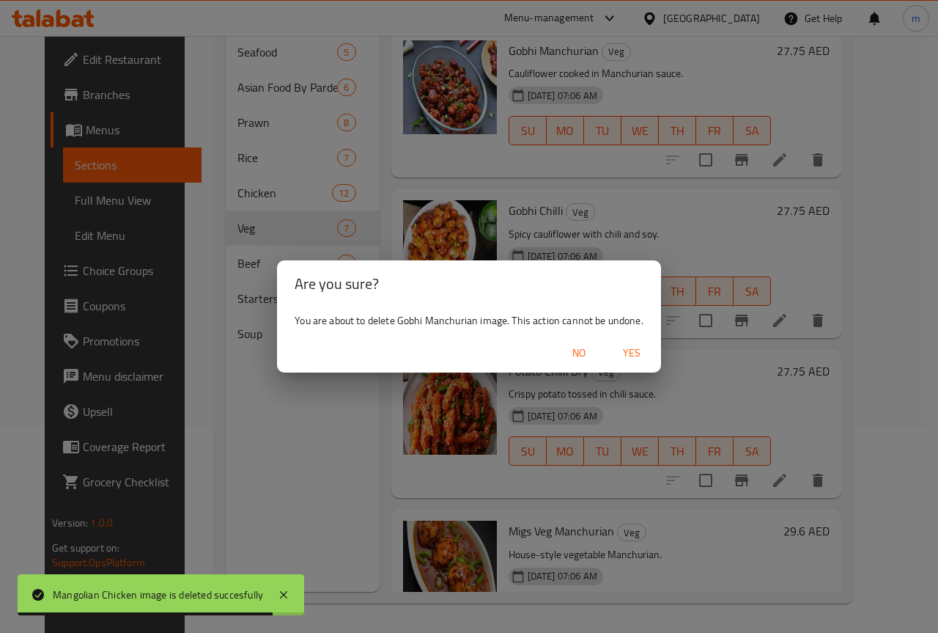
click at [612, 353] on button "Yes" at bounding box center [631, 352] width 47 height 27
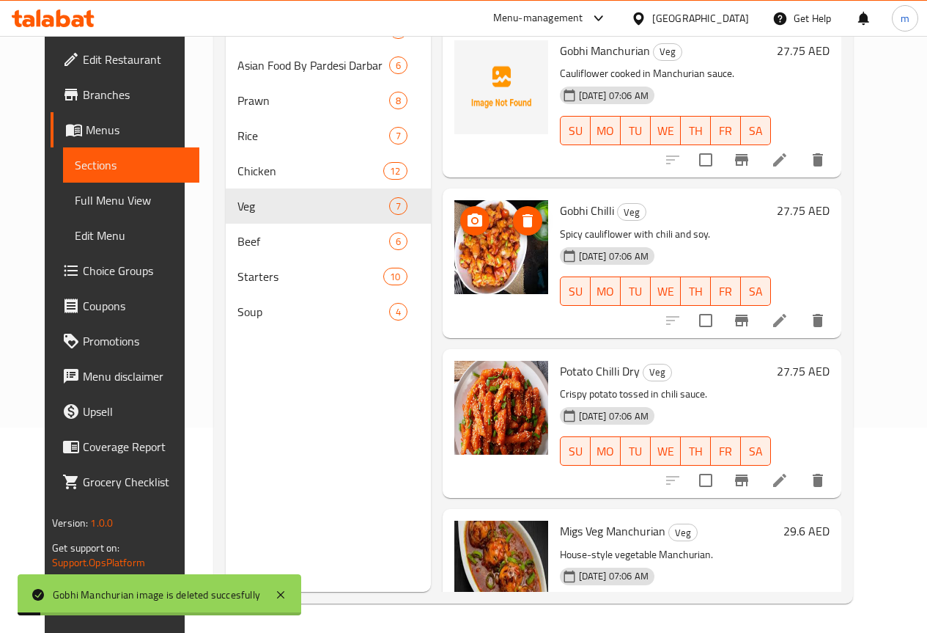
click at [513, 232] on button "delete image" at bounding box center [527, 220] width 29 height 29
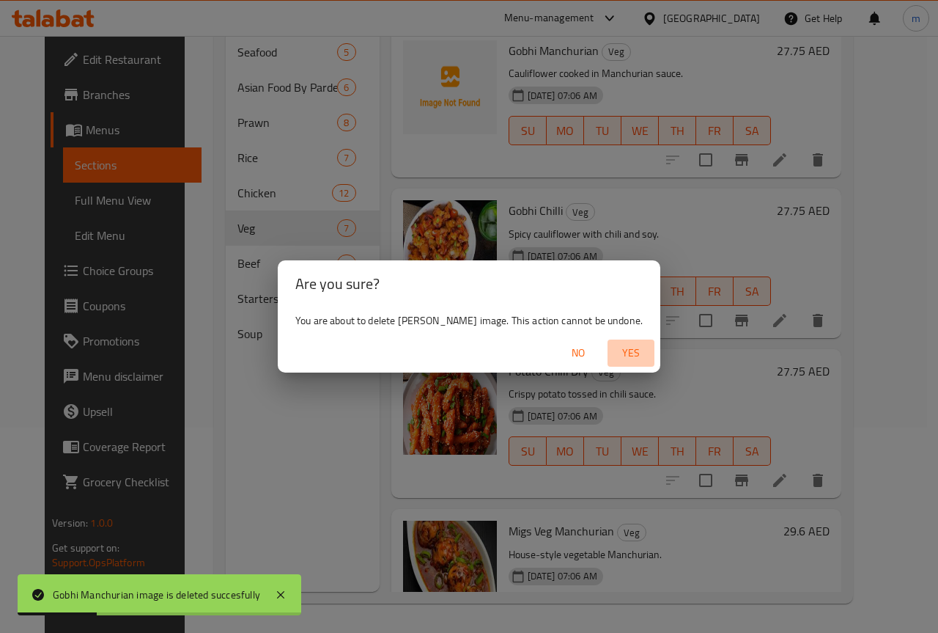
click at [614, 351] on span "Yes" at bounding box center [631, 353] width 35 height 18
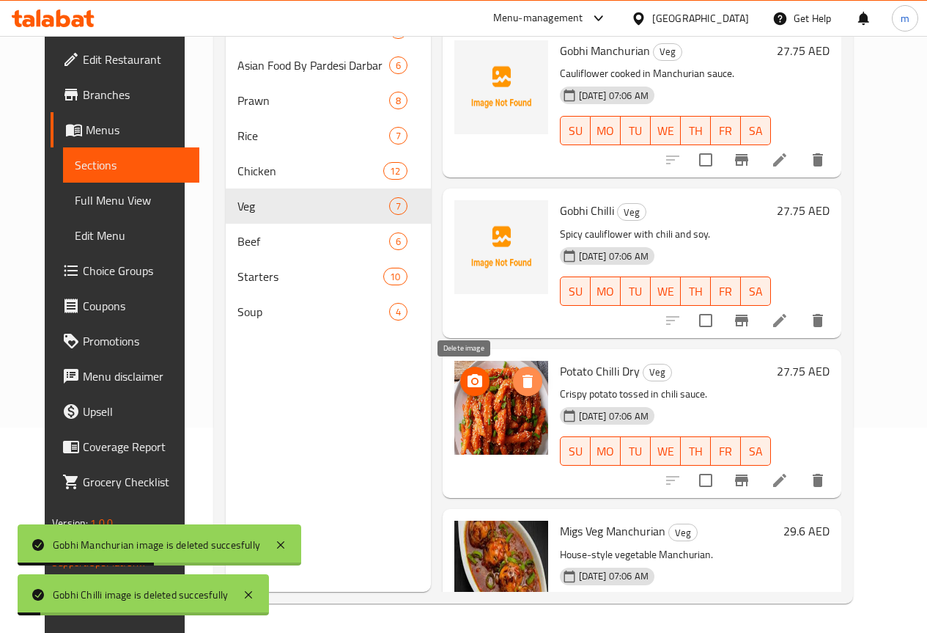
click at [519, 385] on icon "delete image" at bounding box center [528, 381] width 18 height 18
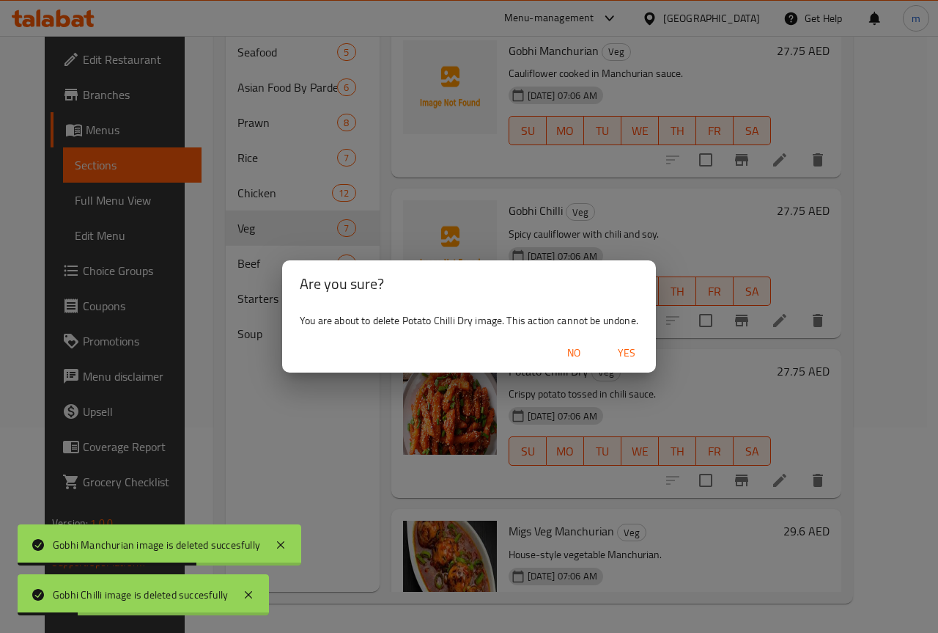
click at [614, 353] on span "Yes" at bounding box center [626, 353] width 35 height 18
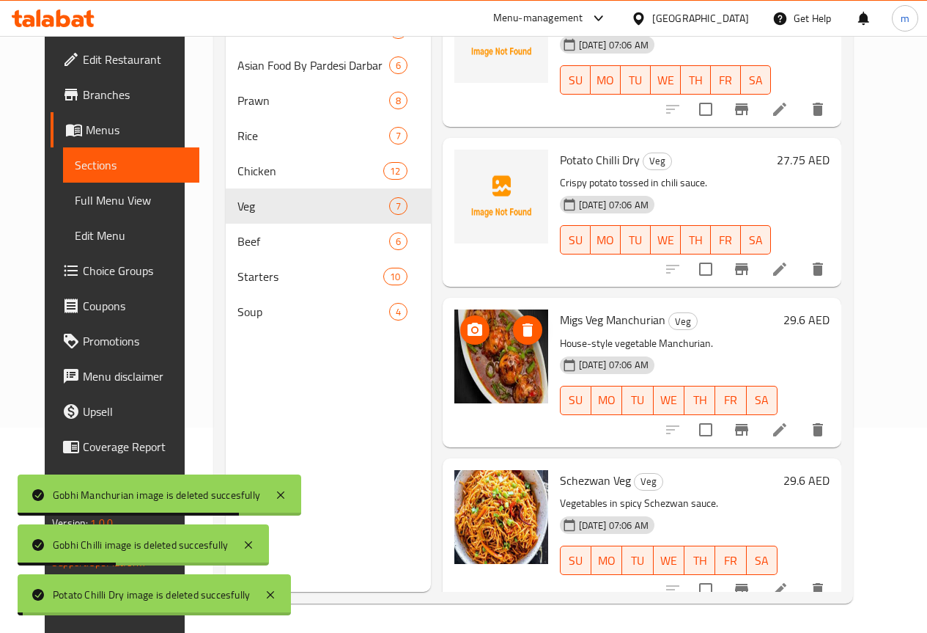
scroll to position [220, 0]
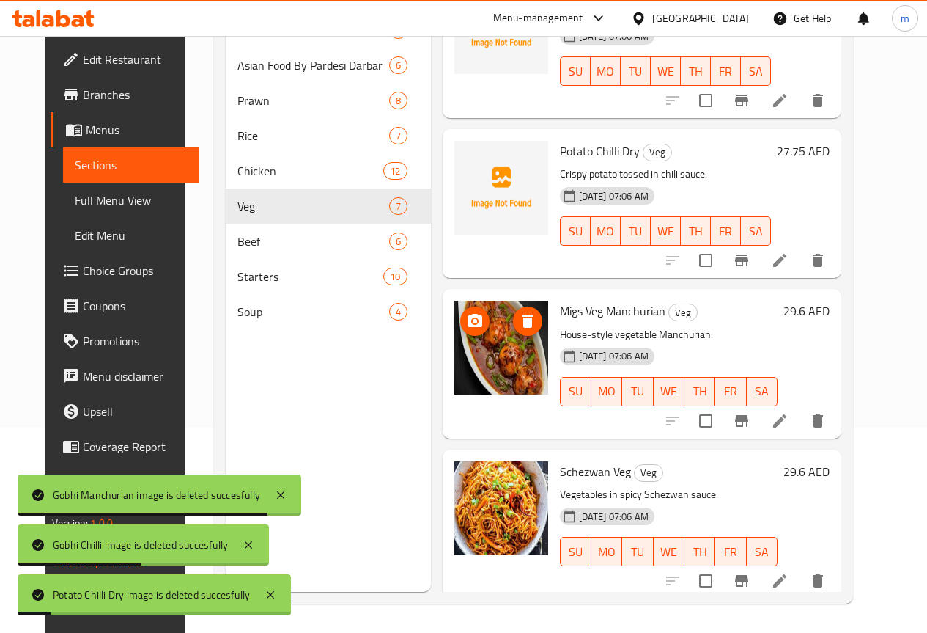
click at [523, 325] on icon "delete image" at bounding box center [528, 320] width 10 height 13
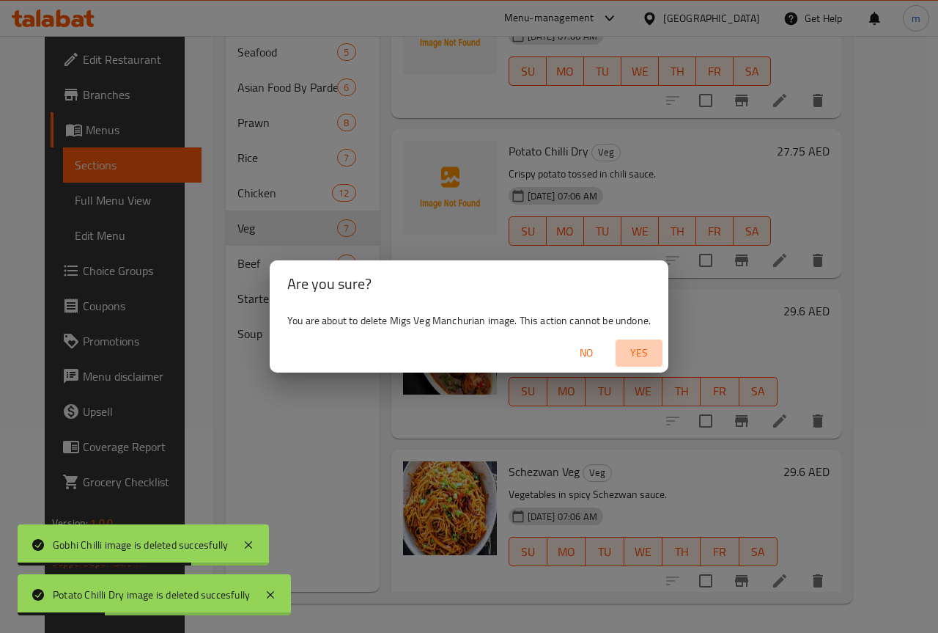
click at [627, 350] on span "Yes" at bounding box center [639, 353] width 35 height 18
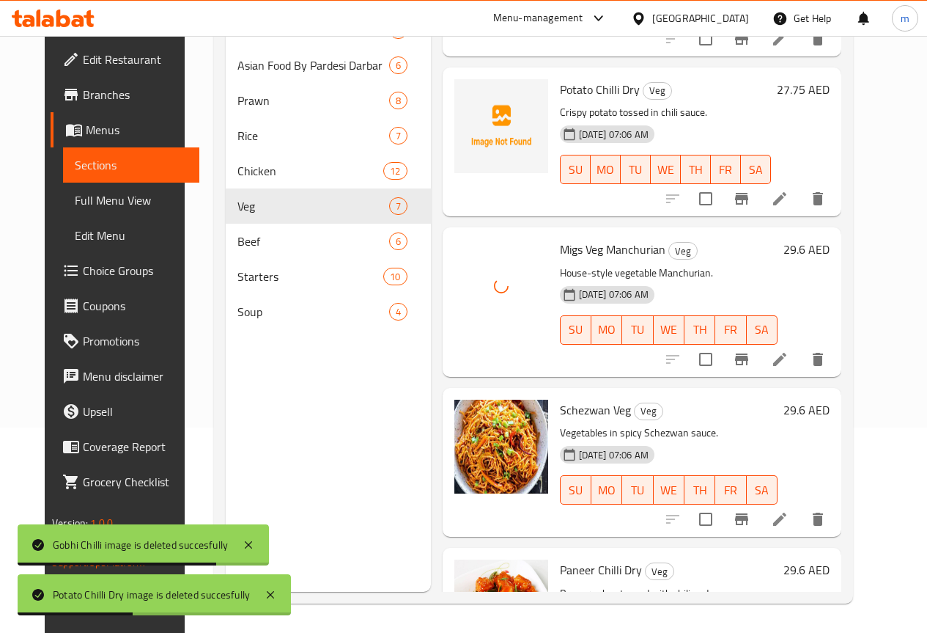
scroll to position [366, 0]
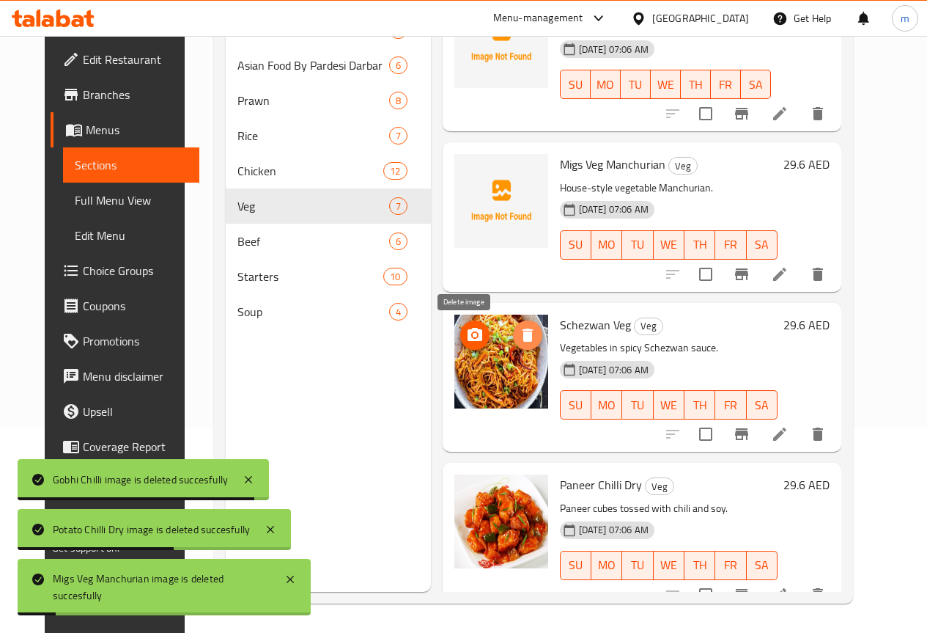
click at [519, 331] on icon "delete image" at bounding box center [528, 335] width 18 height 18
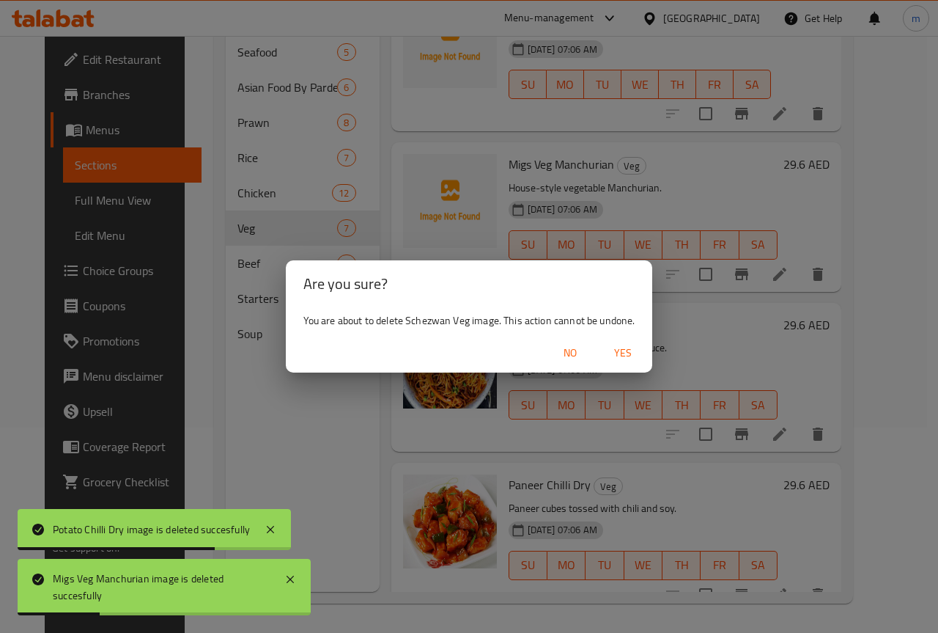
click at [616, 355] on span "Yes" at bounding box center [622, 353] width 35 height 18
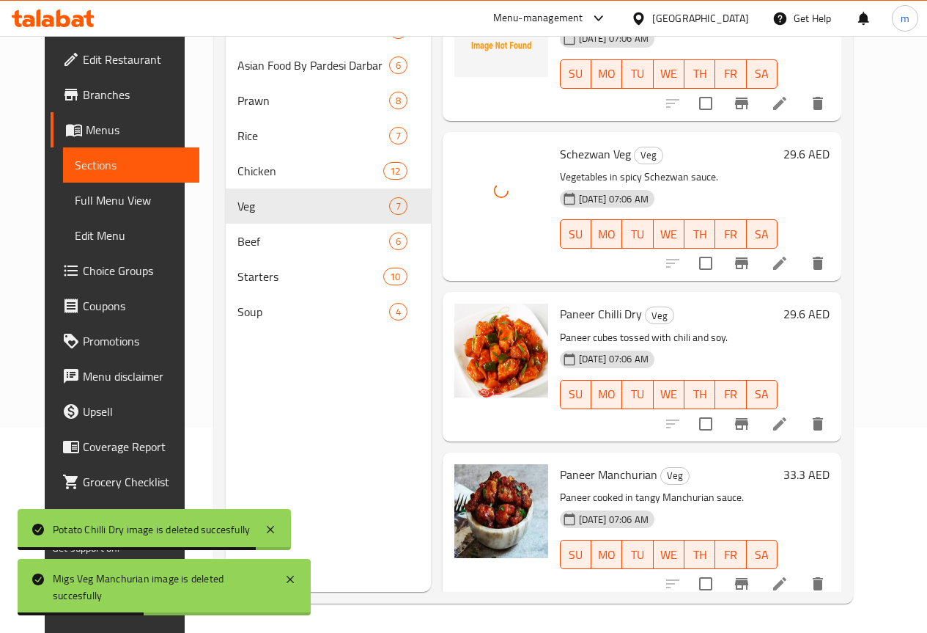
scroll to position [547, 0]
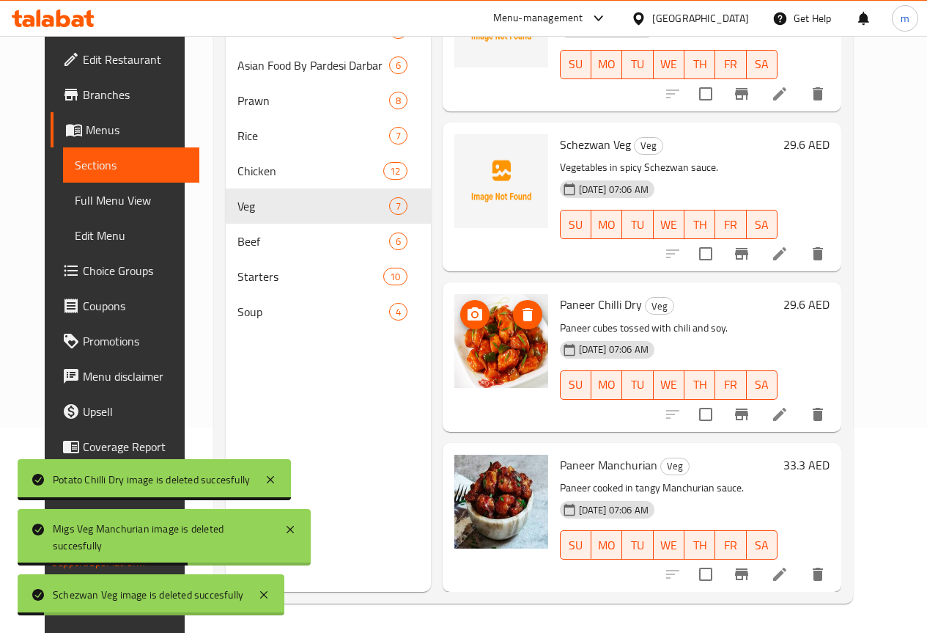
click at [513, 325] on button "delete image" at bounding box center [527, 314] width 29 height 29
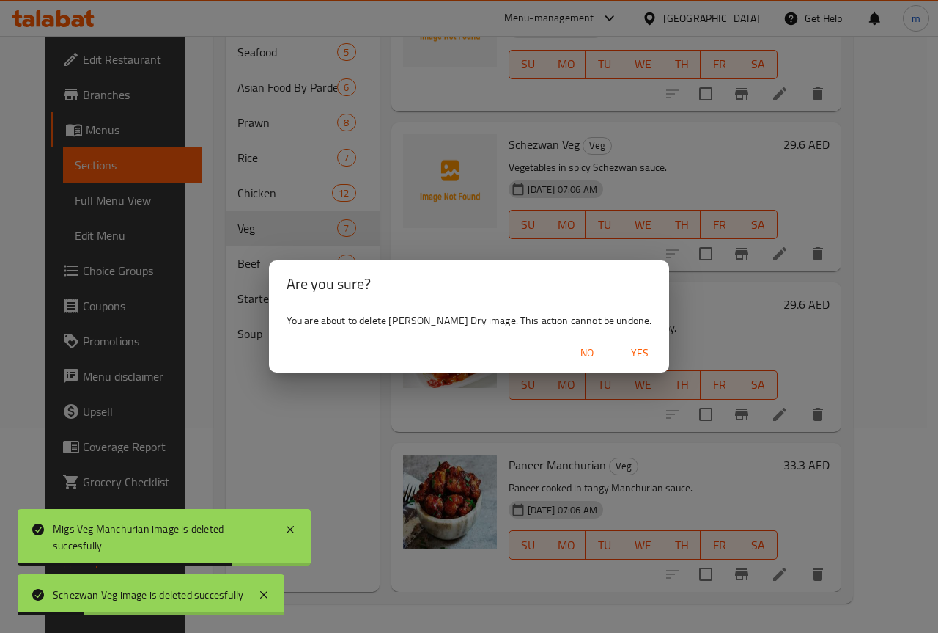
click at [622, 354] on span "Yes" at bounding box center [639, 353] width 35 height 18
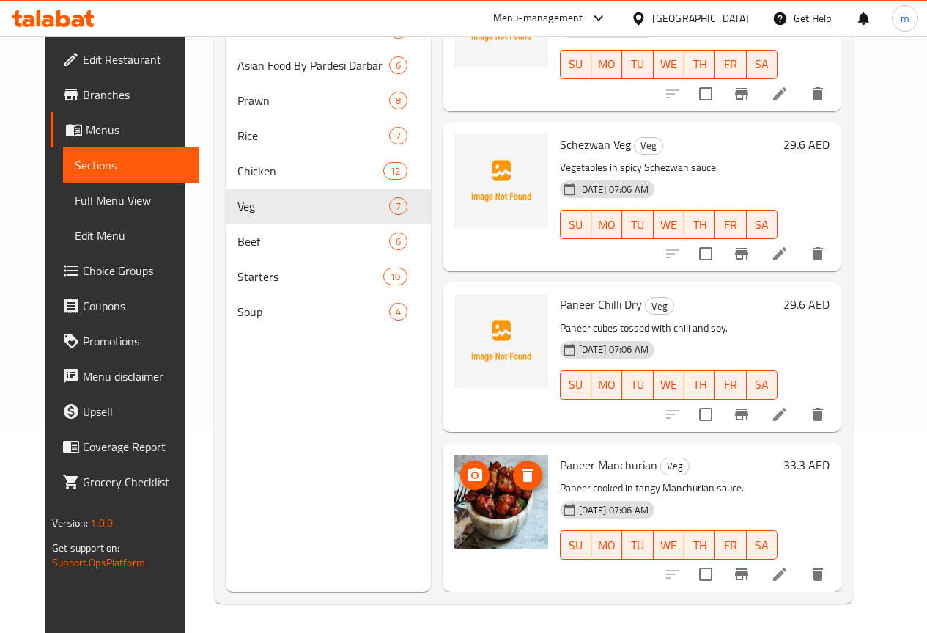
click at [523, 479] on icon "delete image" at bounding box center [528, 474] width 10 height 13
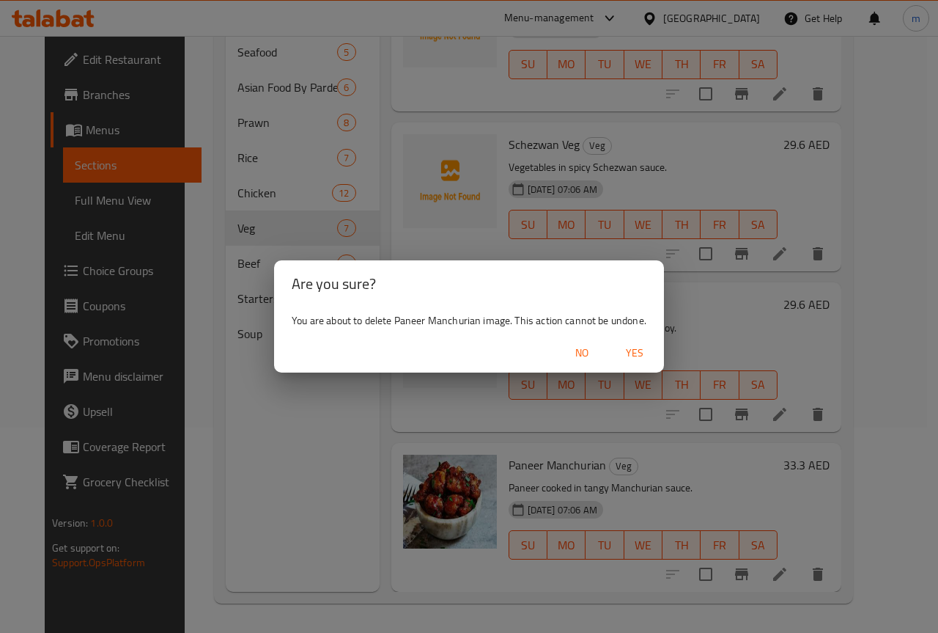
click at [632, 344] on span "Yes" at bounding box center [634, 353] width 35 height 18
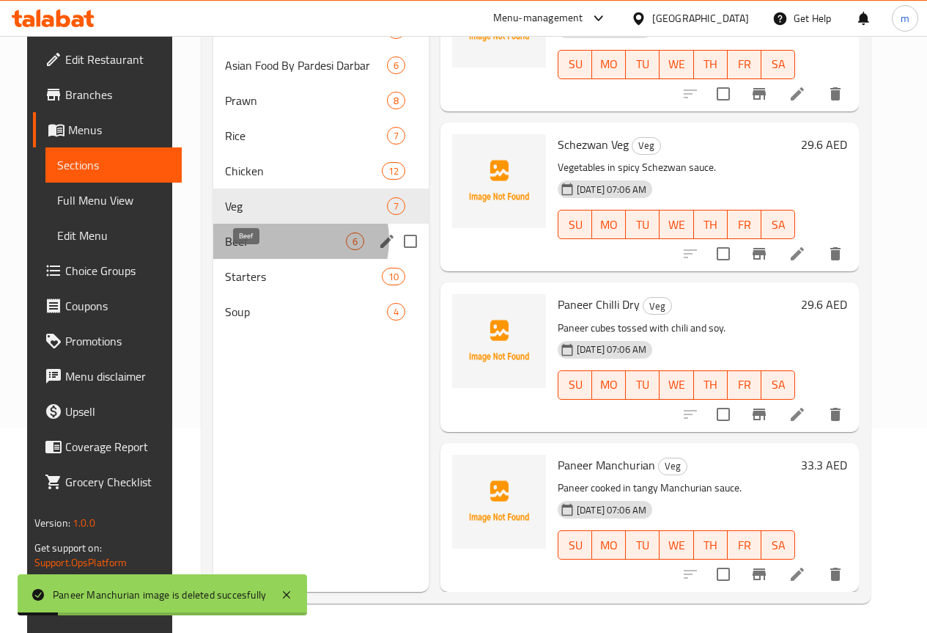
click at [272, 250] on span "Beef" at bounding box center [285, 241] width 121 height 18
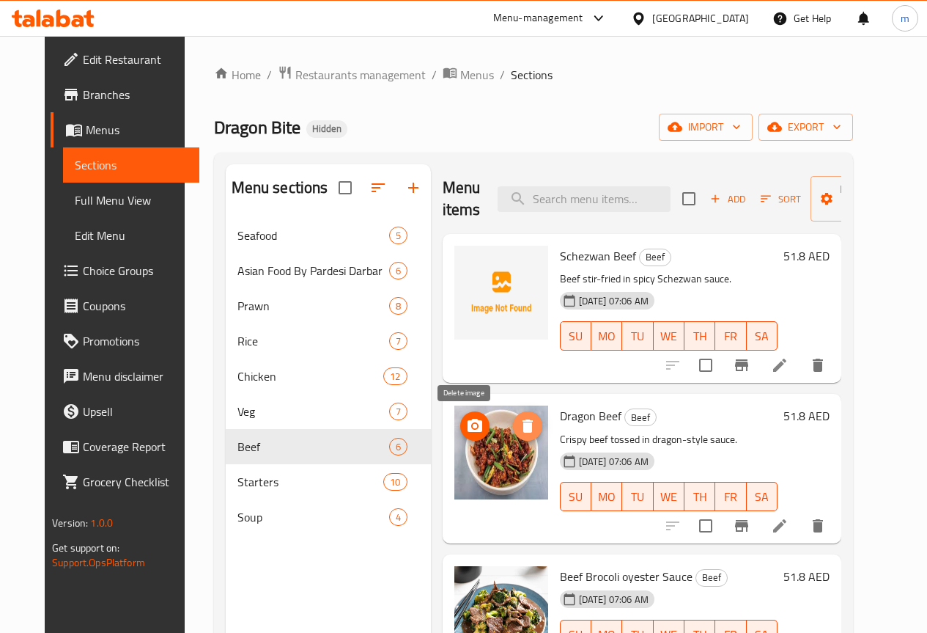
click at [513, 438] on button "delete image" at bounding box center [527, 425] width 29 height 29
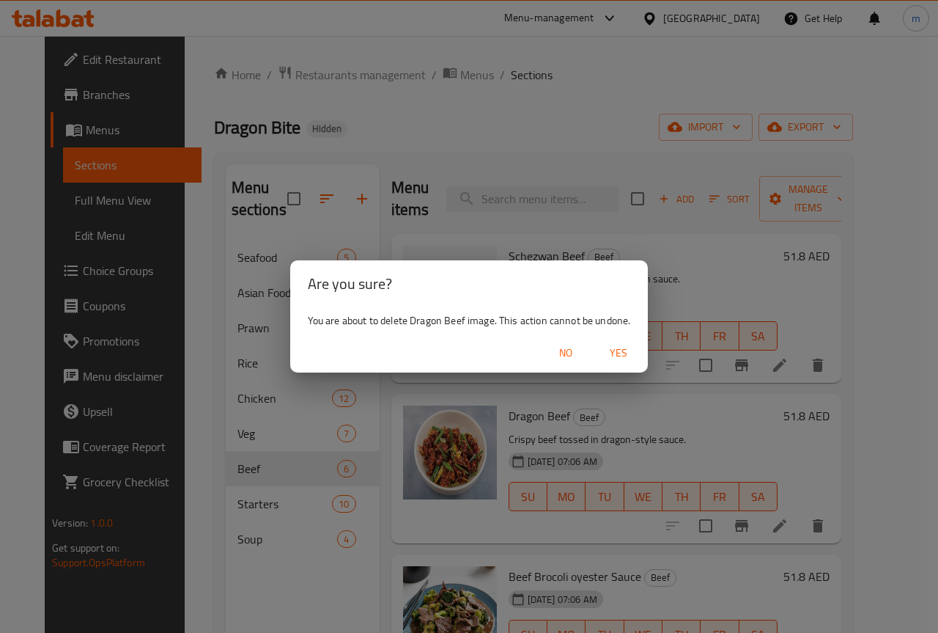
click at [627, 347] on span "Yes" at bounding box center [618, 353] width 35 height 18
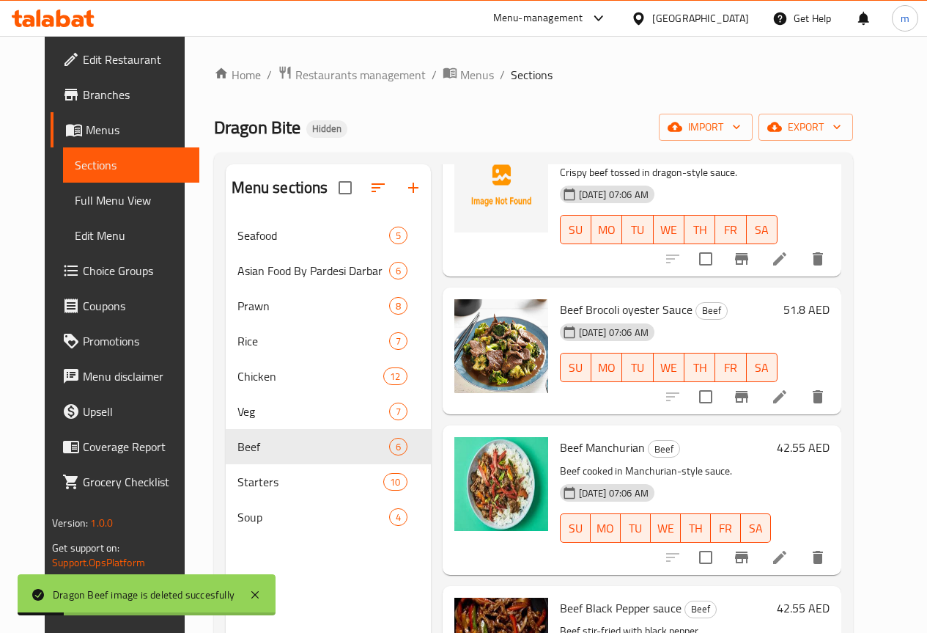
scroll to position [293, 0]
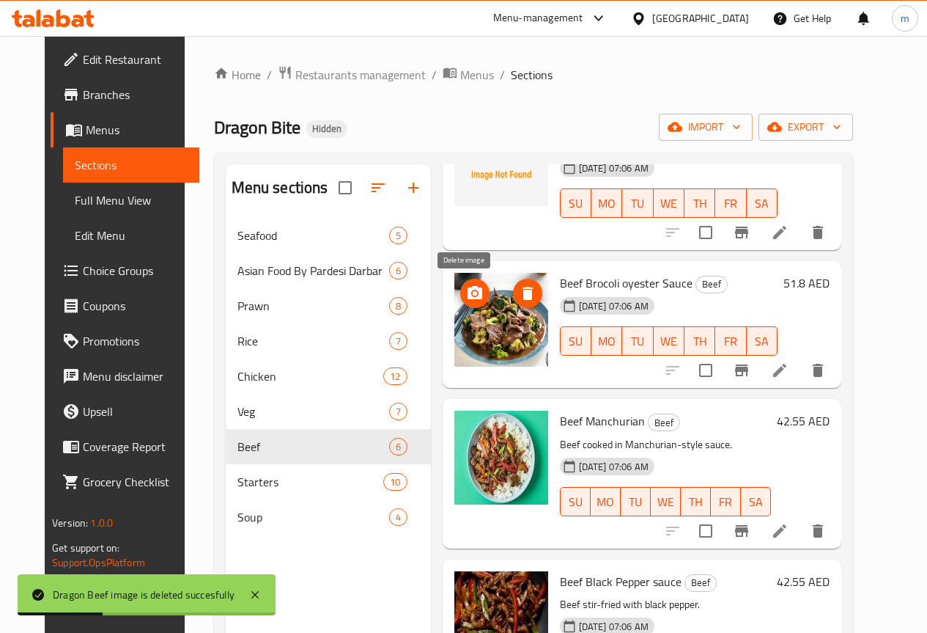
click at [513, 294] on span "delete image" at bounding box center [527, 293] width 29 height 18
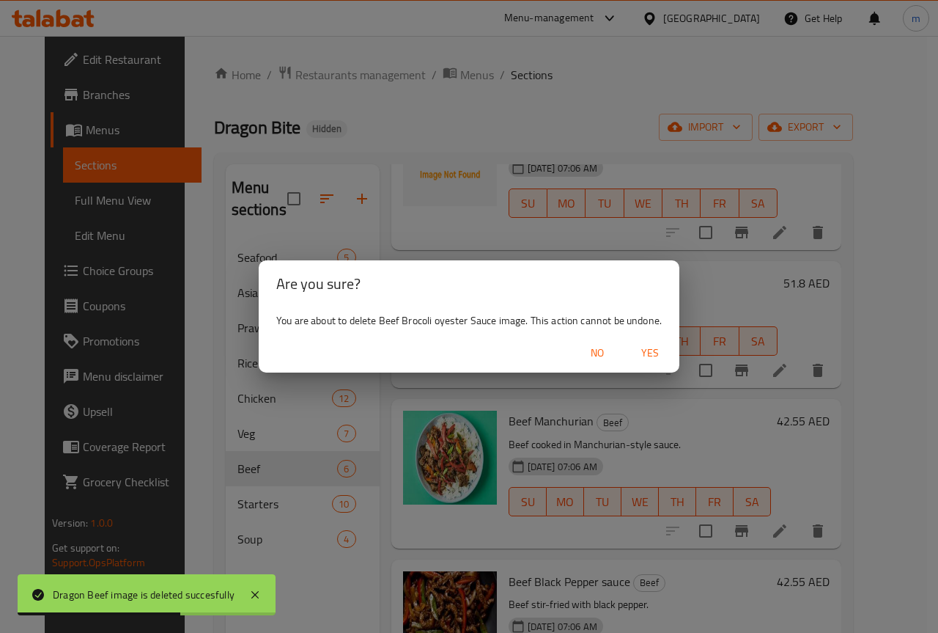
click at [638, 344] on span "Yes" at bounding box center [650, 353] width 35 height 18
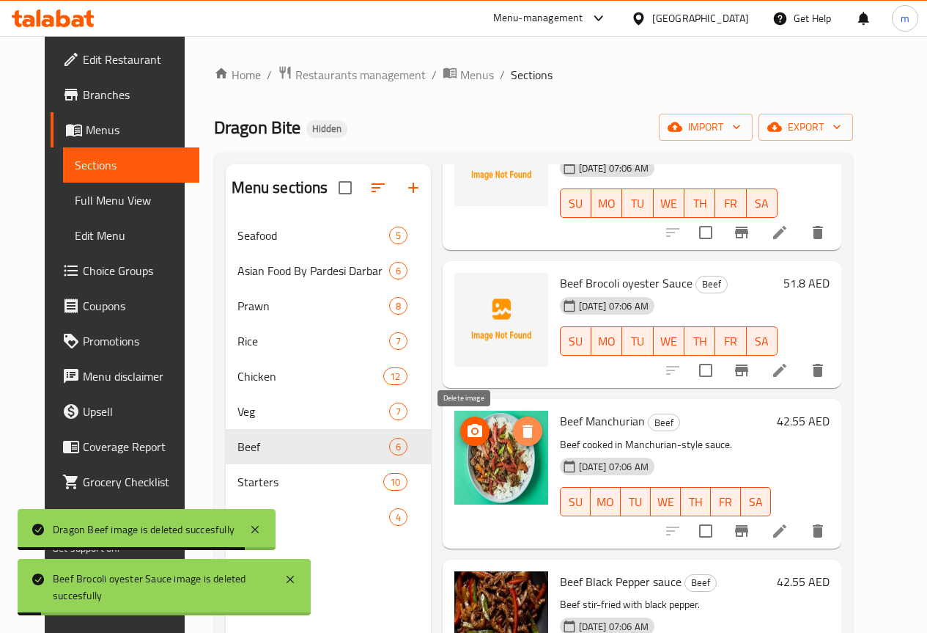
click at [513, 435] on span "delete image" at bounding box center [527, 431] width 29 height 18
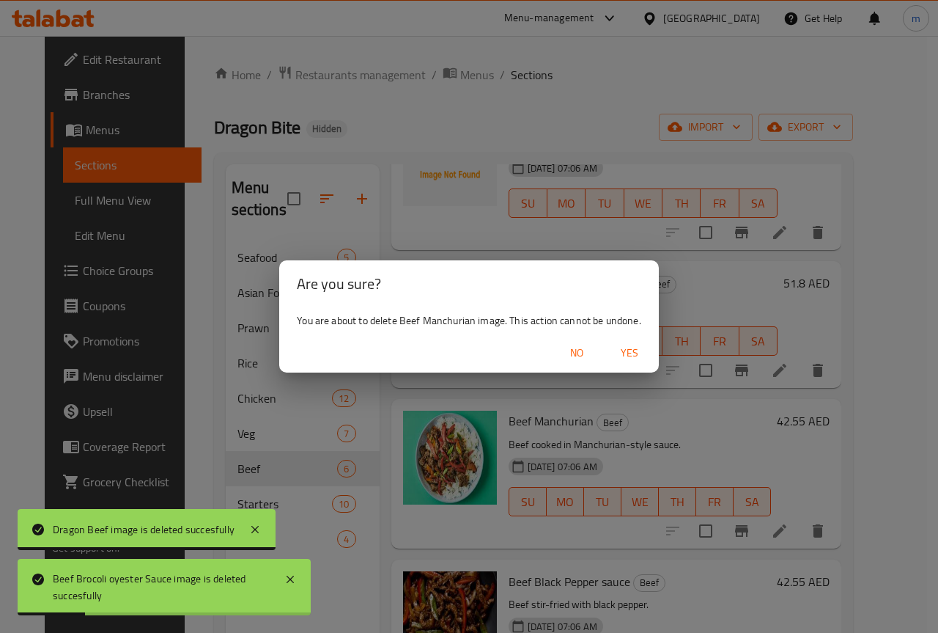
click at [635, 350] on span "Yes" at bounding box center [629, 353] width 35 height 18
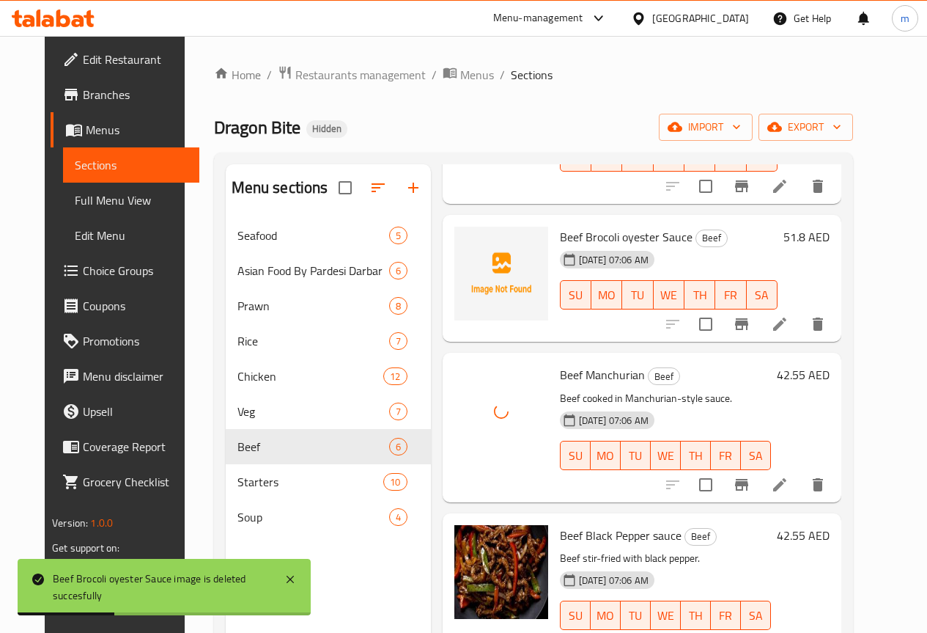
scroll to position [365, 0]
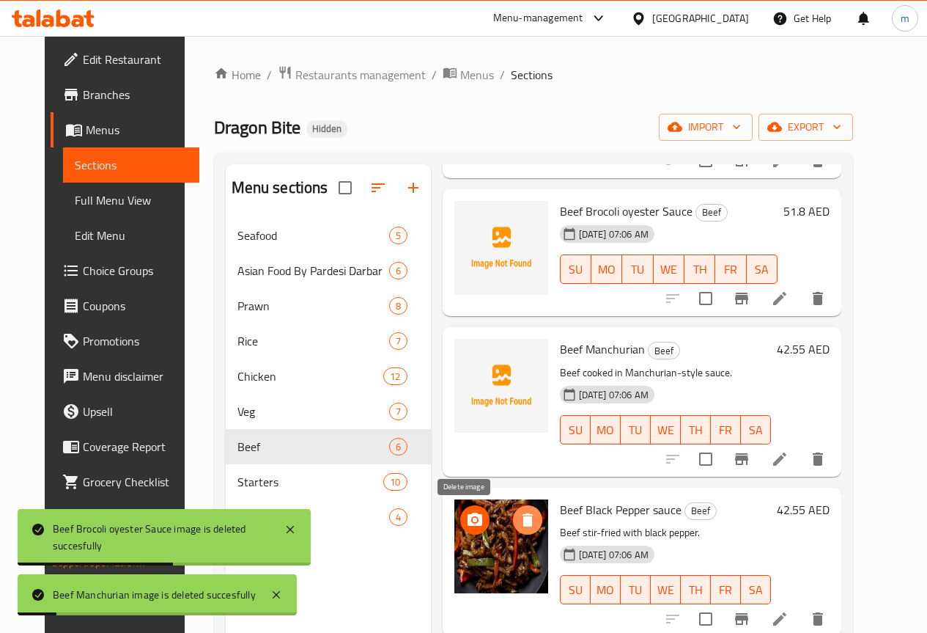
click at [523, 520] on icon "delete image" at bounding box center [528, 519] width 10 height 13
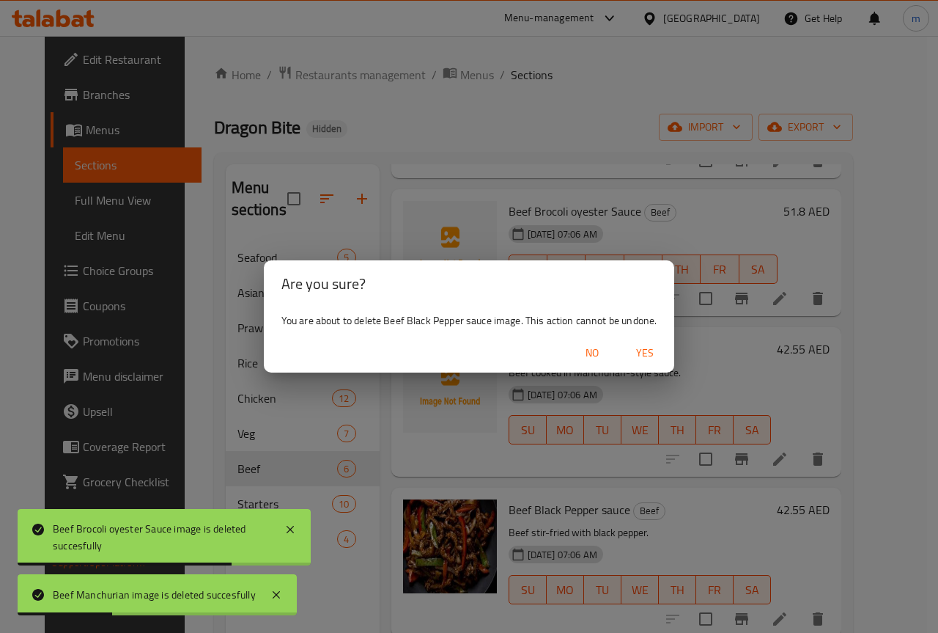
click at [639, 349] on span "Yes" at bounding box center [644, 353] width 35 height 18
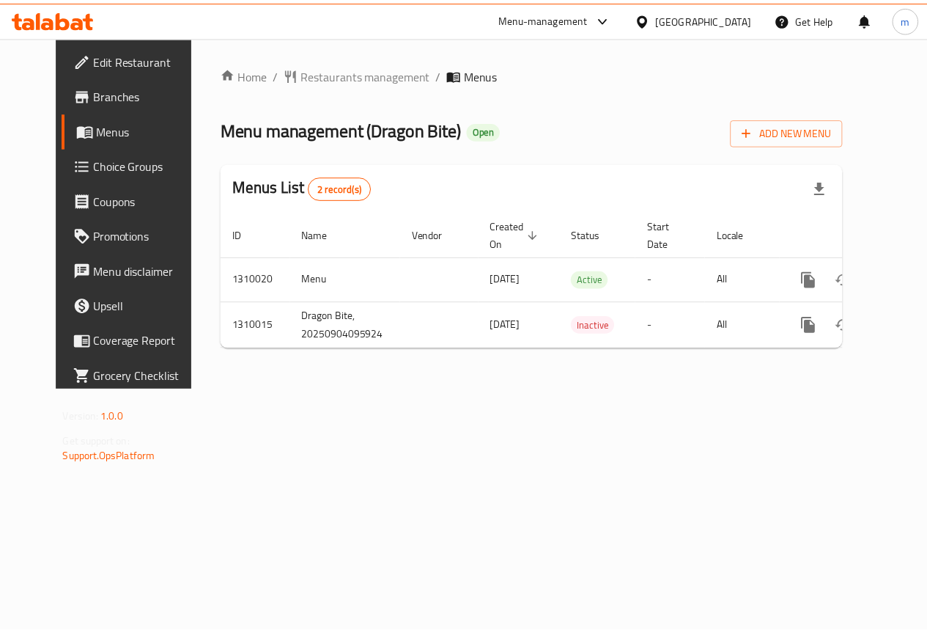
scroll to position [0, 5]
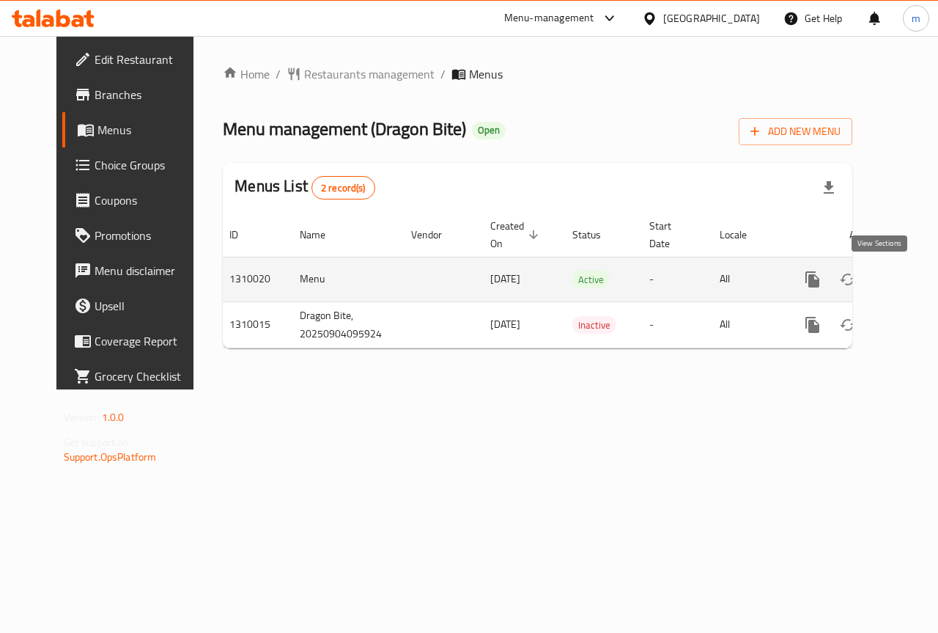
click at [912, 283] on icon "enhanced table" at bounding box center [918, 279] width 13 height 13
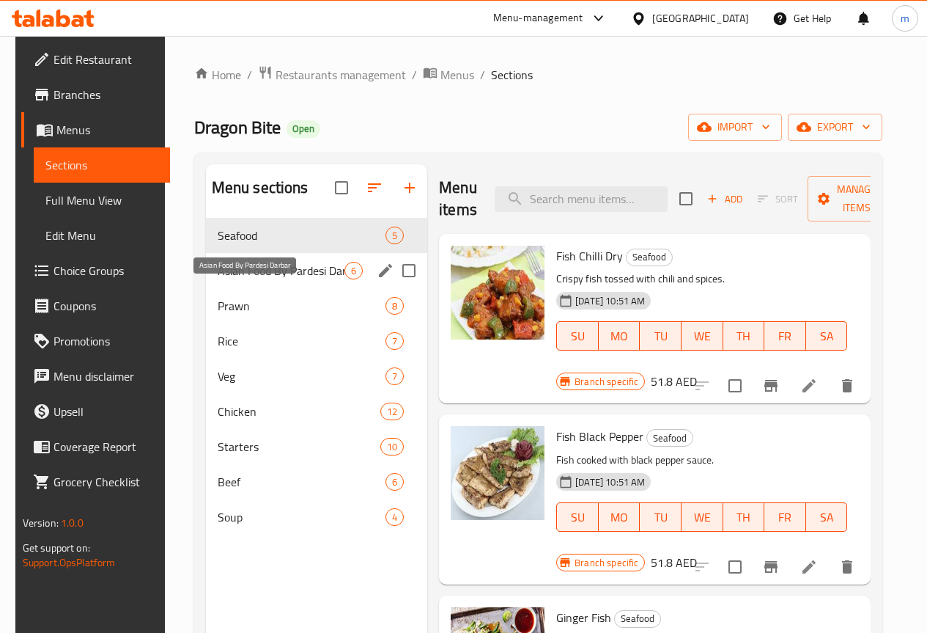
click at [241, 279] on span "Asian Food By Pardesi Darbar" at bounding box center [281, 271] width 127 height 18
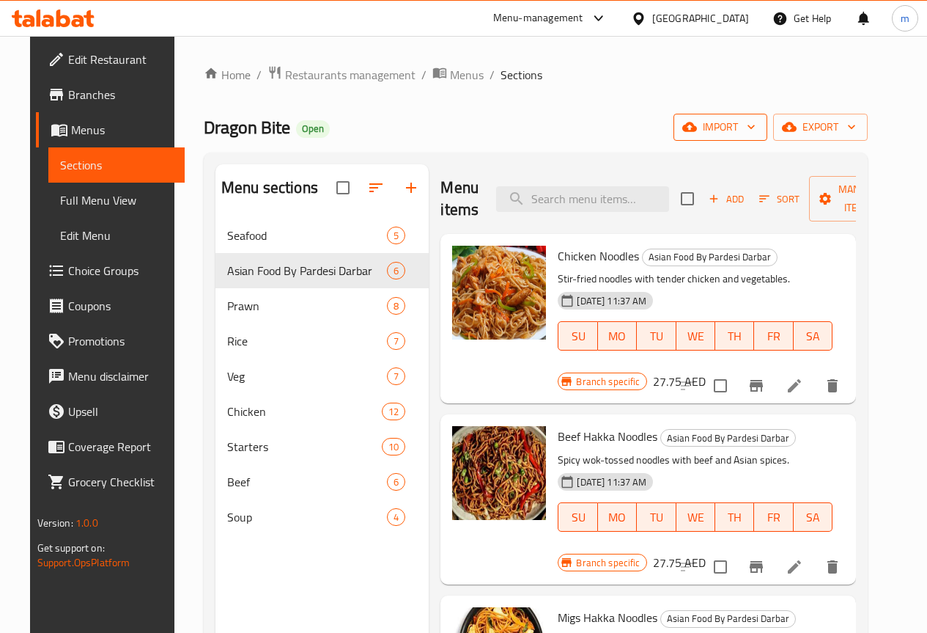
click at [759, 130] on icon "button" at bounding box center [751, 126] width 15 height 15
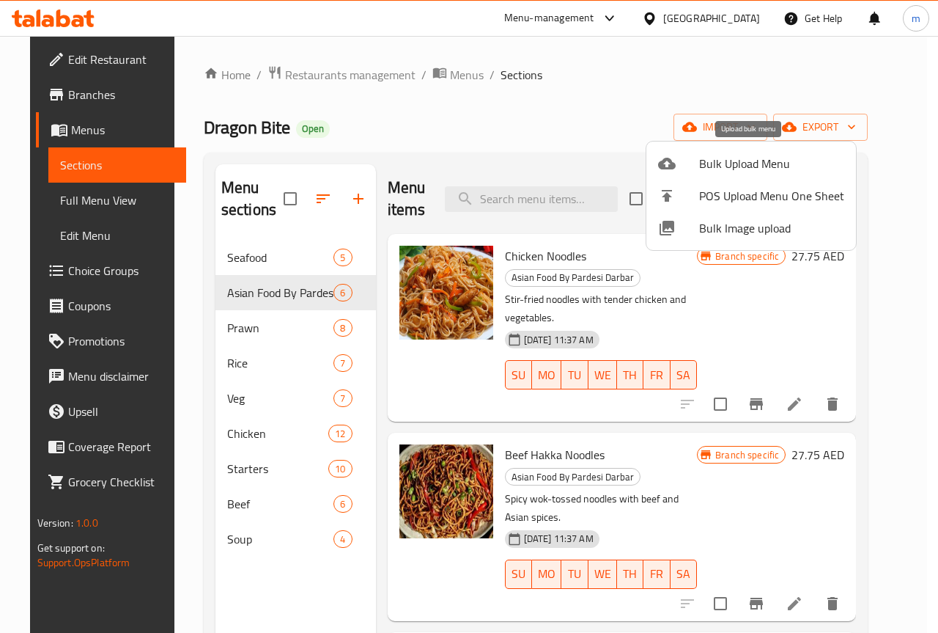
click at [763, 162] on span "Bulk Upload Menu" at bounding box center [771, 164] width 145 height 18
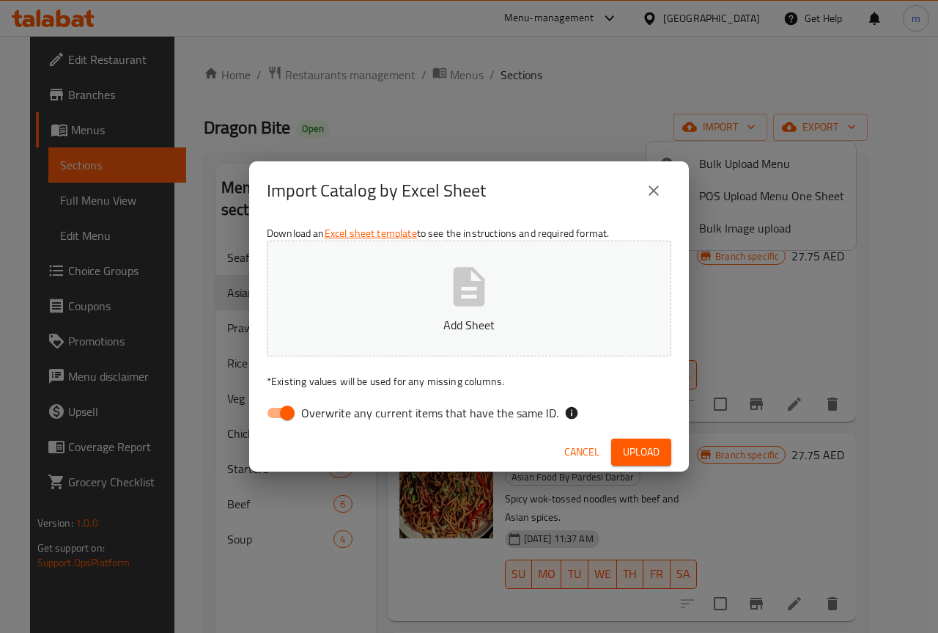
click at [287, 415] on input "Overwrite any current items that have the same ID." at bounding box center [288, 413] width 84 height 28
checkbox input "false"
click at [419, 326] on p "Add Sheet" at bounding box center [469, 325] width 359 height 18
click at [646, 199] on button "close" at bounding box center [653, 190] width 35 height 35
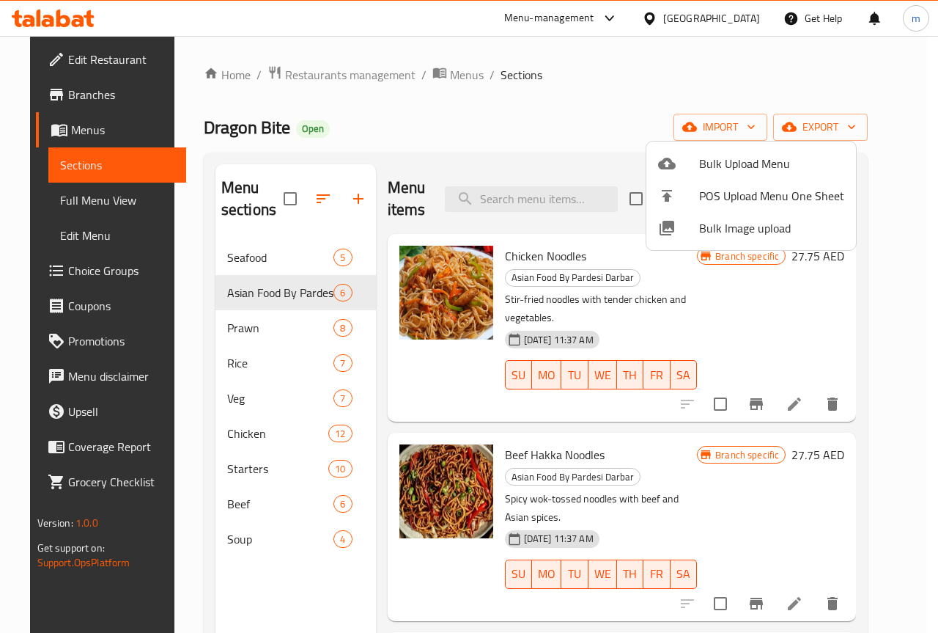
click at [920, 93] on div at bounding box center [469, 316] width 938 height 633
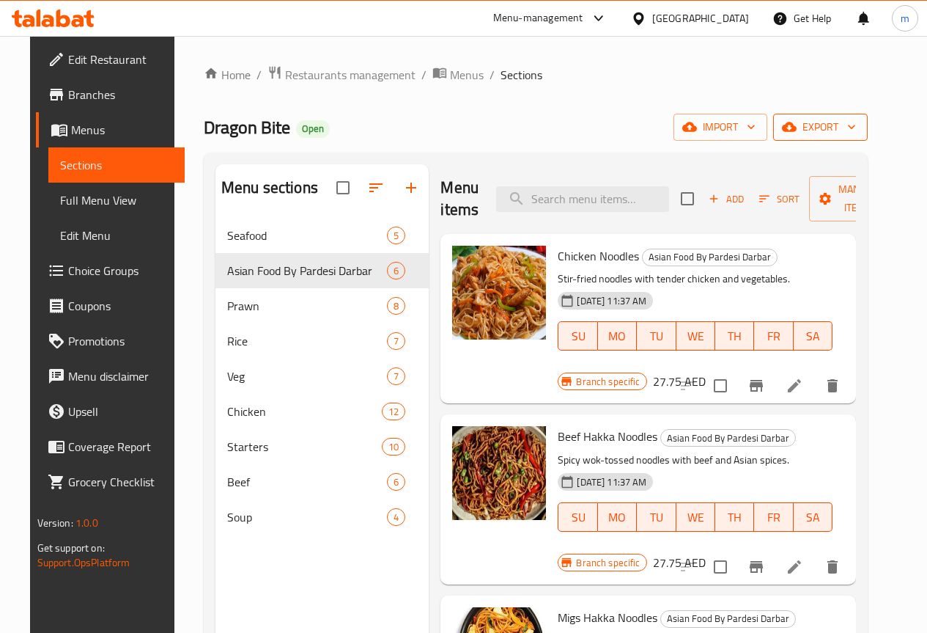
click at [868, 122] on button "export" at bounding box center [820, 127] width 95 height 27
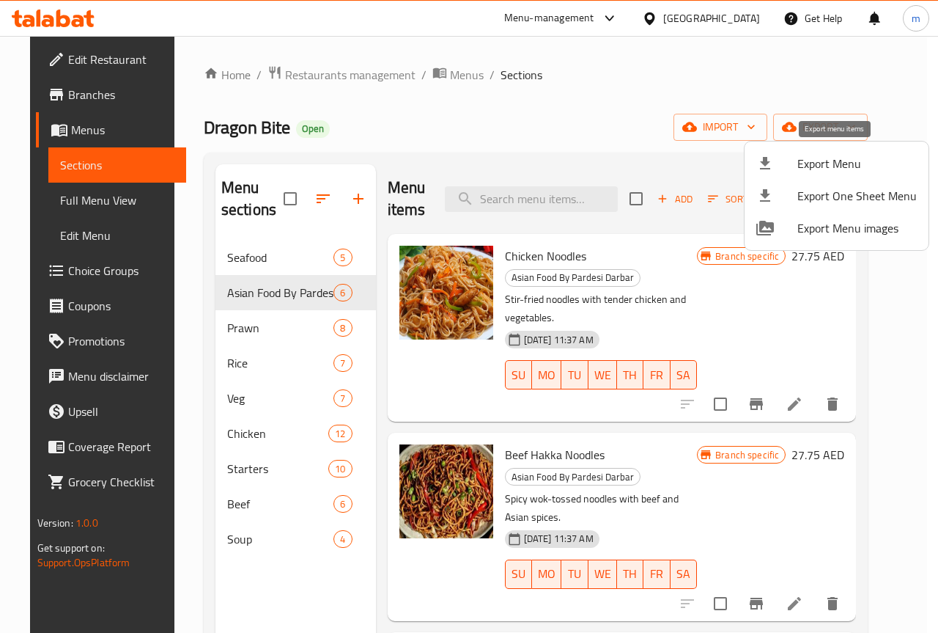
click at [852, 166] on span "Export Menu" at bounding box center [856, 164] width 119 height 18
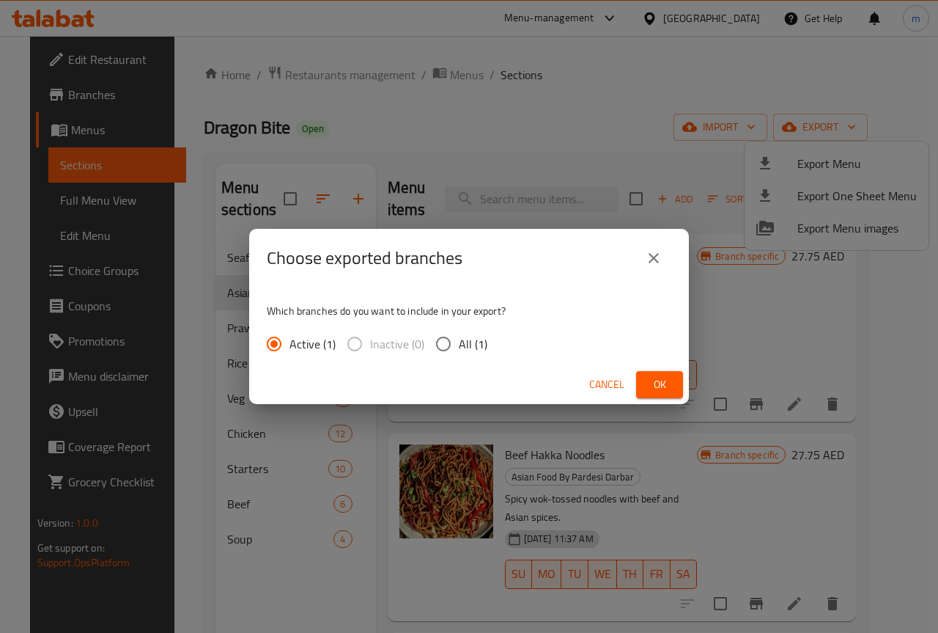
click at [656, 383] on span "Ok" at bounding box center [659, 384] width 23 height 18
